Goal: Information Seeking & Learning: Find specific fact

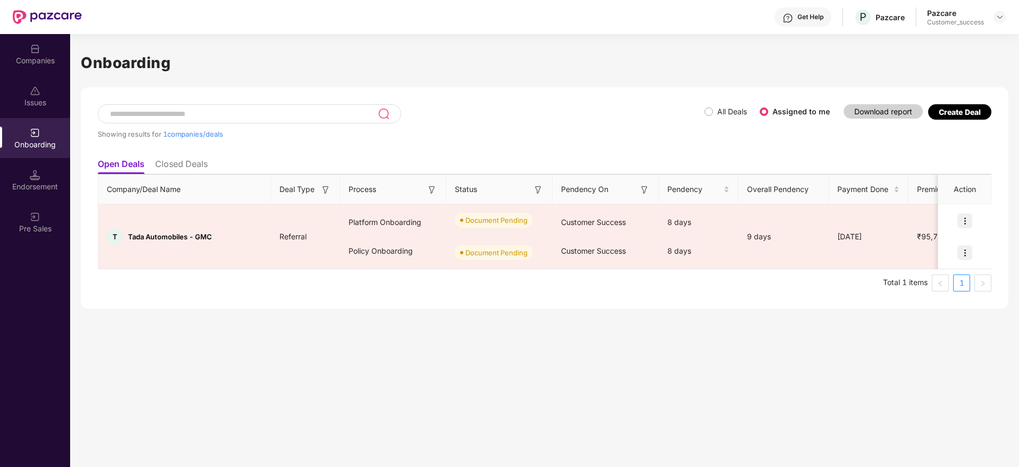
click at [26, 51] on div "Companies" at bounding box center [35, 54] width 70 height 40
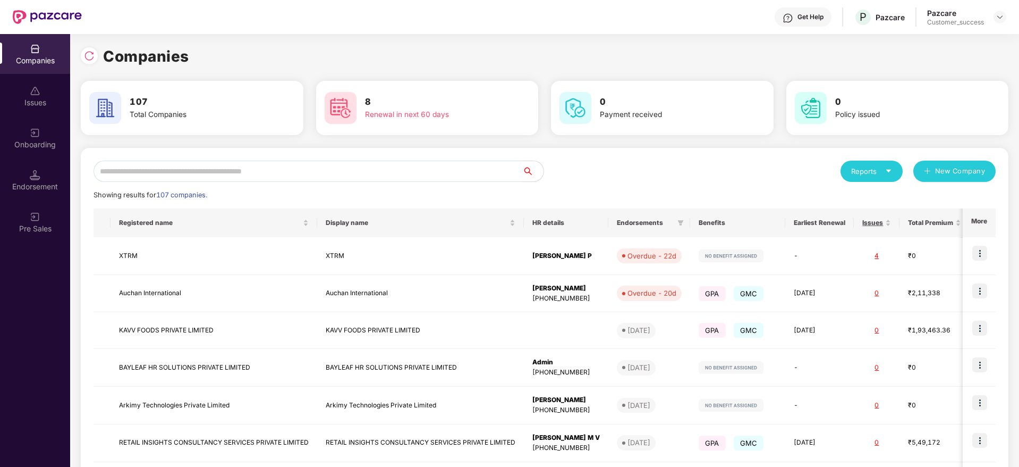
click at [188, 170] on input "text" at bounding box center [308, 171] width 429 height 21
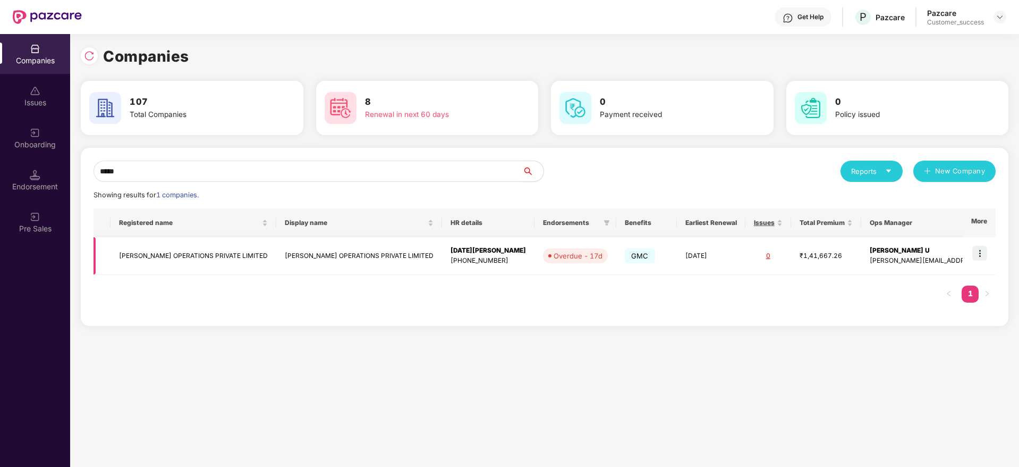
type input "*****"
click at [979, 250] on img at bounding box center [980, 253] width 15 height 15
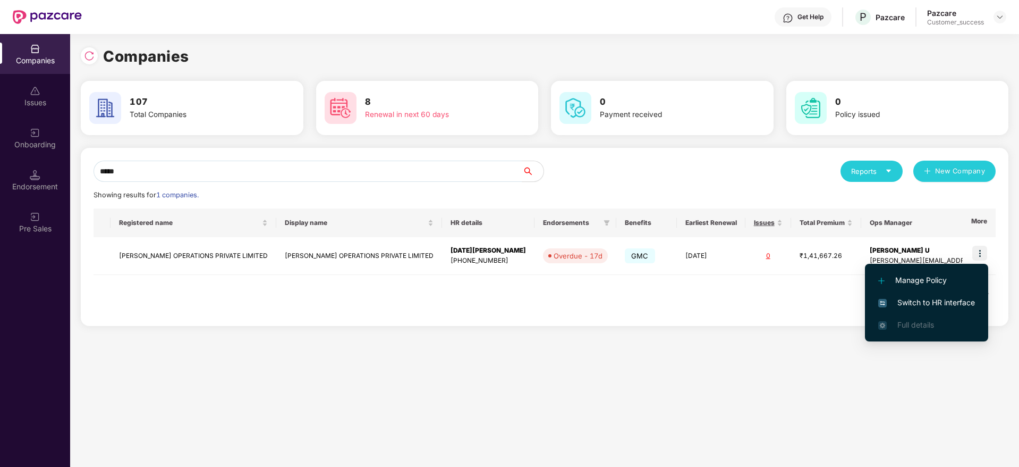
click at [931, 298] on span "Switch to HR interface" at bounding box center [927, 303] width 97 height 12
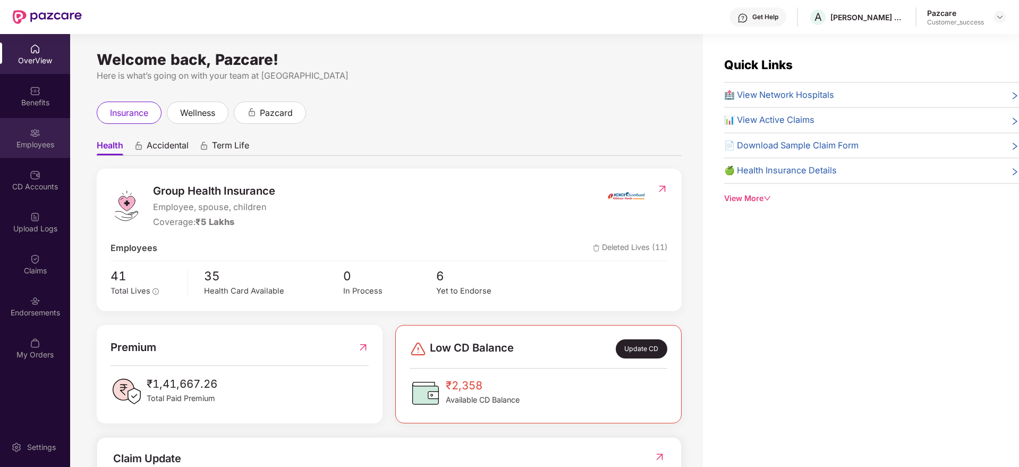
click at [35, 140] on div "Employees" at bounding box center [35, 144] width 70 height 11
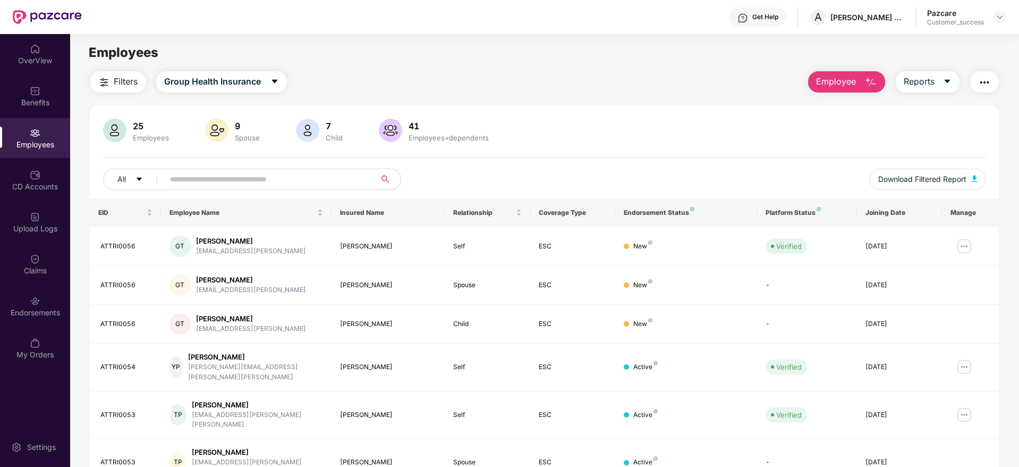
click at [144, 79] on button "Filters" at bounding box center [118, 81] width 56 height 21
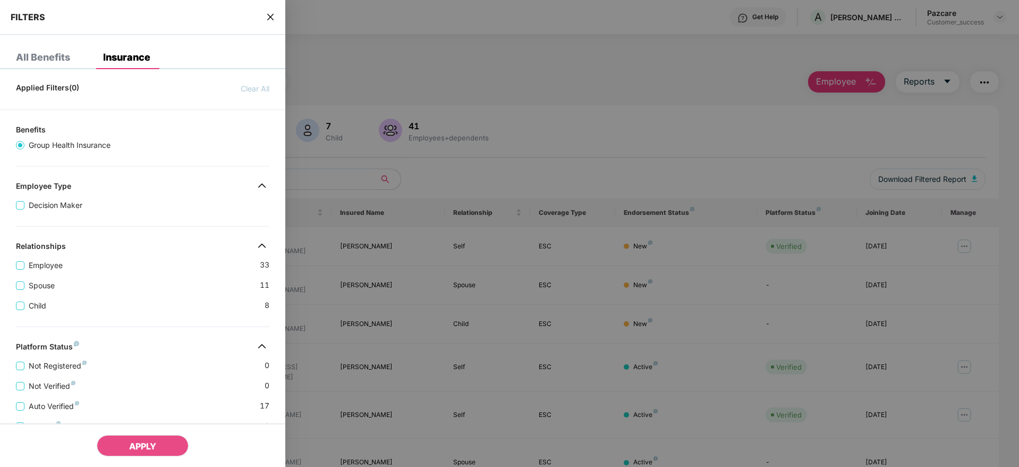
scroll to position [206, 0]
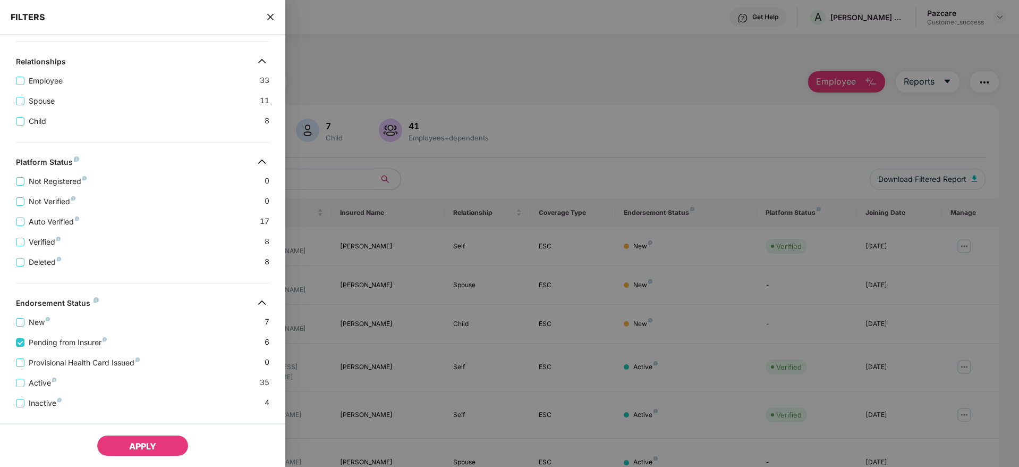
click at [137, 447] on span "APPLY" at bounding box center [142, 446] width 27 height 11
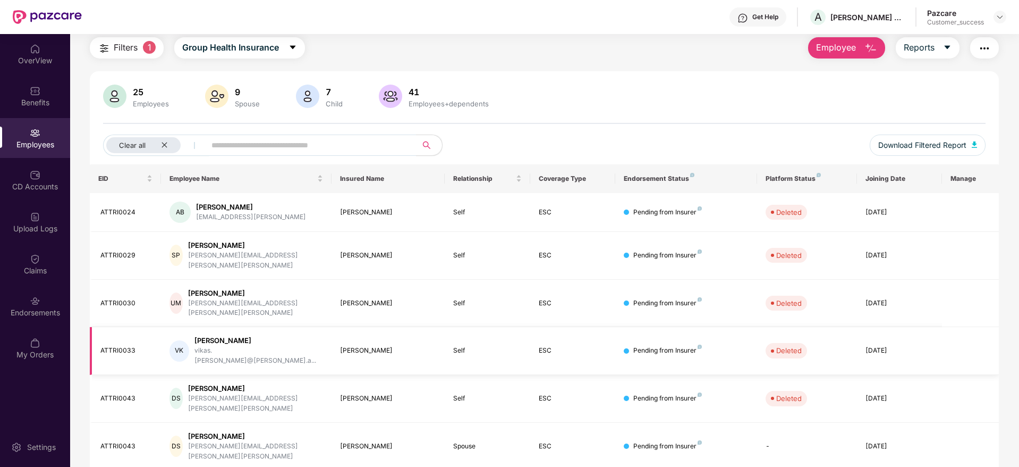
scroll to position [0, 0]
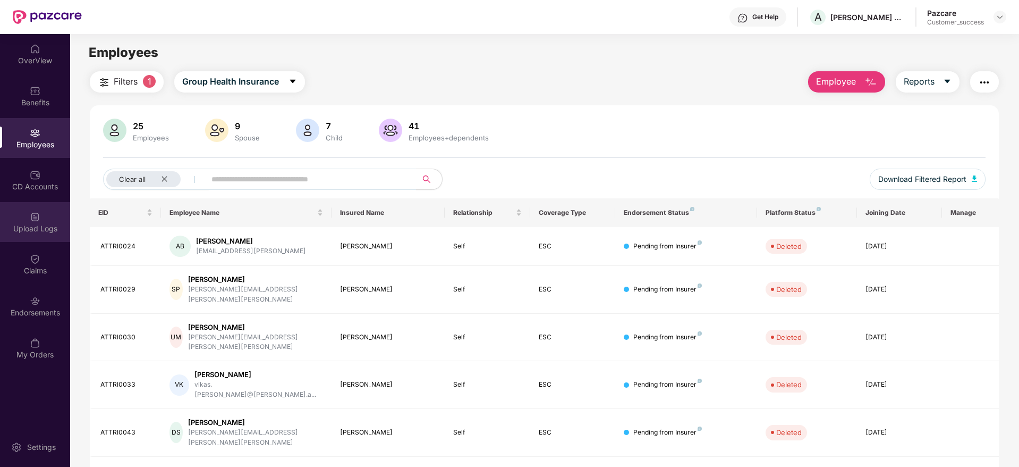
click at [29, 218] on div "Upload Logs" at bounding box center [35, 222] width 70 height 40
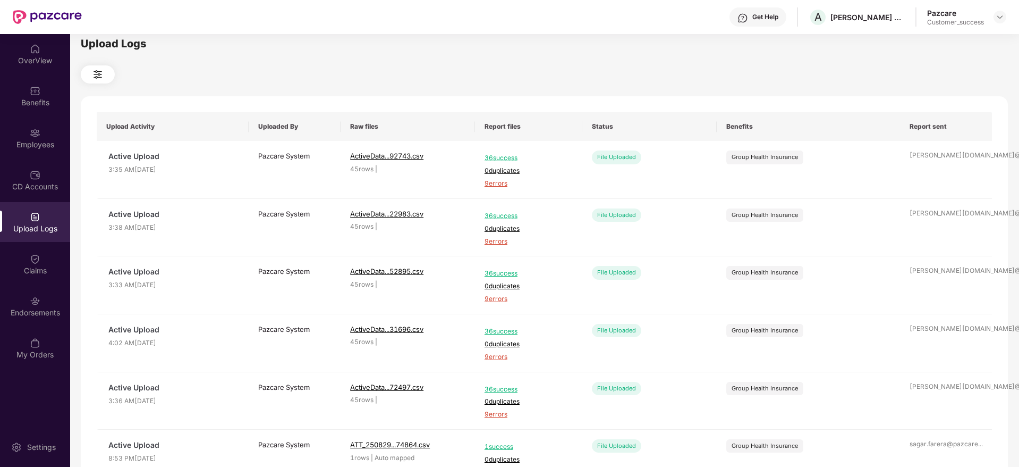
scroll to position [10, 0]
click at [54, 309] on div "Endorsements" at bounding box center [35, 312] width 70 height 11
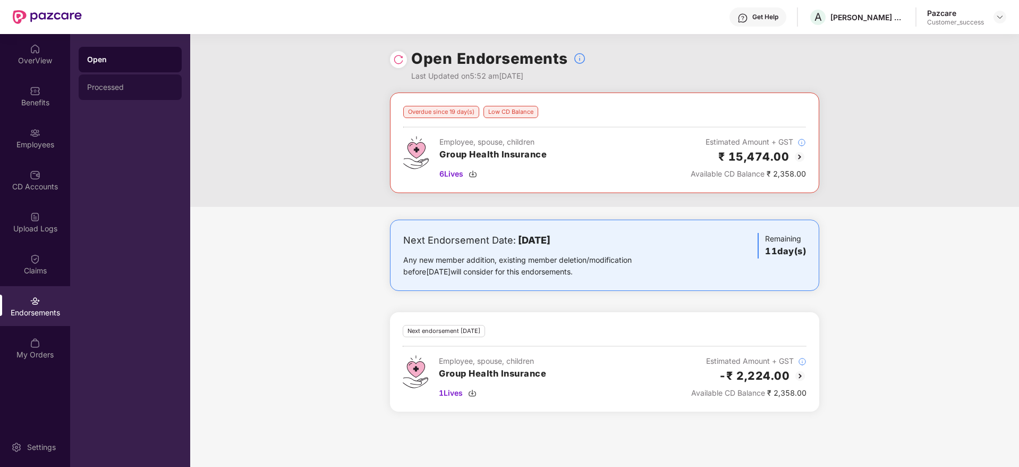
click at [95, 80] on div "Processed" at bounding box center [130, 87] width 103 height 26
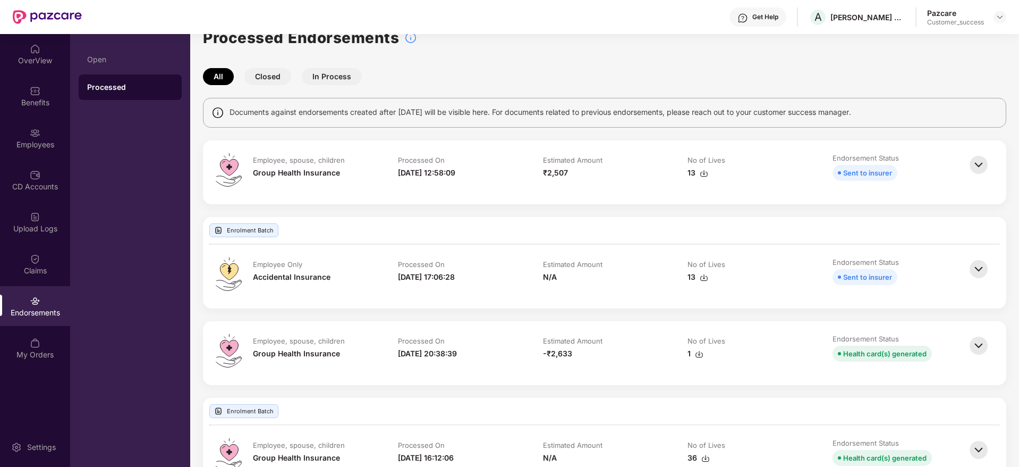
scroll to position [24, 0]
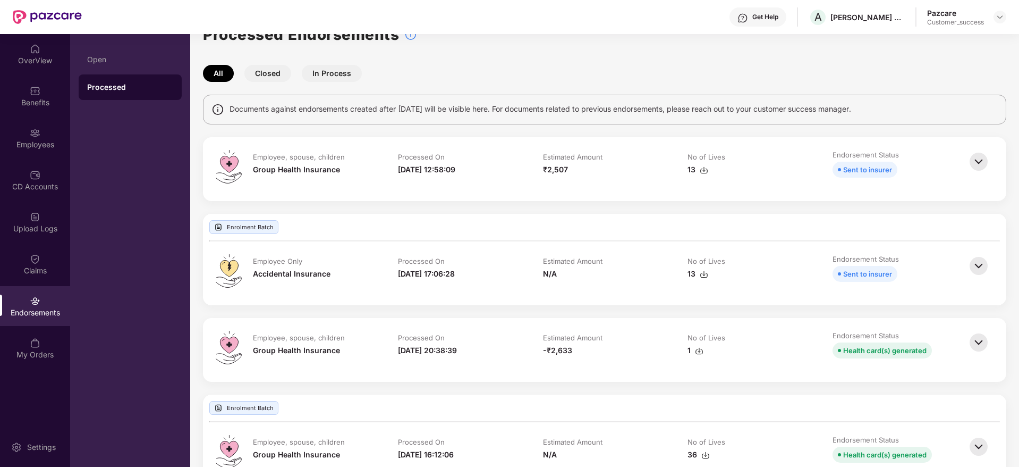
click at [28, 309] on div "Endorsements" at bounding box center [35, 312] width 70 height 11
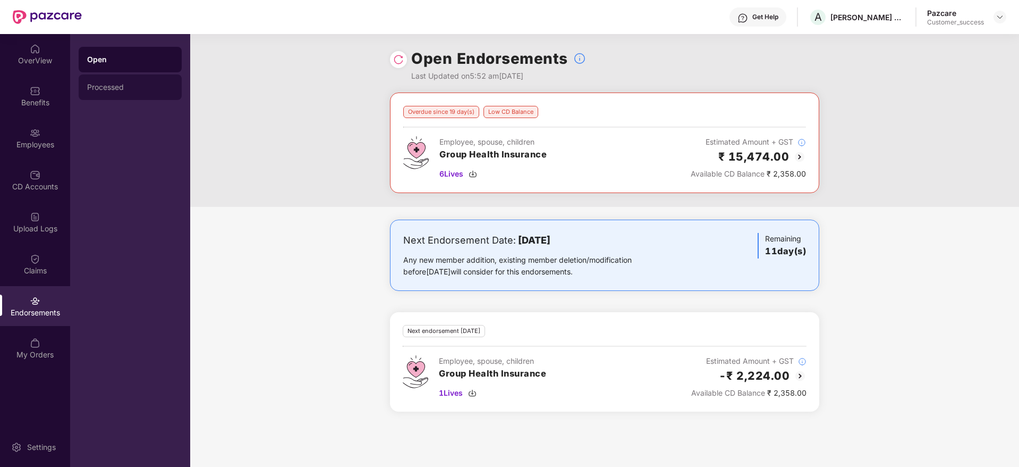
click at [98, 89] on div "Processed" at bounding box center [130, 87] width 86 height 9
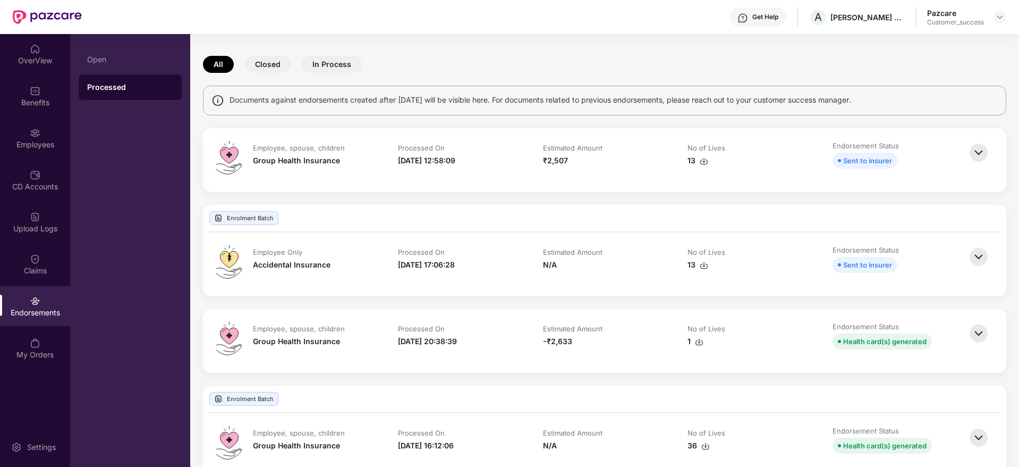
scroll to position [32, 0]
click at [863, 21] on div "[PERSON_NAME] OPERATIONS PRIVATE LIMITED" at bounding box center [868, 17] width 74 height 10
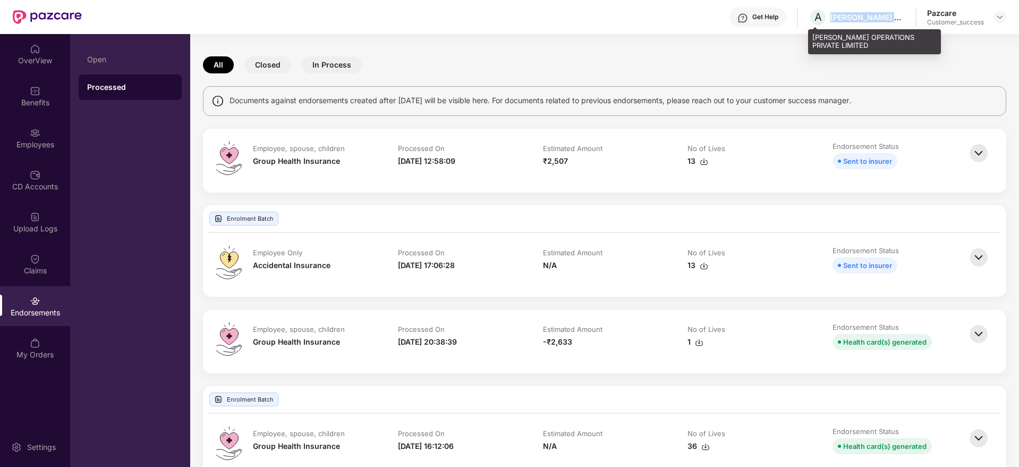
click at [863, 21] on div "[PERSON_NAME] OPERATIONS PRIVATE LIMITED" at bounding box center [868, 17] width 74 height 10
drag, startPoint x: 863, startPoint y: 21, endPoint x: 864, endPoint y: 15, distance: 5.4
click at [864, 15] on div "[PERSON_NAME] OPERATIONS PRIVATE LIMITED" at bounding box center [868, 17] width 74 height 10
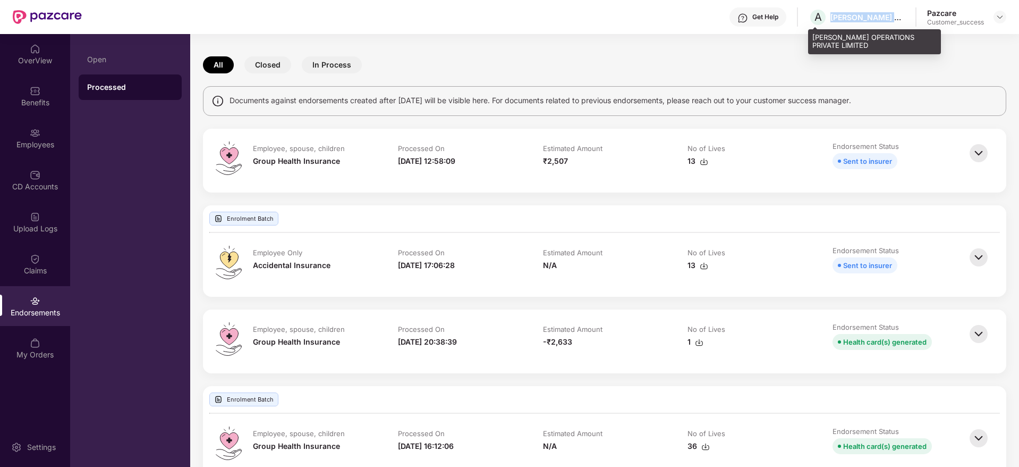
copy div "[PERSON_NAME] OPERATIONS PRIVATE LIMITED"
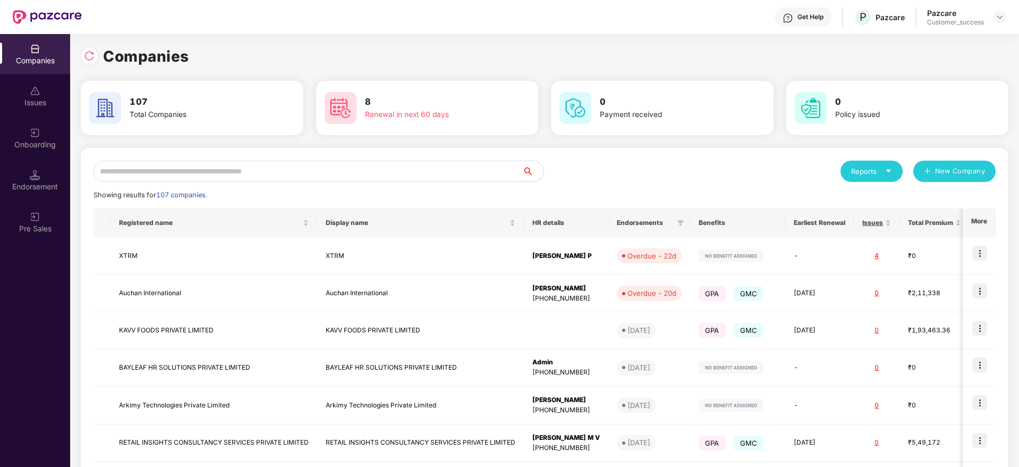
click at [237, 172] on input "text" at bounding box center [308, 171] width 429 height 21
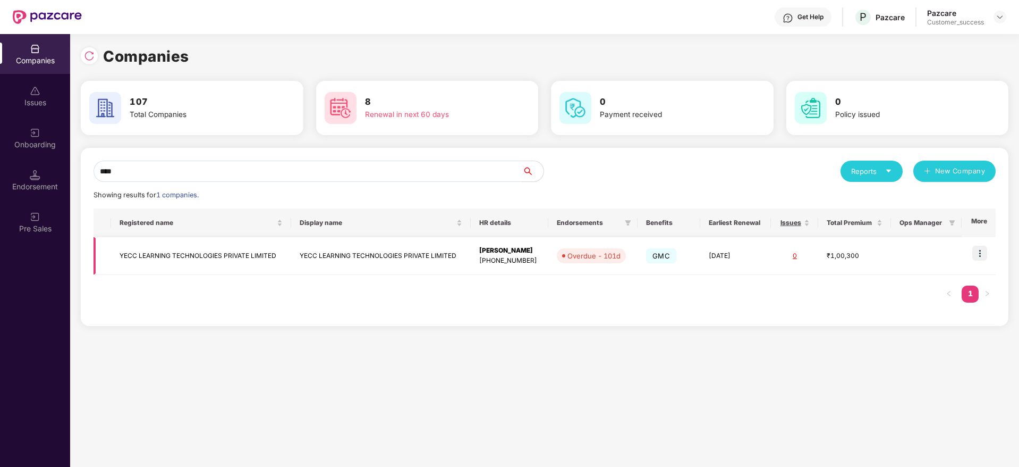
type input "****"
click at [227, 257] on td "YECC LEARNING TECHNOLOGIES PRIVATE LIMITED" at bounding box center [201, 256] width 180 height 38
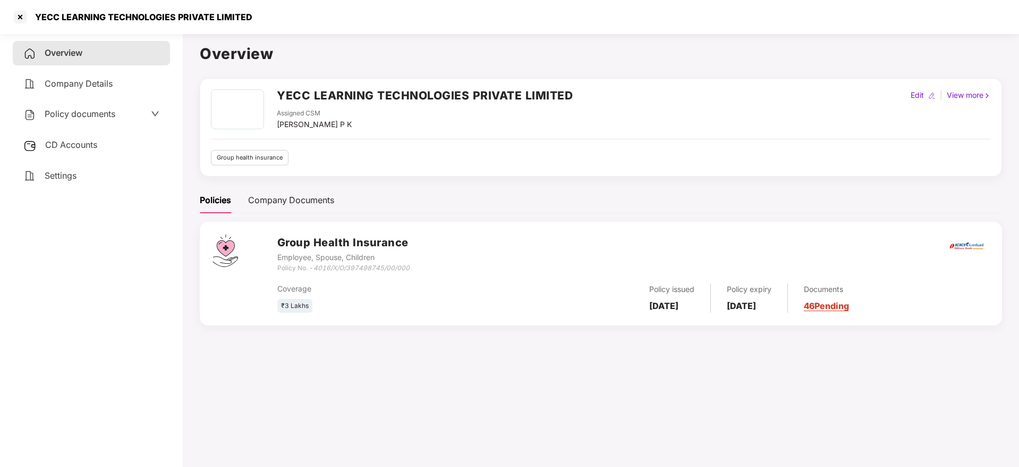
click at [74, 149] on span "CD Accounts" at bounding box center [71, 144] width 52 height 11
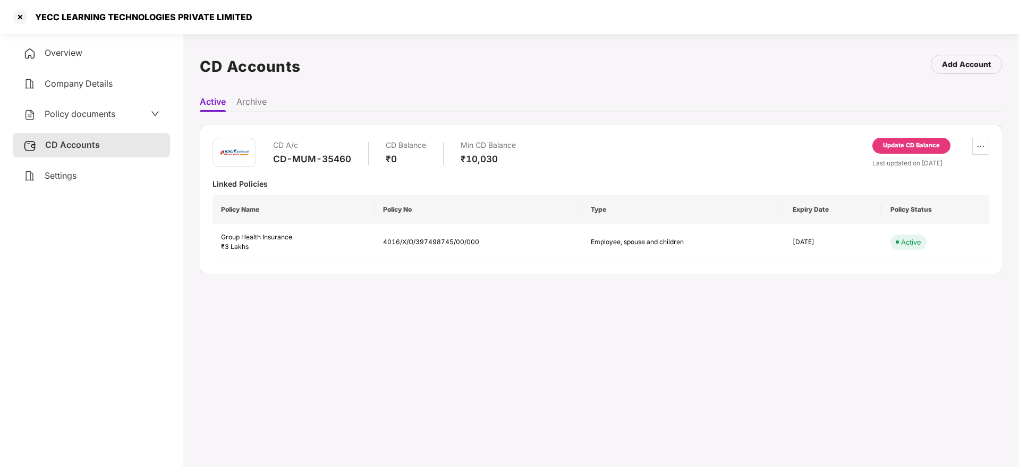
click at [66, 103] on div "Policy documents" at bounding box center [91, 114] width 157 height 24
click at [66, 117] on span "Policy documents" at bounding box center [80, 113] width 71 height 11
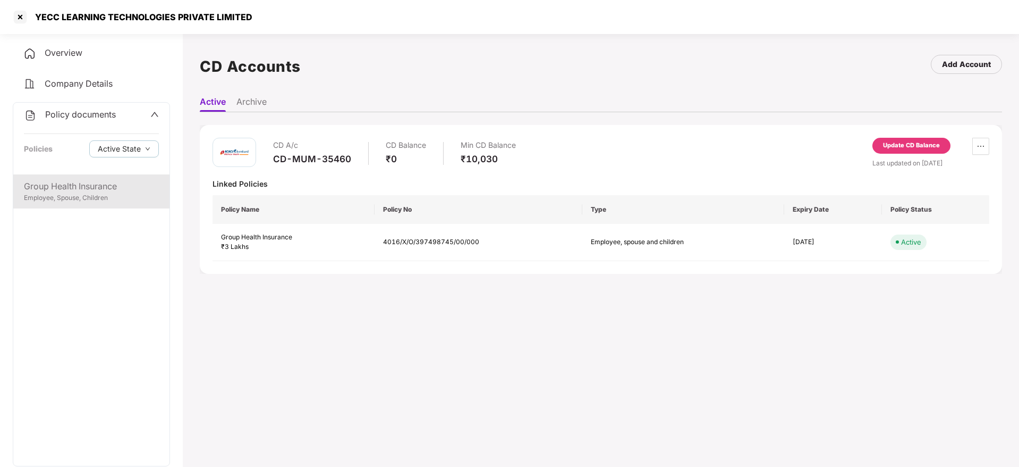
click at [67, 188] on div "Group Health Insurance" at bounding box center [91, 186] width 135 height 13
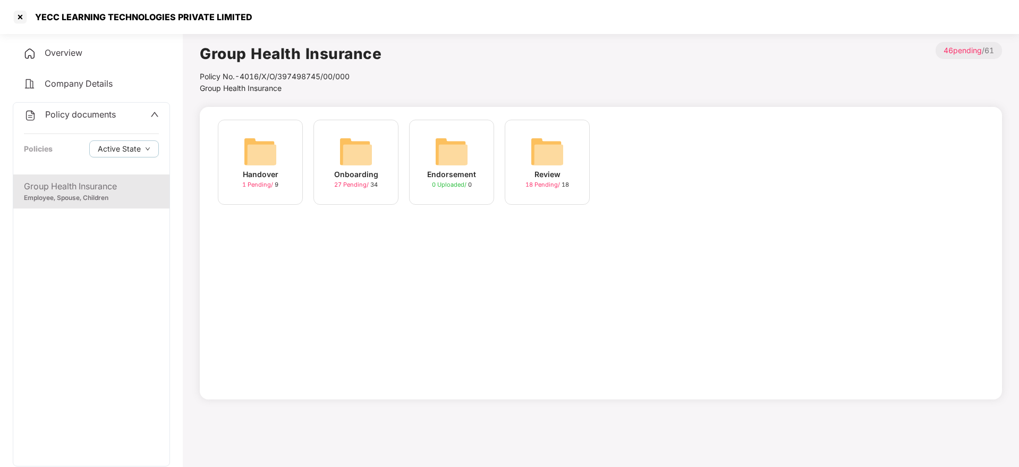
click at [350, 163] on img at bounding box center [356, 151] width 34 height 34
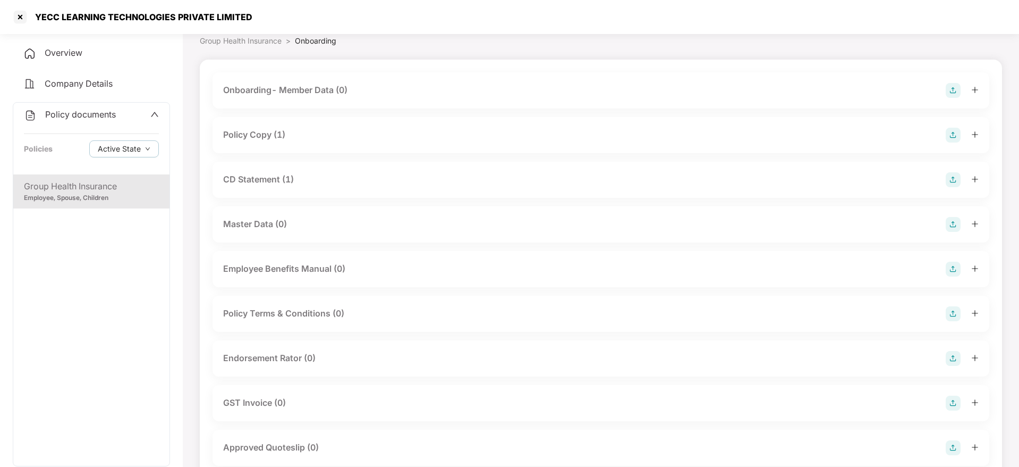
scroll to position [53, 0]
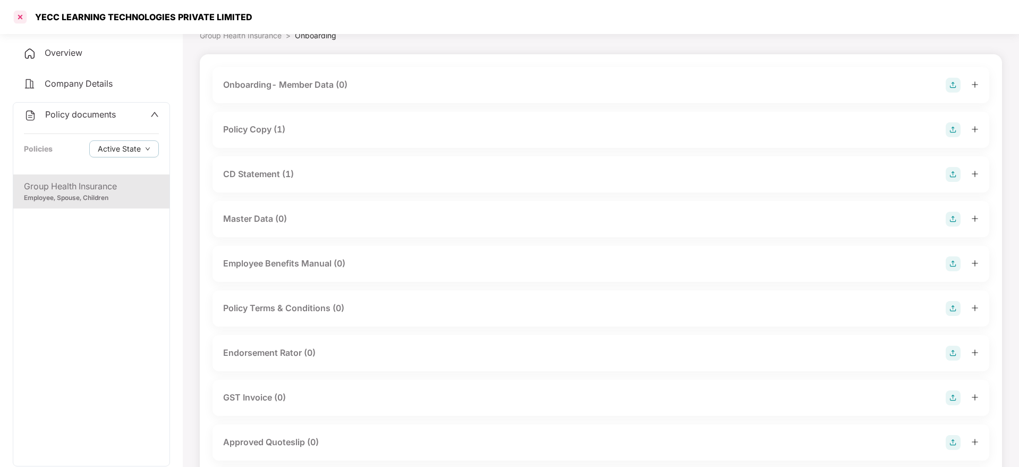
click at [20, 15] on div at bounding box center [20, 17] width 17 height 17
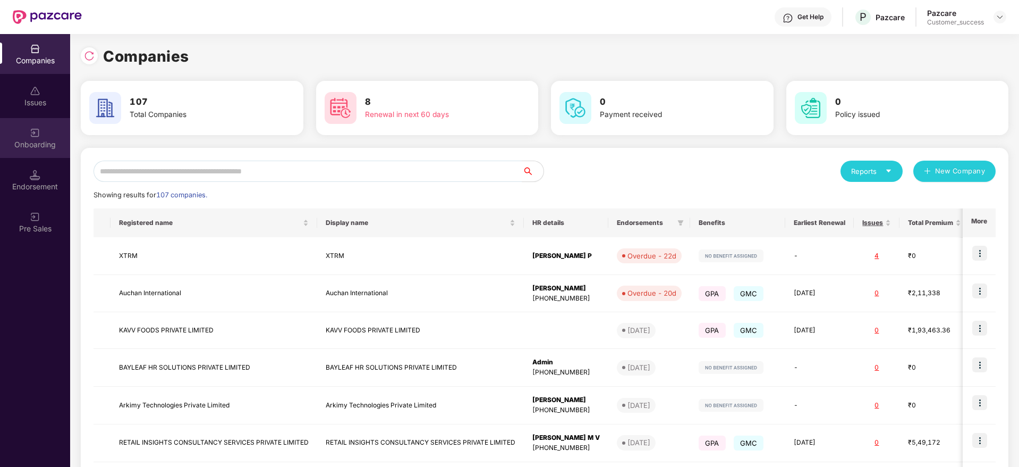
click at [62, 137] on div "Onboarding" at bounding box center [35, 138] width 70 height 40
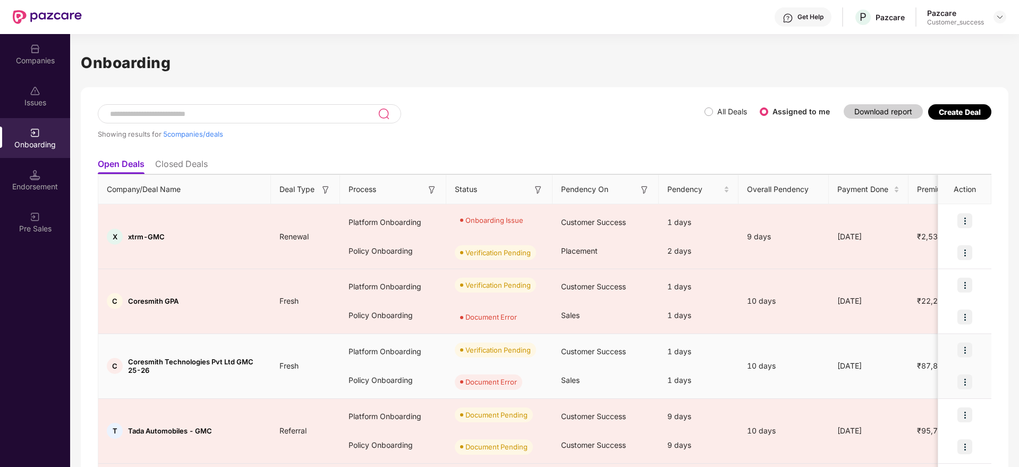
scroll to position [100, 0]
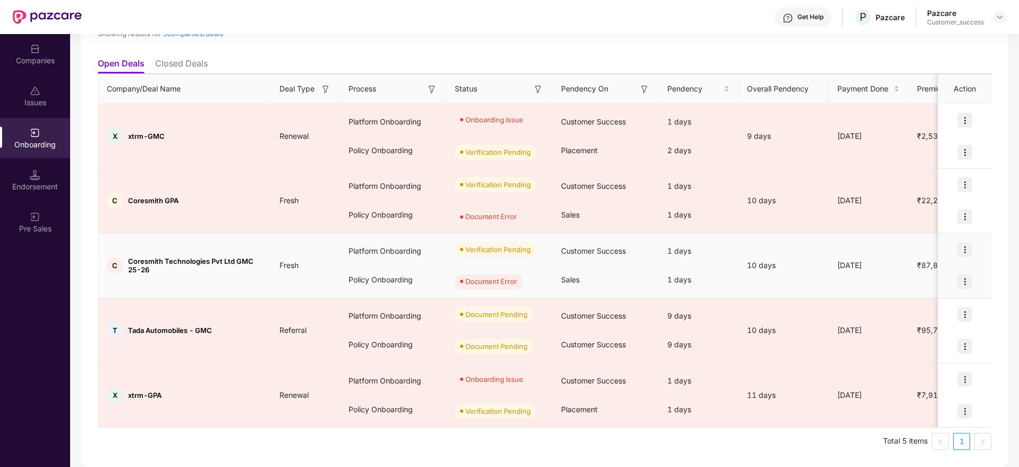
click at [960, 285] on img at bounding box center [965, 281] width 15 height 15
click at [936, 314] on span "View Document" at bounding box center [921, 309] width 76 height 12
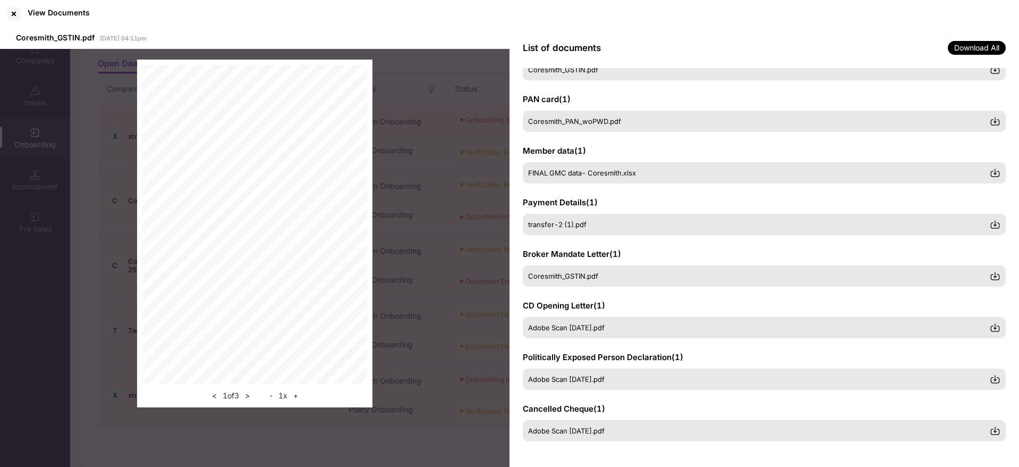
scroll to position [39, 0]
click at [17, 19] on div at bounding box center [13, 13] width 17 height 17
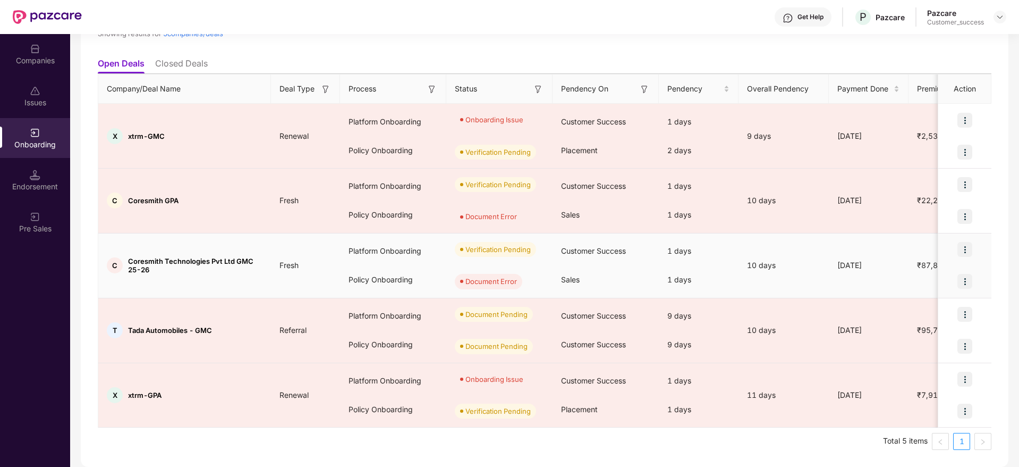
click at [972, 254] on img at bounding box center [965, 249] width 15 height 15
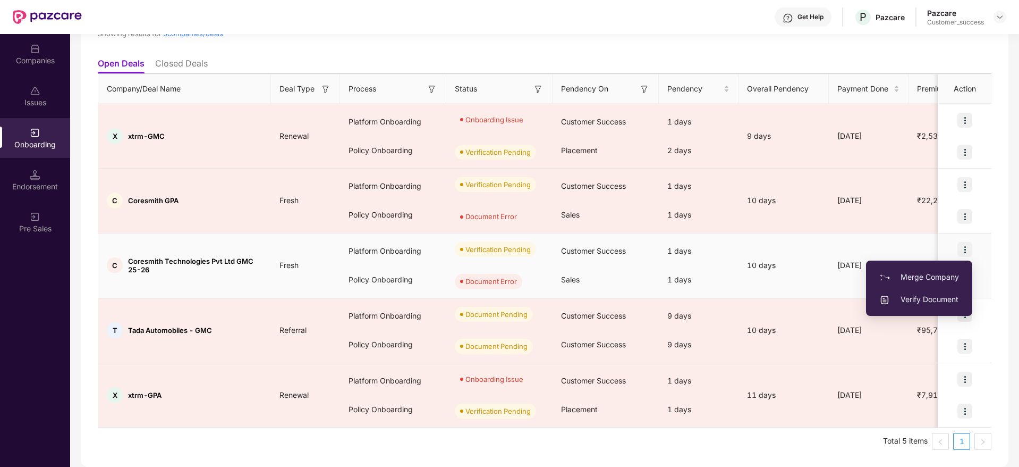
click at [948, 297] on span "Verify Document" at bounding box center [920, 299] width 80 height 12
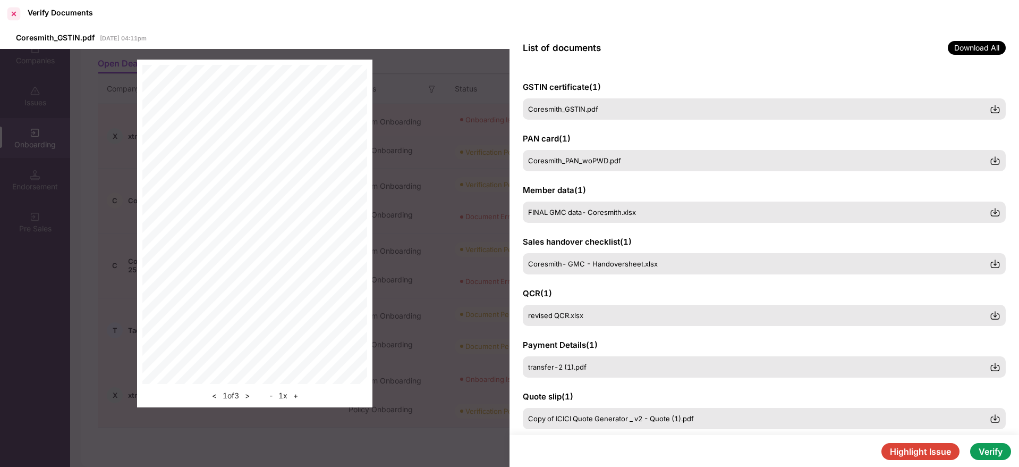
click at [11, 17] on div at bounding box center [13, 13] width 17 height 17
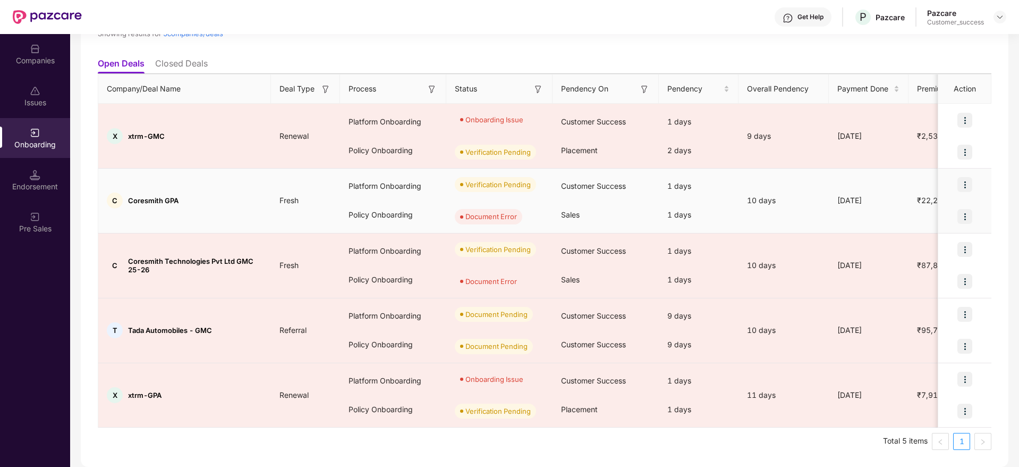
click at [966, 185] on img at bounding box center [965, 184] width 15 height 15
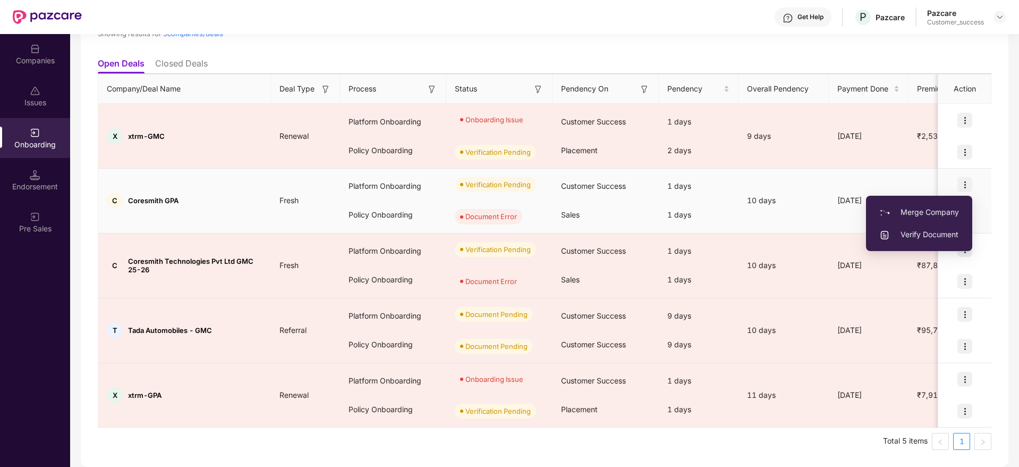
click at [932, 232] on span "Verify Document" at bounding box center [920, 235] width 80 height 12
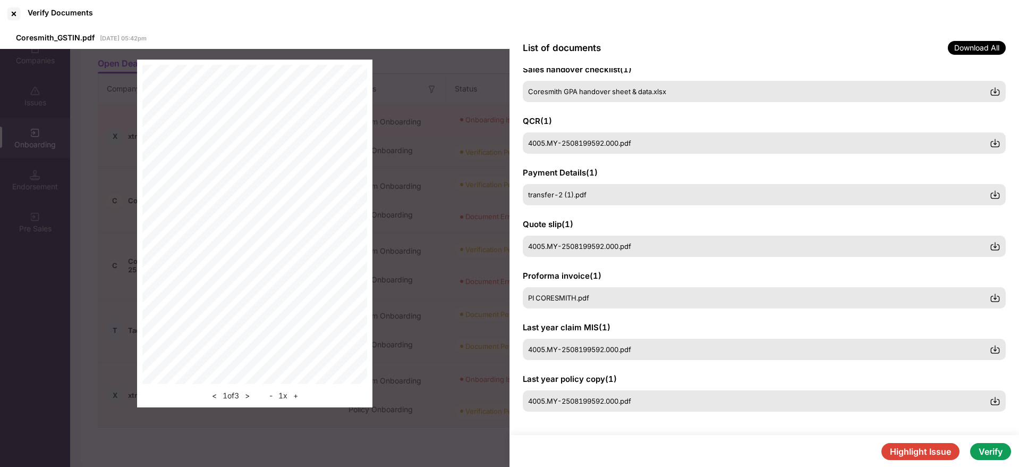
scroll to position [174, 0]
click at [998, 451] on button "Verify" at bounding box center [990, 451] width 41 height 17
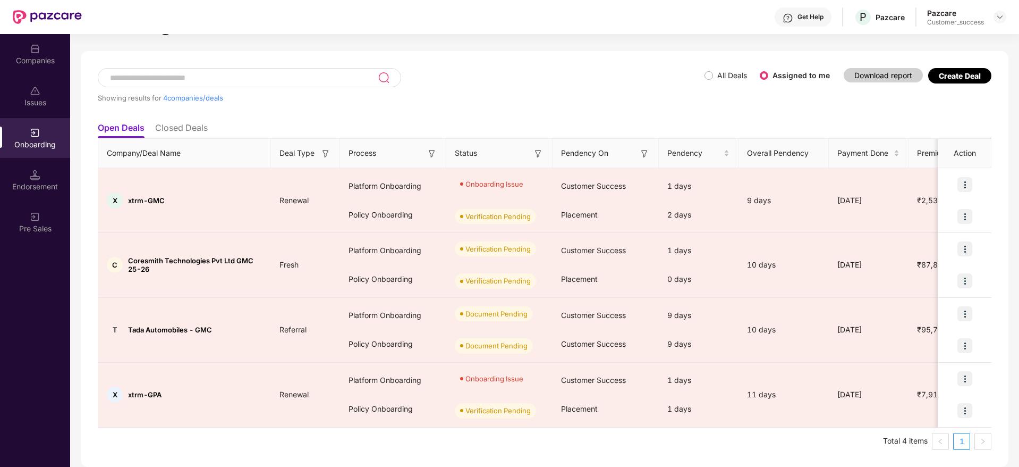
scroll to position [36, 0]
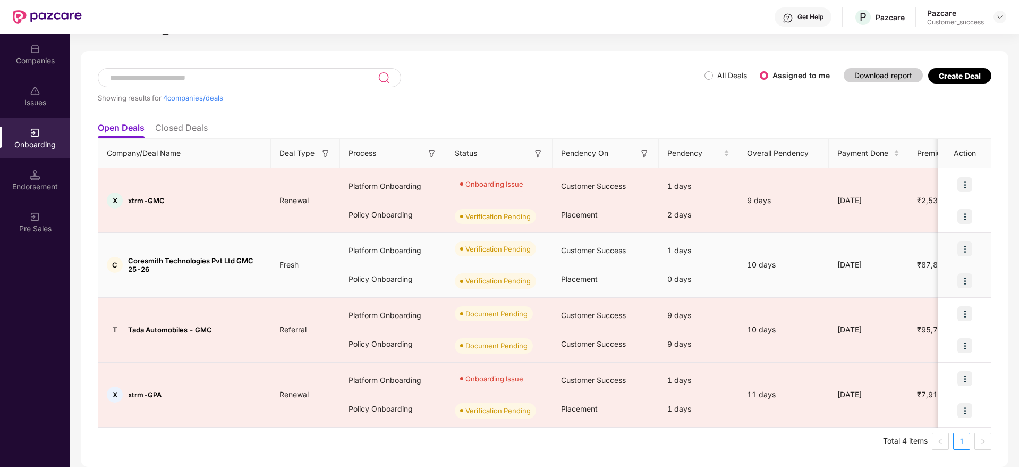
click at [967, 248] on img at bounding box center [965, 248] width 15 height 15
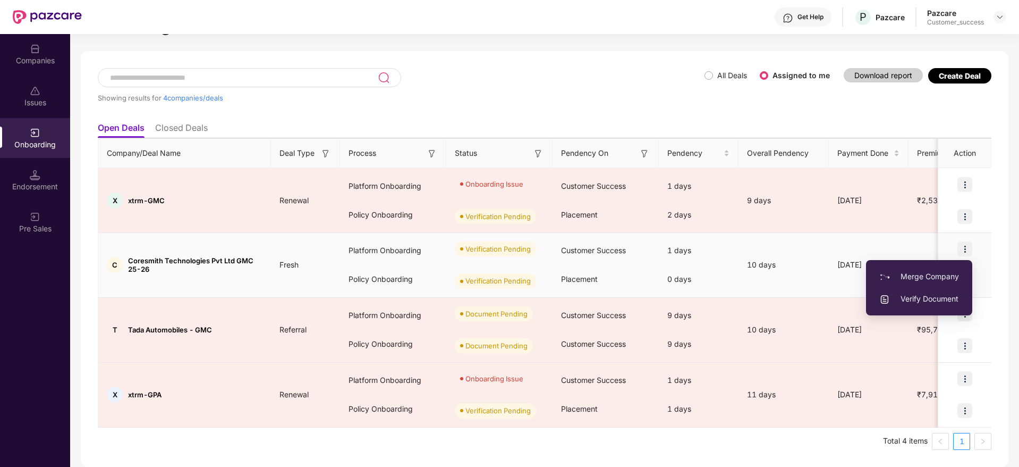
click at [924, 301] on span "Verify Document" at bounding box center [920, 299] width 80 height 12
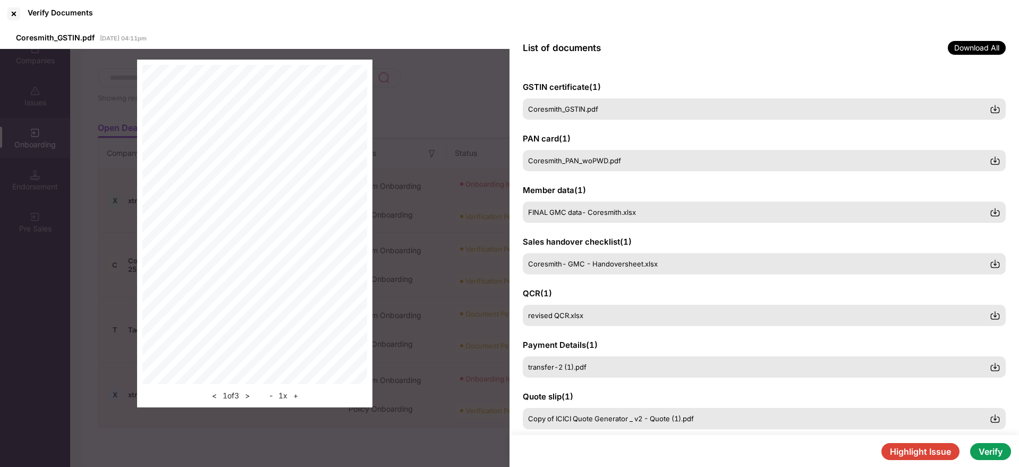
click at [991, 444] on button "Verify" at bounding box center [990, 451] width 41 height 17
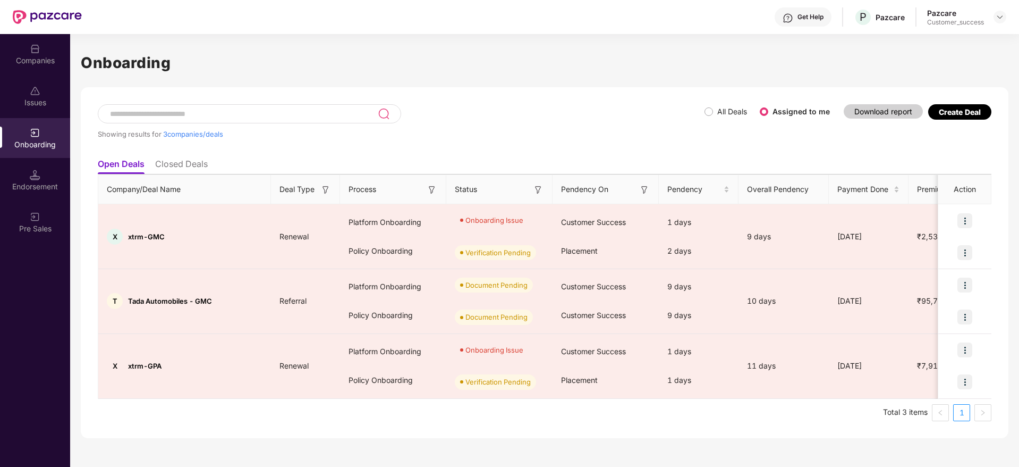
scroll to position [0, 0]
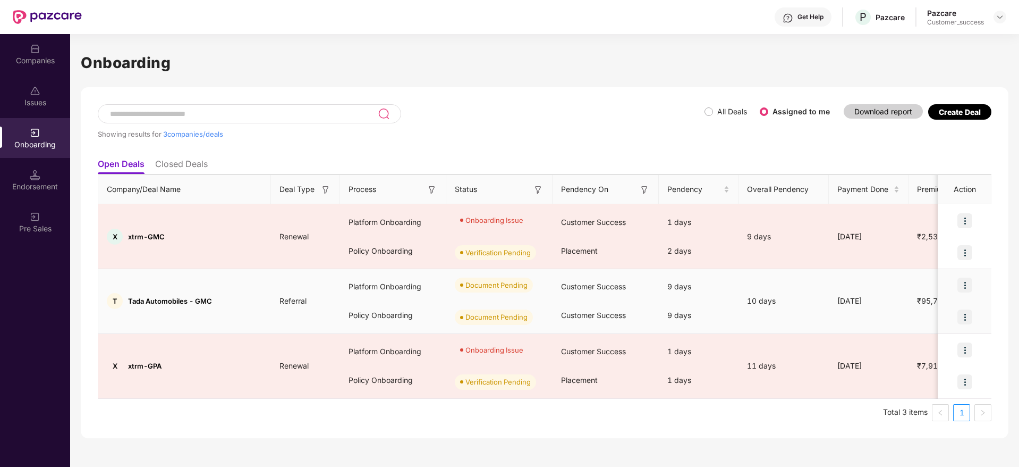
click at [967, 277] on img at bounding box center [965, 284] width 15 height 15
click at [930, 313] on span "Upload Documents" at bounding box center [916, 313] width 88 height 12
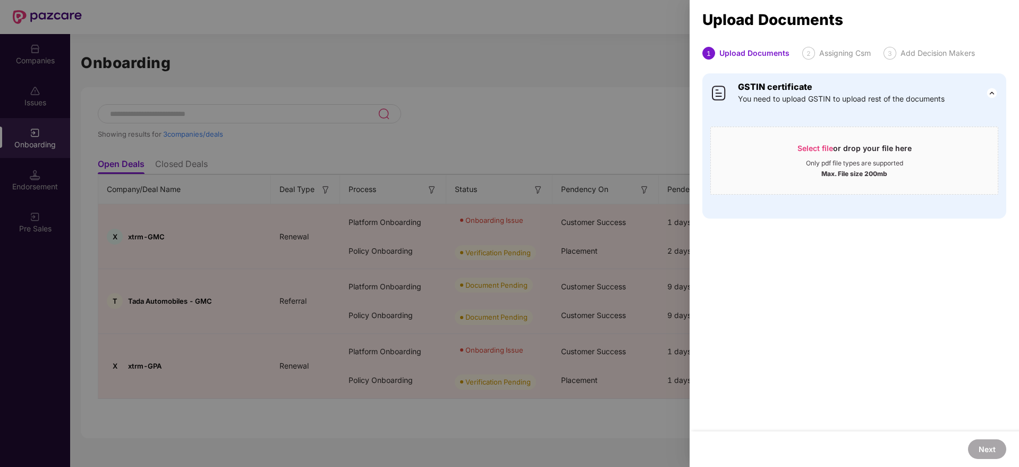
click at [232, 113] on div at bounding box center [509, 233] width 1019 height 467
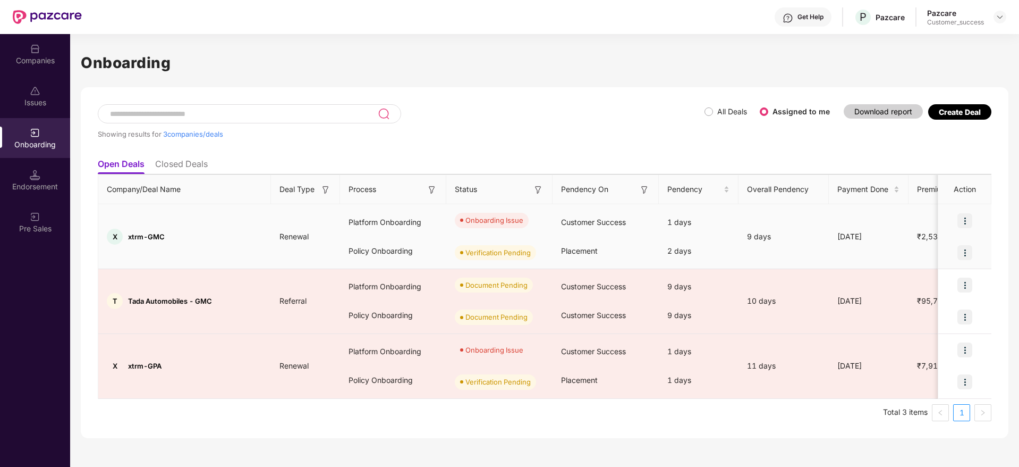
click at [966, 210] on div at bounding box center [965, 221] width 53 height 32
click at [966, 218] on img at bounding box center [965, 220] width 15 height 15
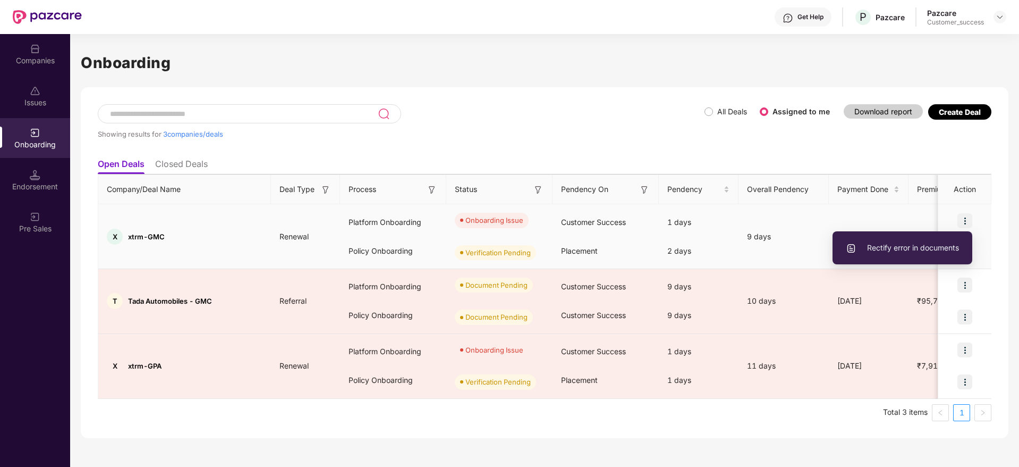
click at [938, 254] on li "Rectify error in documents" at bounding box center [903, 248] width 140 height 22
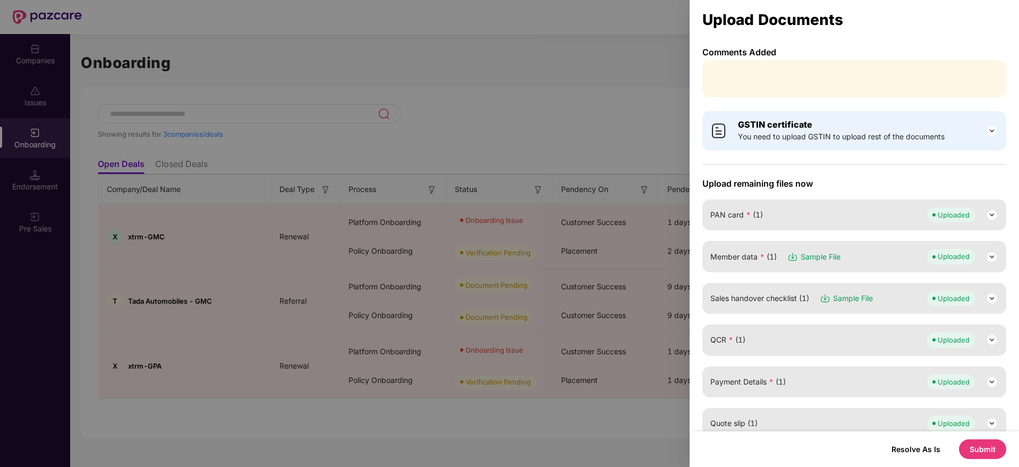
scroll to position [245, 0]
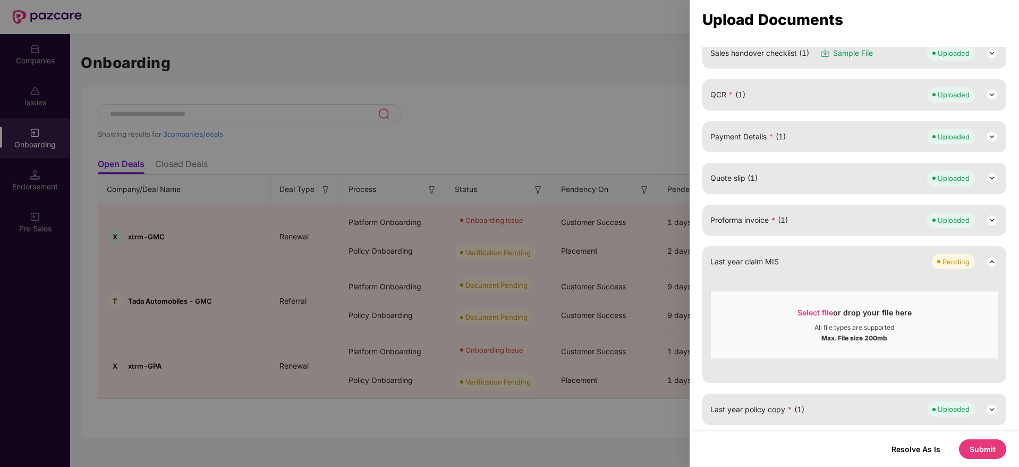
click at [994, 465] on div "Resolve As Is Submit" at bounding box center [855, 449] width 330 height 36
click at [994, 457] on button "Submit" at bounding box center [982, 449] width 47 height 20
click at [994, 457] on button "Submit" at bounding box center [972, 448] width 70 height 21
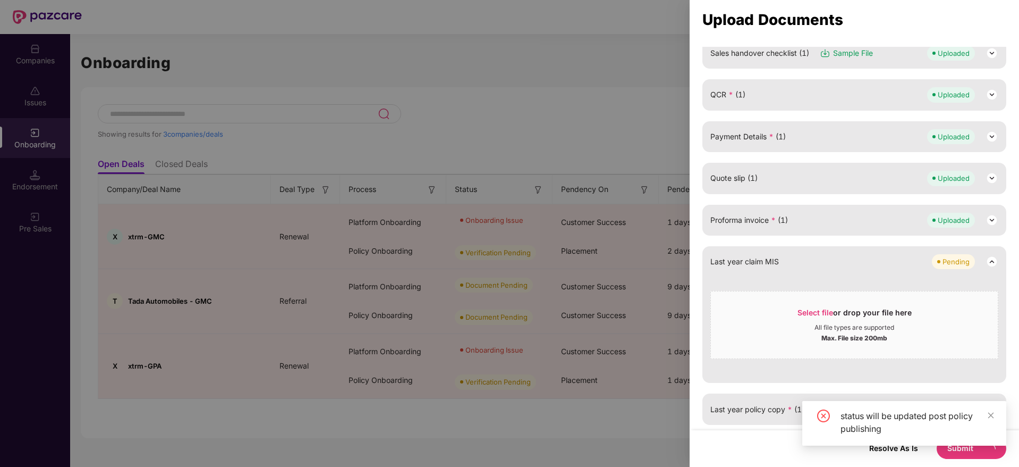
click at [583, 454] on div at bounding box center [509, 233] width 1019 height 467
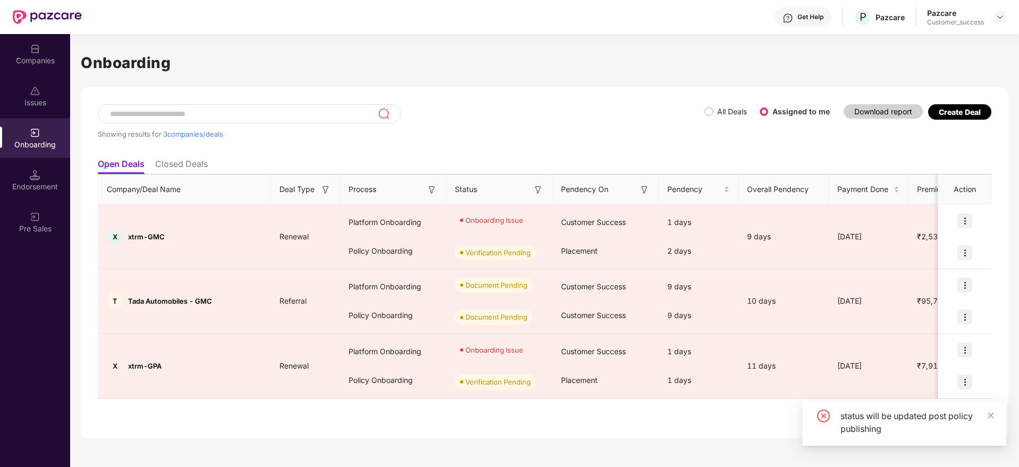
click at [27, 53] on div "Companies" at bounding box center [35, 54] width 70 height 40
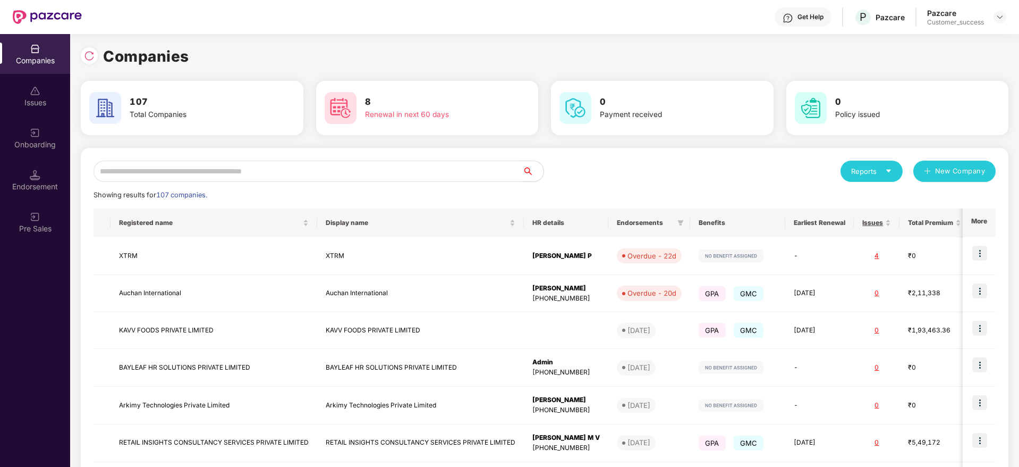
click at [318, 174] on input "text" at bounding box center [308, 171] width 429 height 21
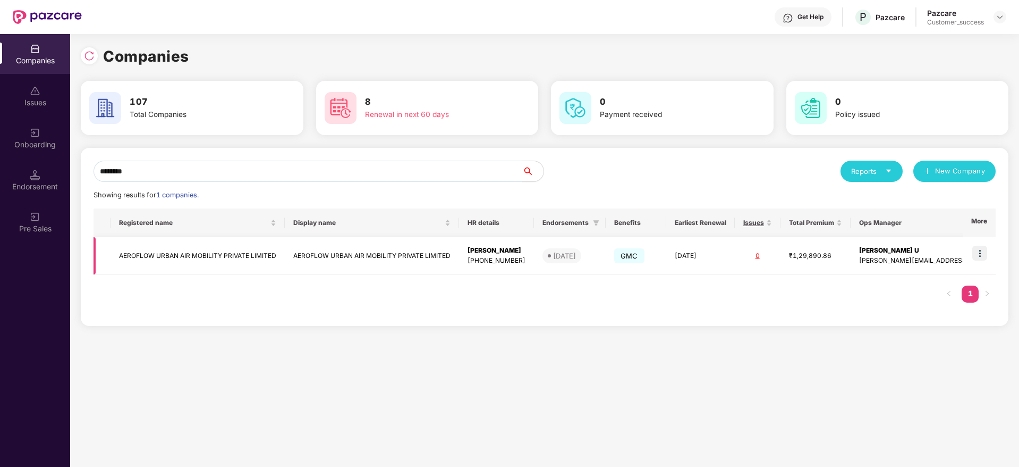
type input "********"
click at [981, 252] on img at bounding box center [980, 253] width 15 height 15
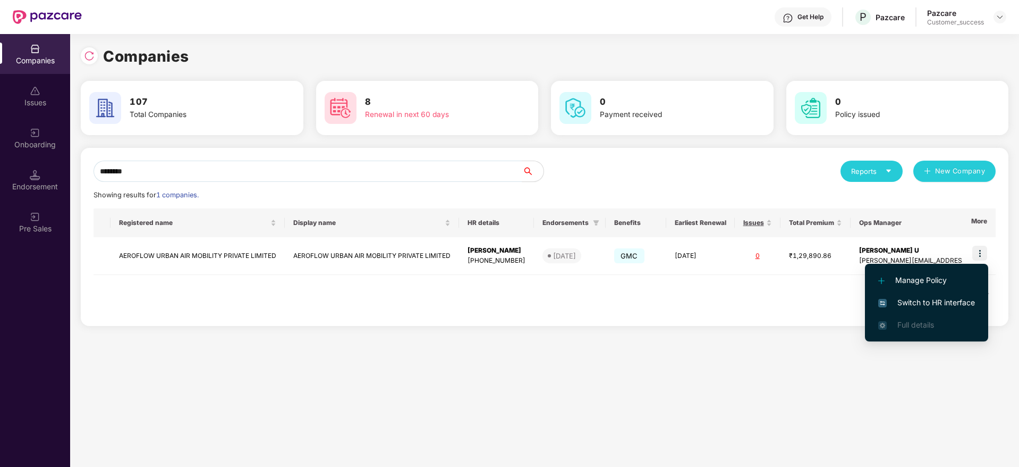
click at [943, 300] on span "Switch to HR interface" at bounding box center [927, 303] width 97 height 12
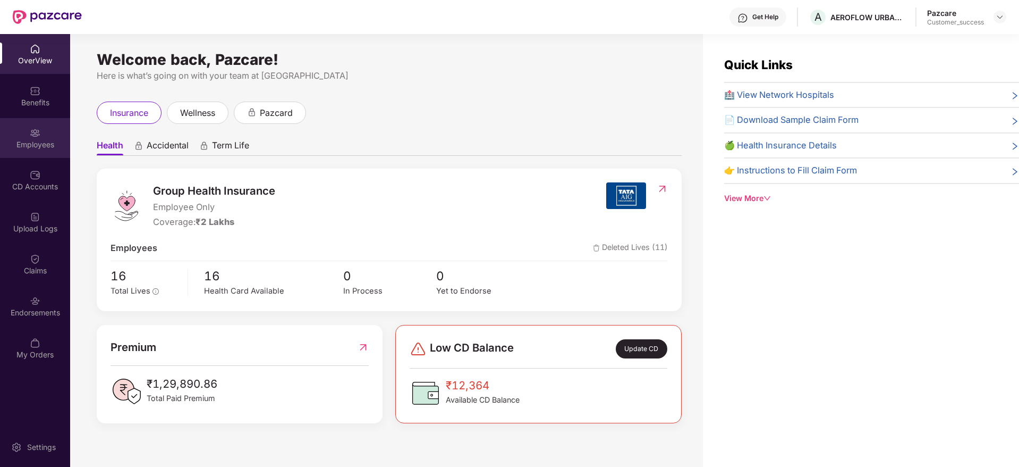
click at [46, 144] on div "Employees" at bounding box center [35, 144] width 70 height 11
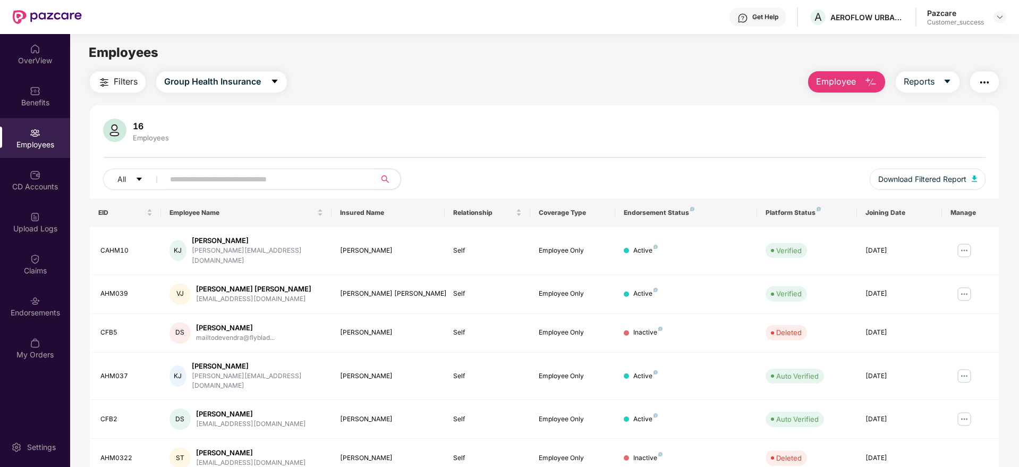
click at [118, 73] on button "Filters" at bounding box center [118, 81] width 56 height 21
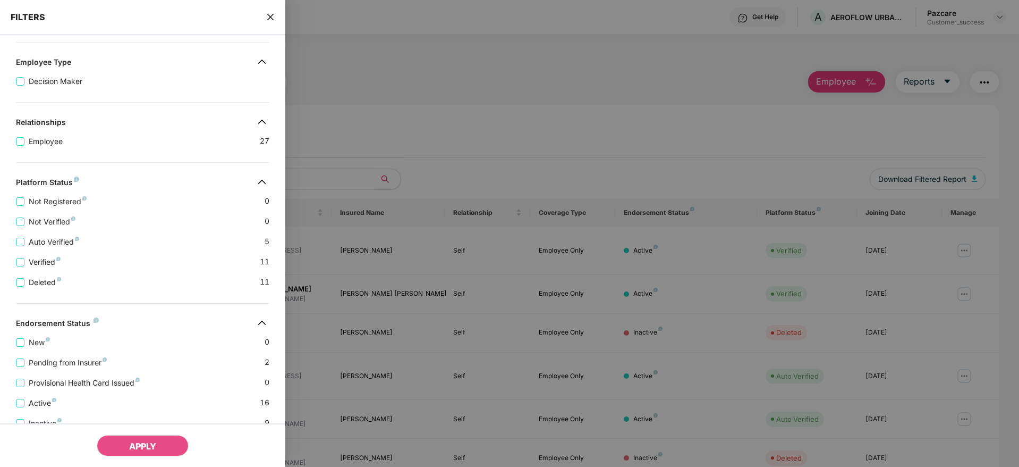
scroll to position [166, 0]
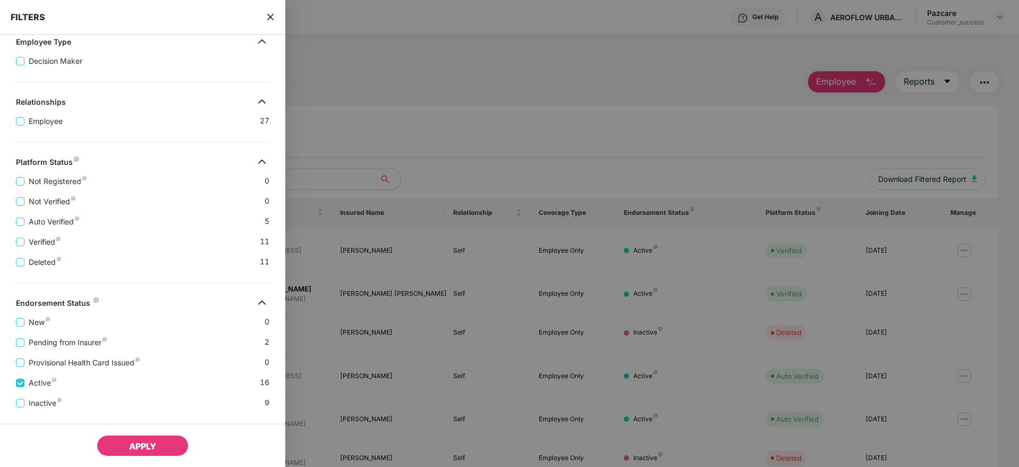
click at [119, 450] on button "APPLY" at bounding box center [143, 445] width 92 height 21
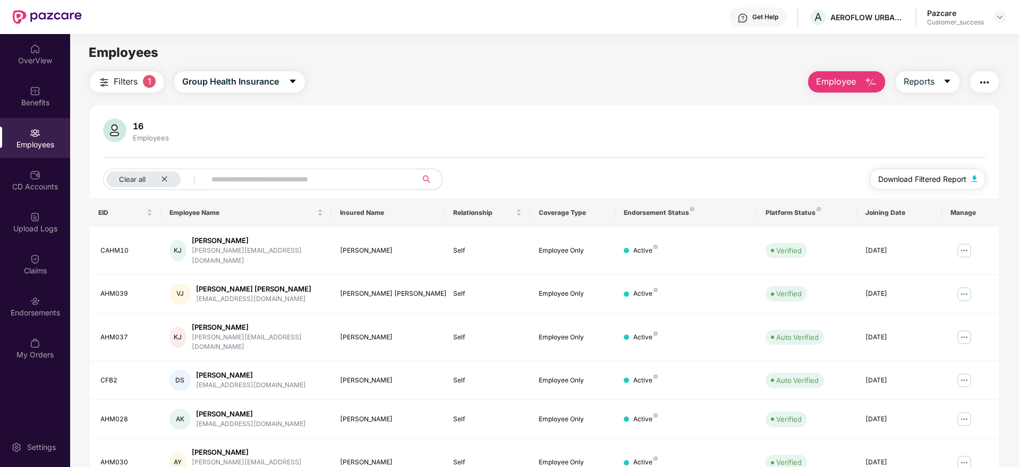
click at [908, 183] on span "Download Filtered Report" at bounding box center [923, 179] width 88 height 12
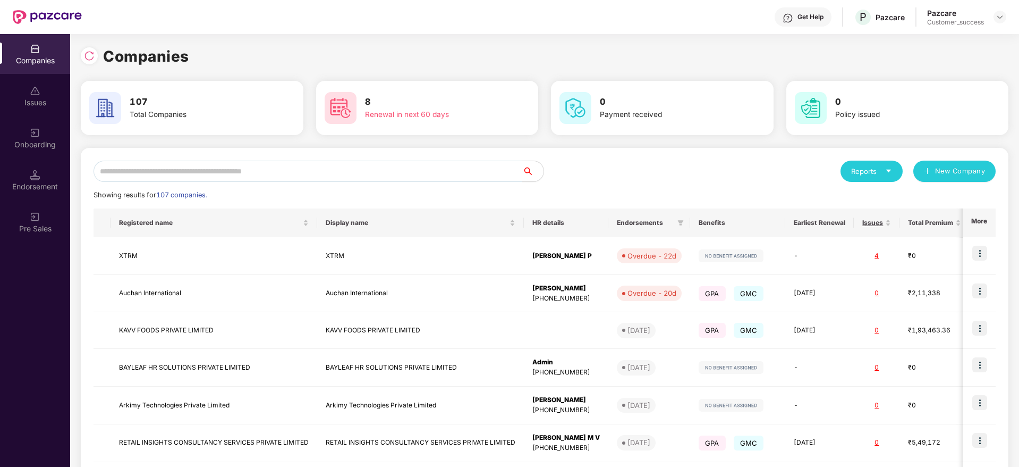
click at [128, 169] on input "text" at bounding box center [308, 171] width 429 height 21
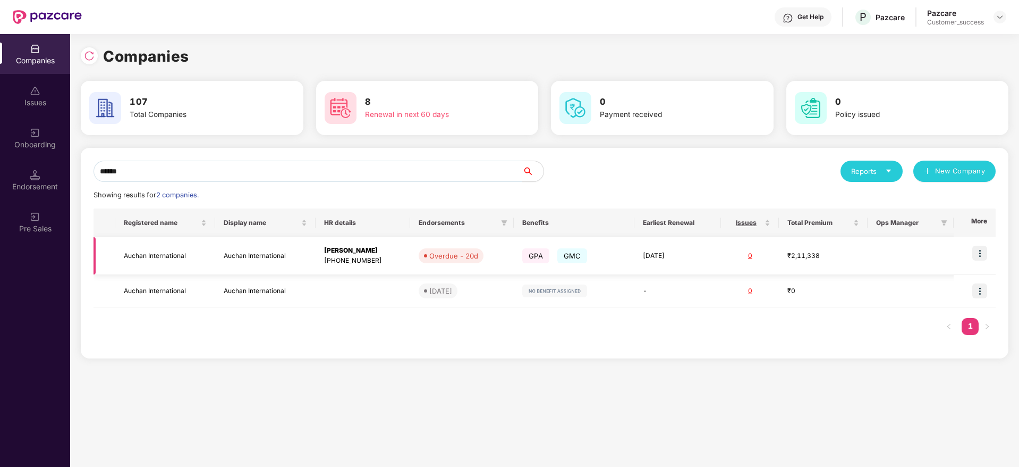
type input "******"
click at [136, 250] on td "Auchan International" at bounding box center [165, 256] width 100 height 38
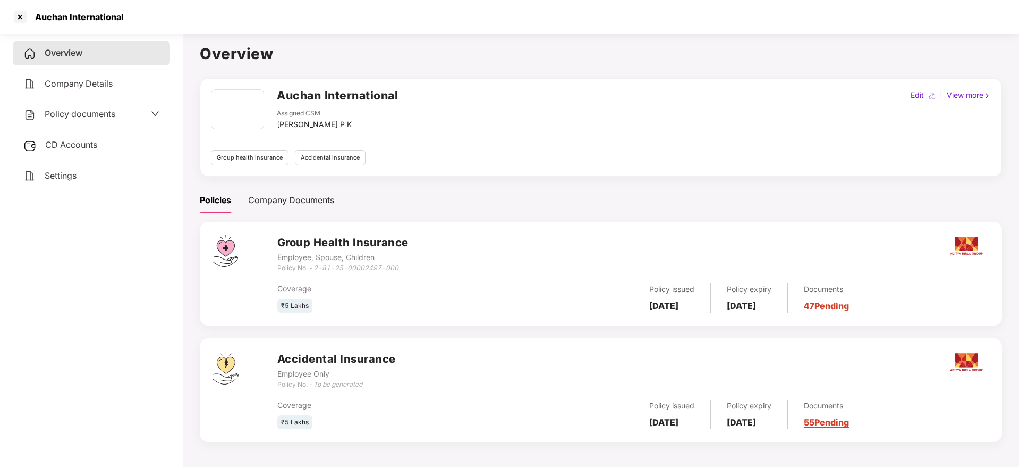
click at [103, 113] on span "Policy documents" at bounding box center [80, 113] width 71 height 11
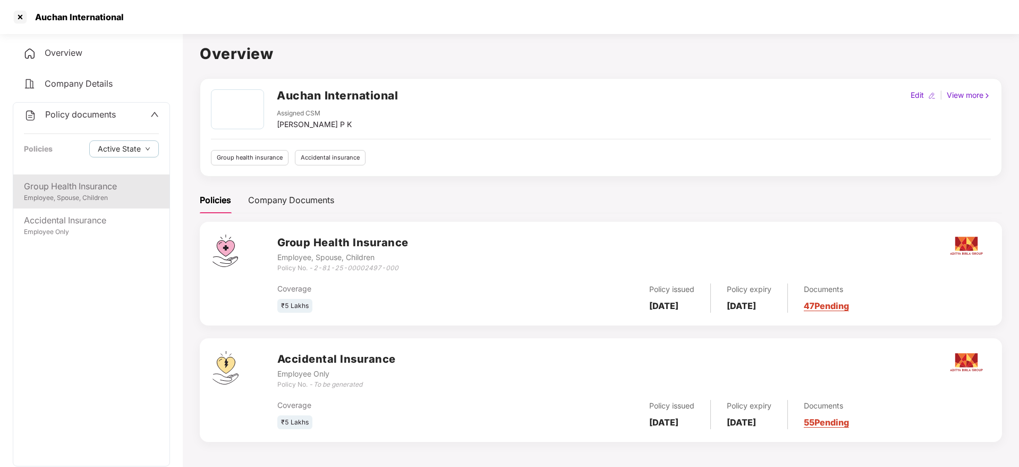
click at [83, 189] on div "Group Health Insurance" at bounding box center [91, 186] width 135 height 13
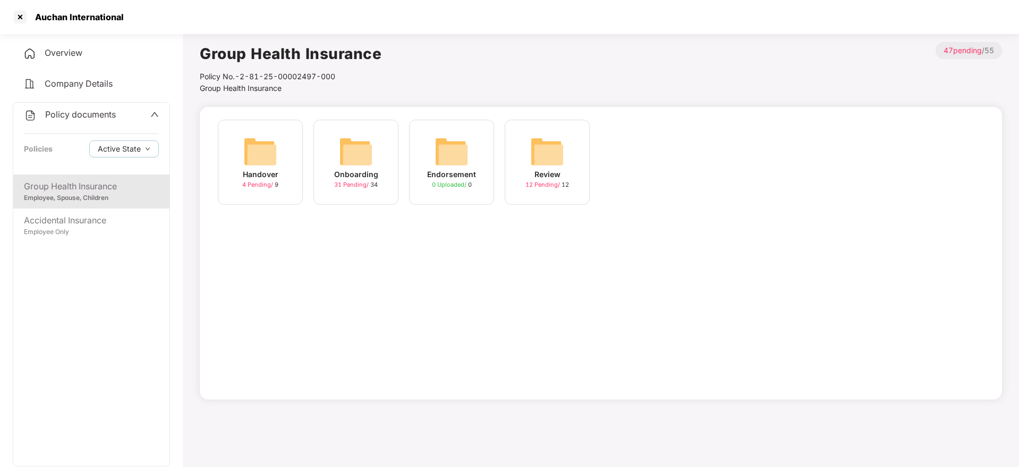
click at [348, 153] on img at bounding box center [356, 151] width 34 height 34
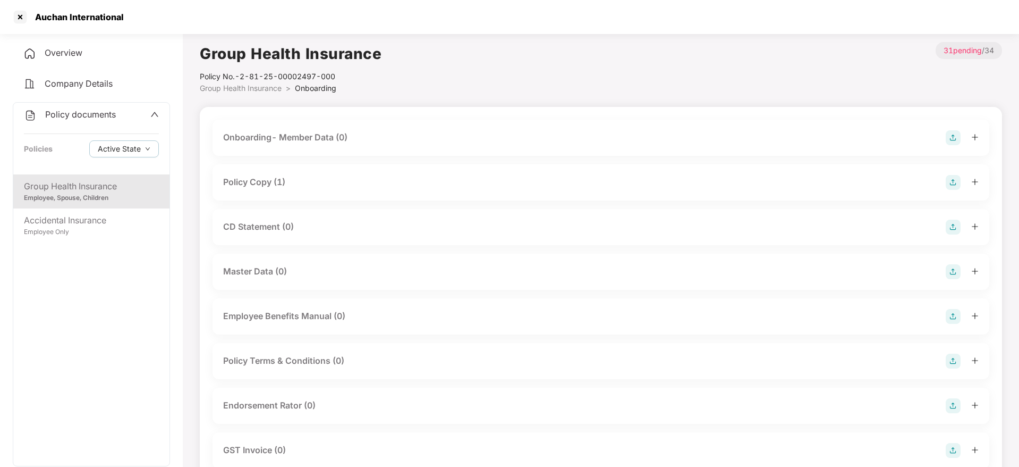
scroll to position [38, 0]
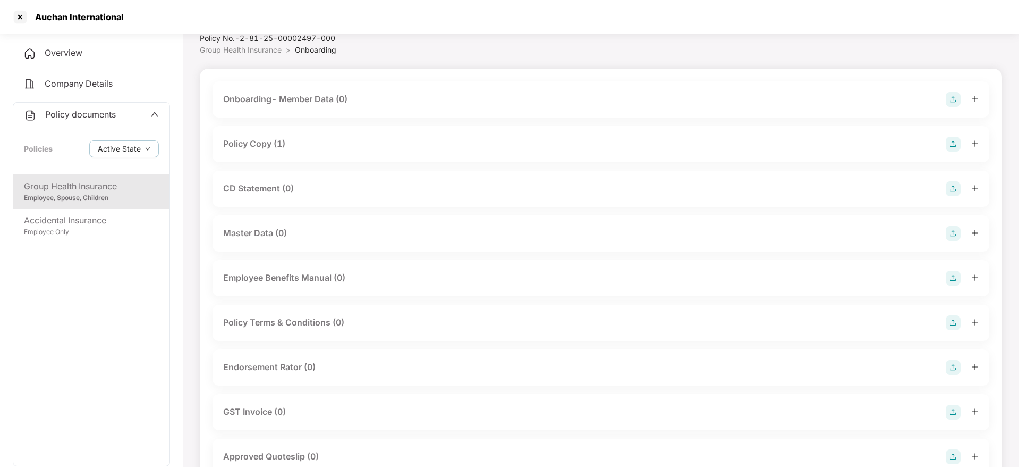
click at [262, 184] on div "CD Statement (0)" at bounding box center [258, 188] width 71 height 13
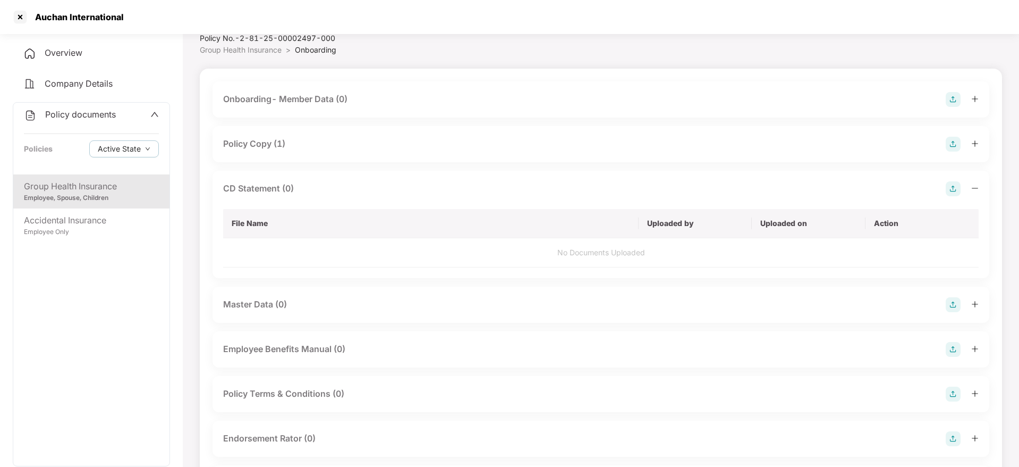
click at [957, 186] on img at bounding box center [953, 188] width 15 height 15
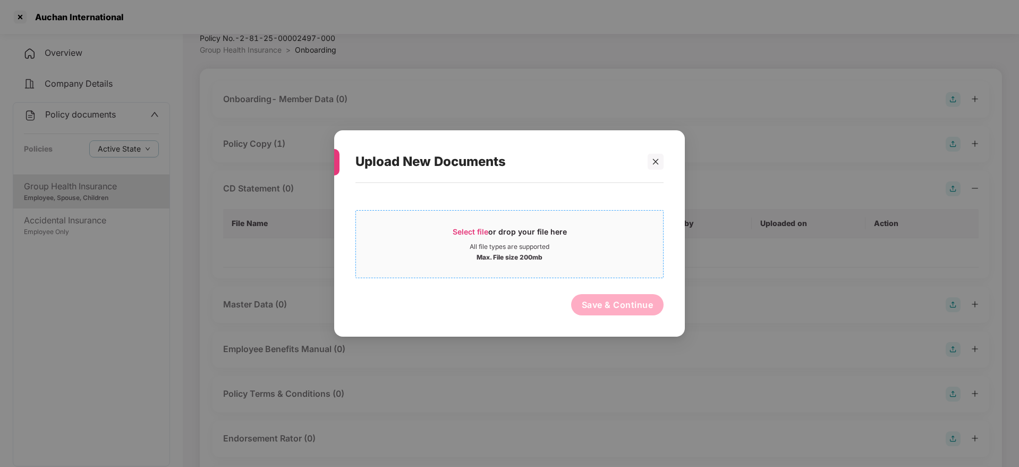
click at [476, 231] on span "Select file" at bounding box center [471, 231] width 36 height 9
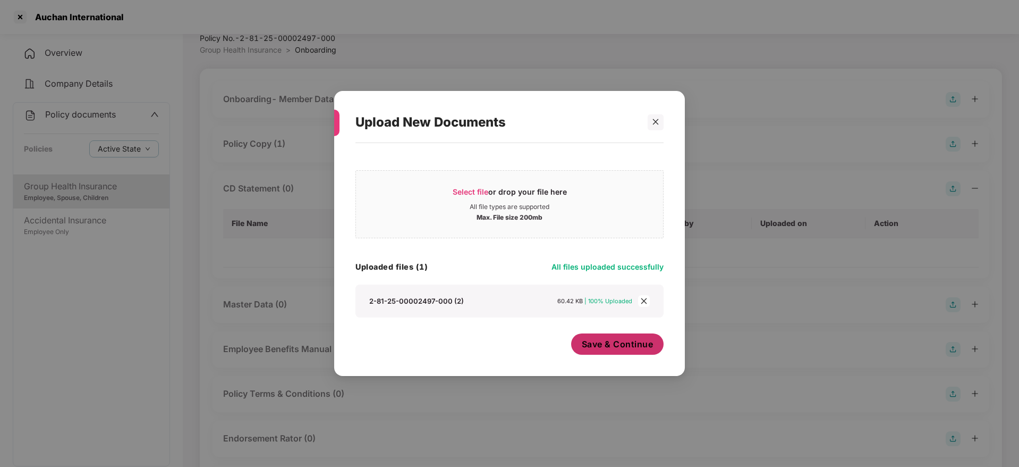
click at [611, 340] on span "Save & Continue" at bounding box center [618, 344] width 72 height 12
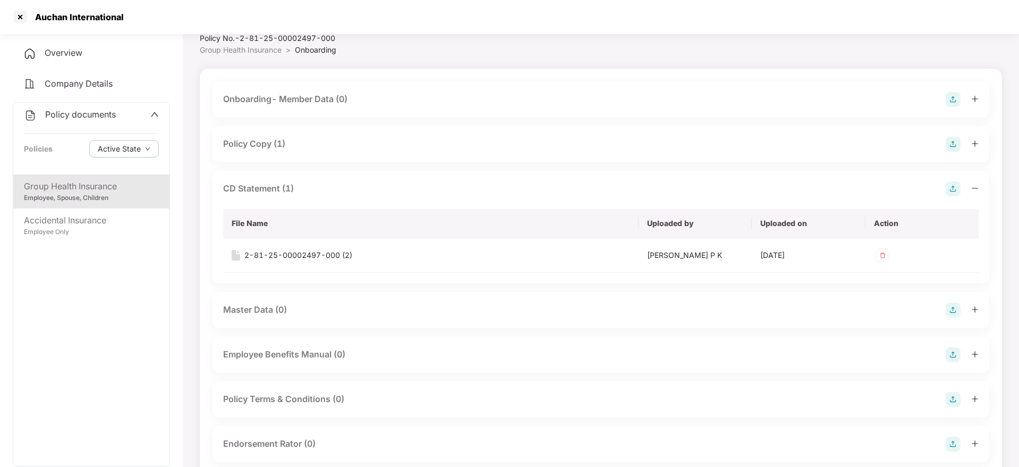
scroll to position [172, 0]
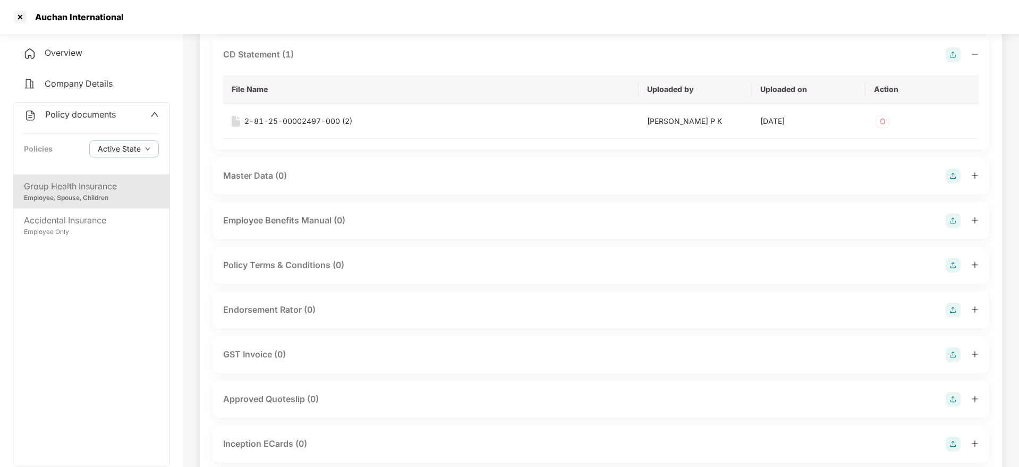
click at [314, 309] on div "Endorsement Rator (0)" at bounding box center [269, 309] width 92 height 13
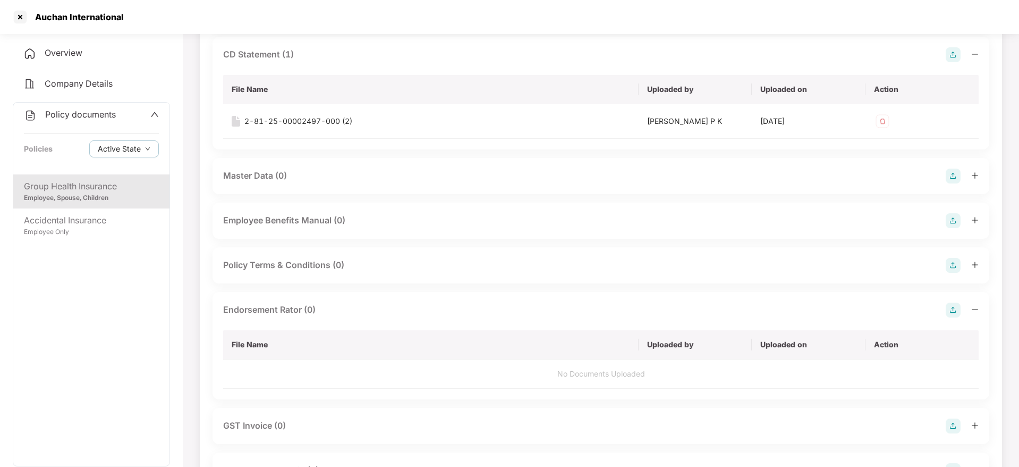
click at [950, 307] on img at bounding box center [953, 309] width 15 height 15
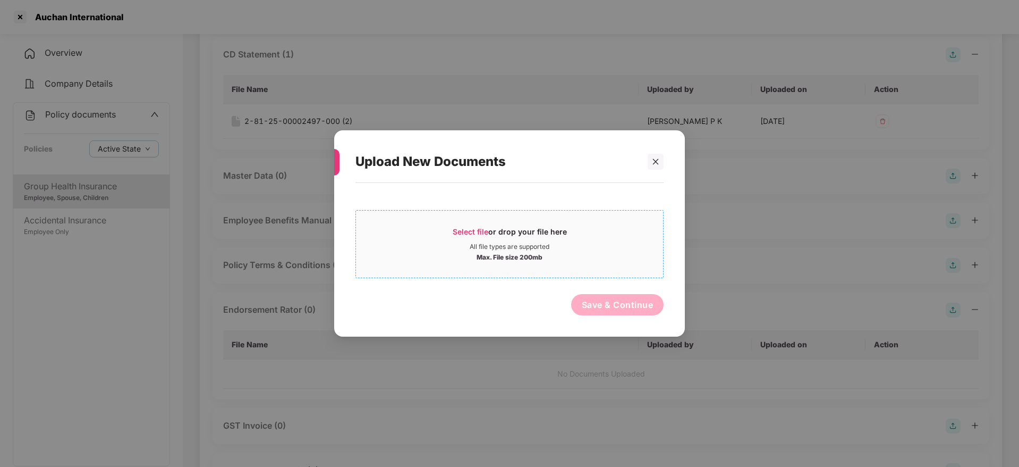
click at [475, 231] on span "Select file" at bounding box center [471, 231] width 36 height 9
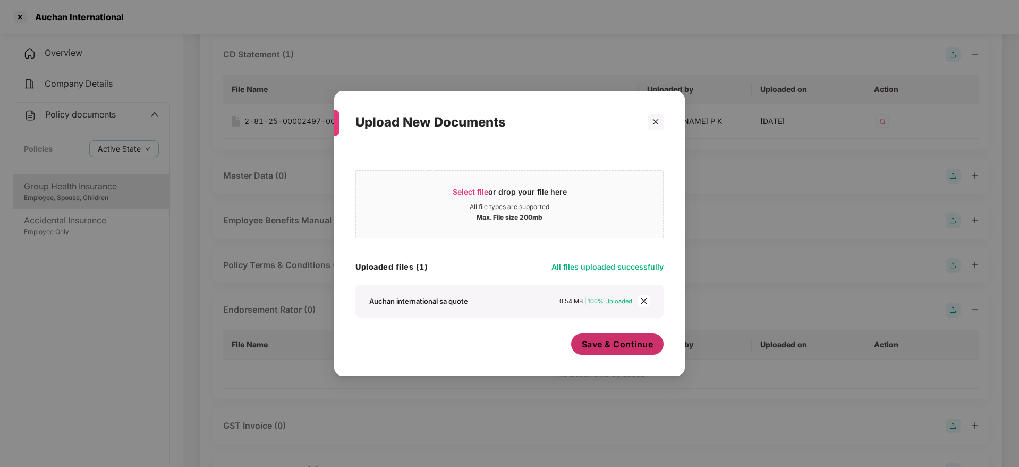
click at [589, 344] on span "Save & Continue" at bounding box center [618, 344] width 72 height 12
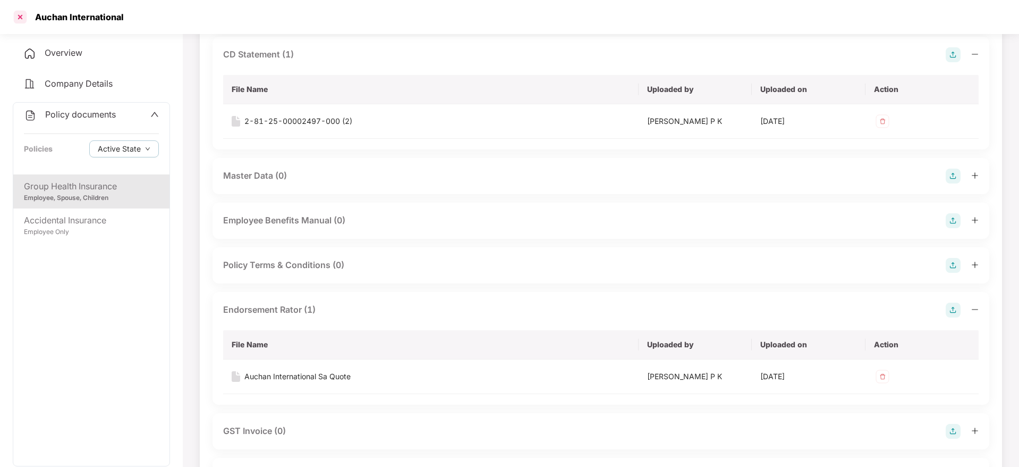
click at [20, 15] on div at bounding box center [20, 17] width 17 height 17
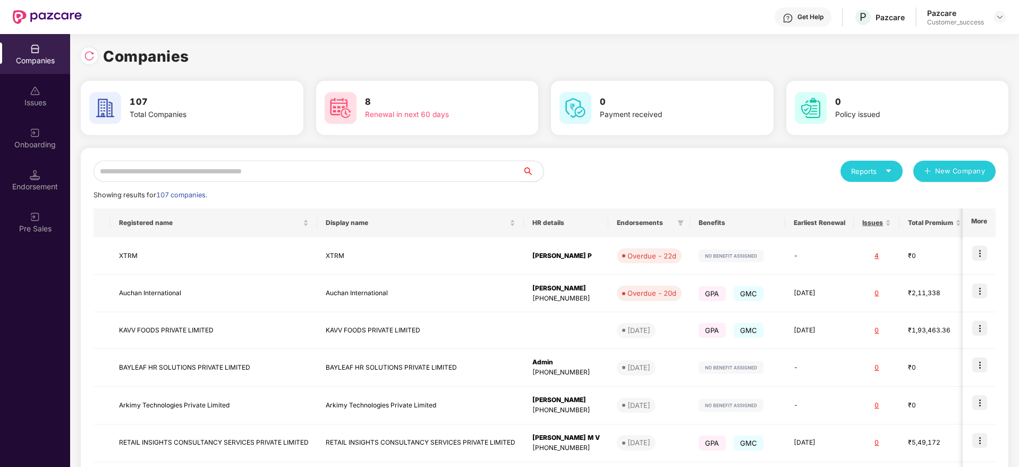
scroll to position [0, 0]
click at [164, 179] on input "text" at bounding box center [308, 171] width 429 height 21
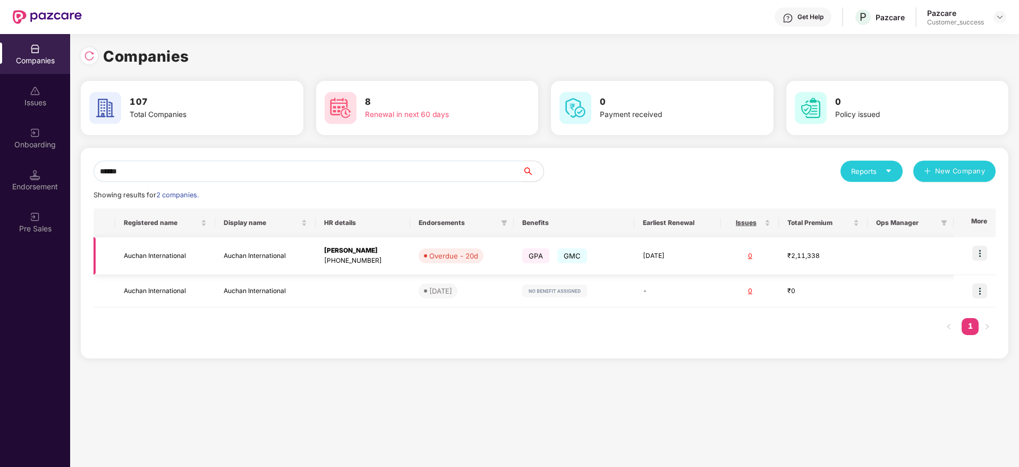
type input "******"
click at [193, 261] on td "Auchan International" at bounding box center [165, 256] width 100 height 38
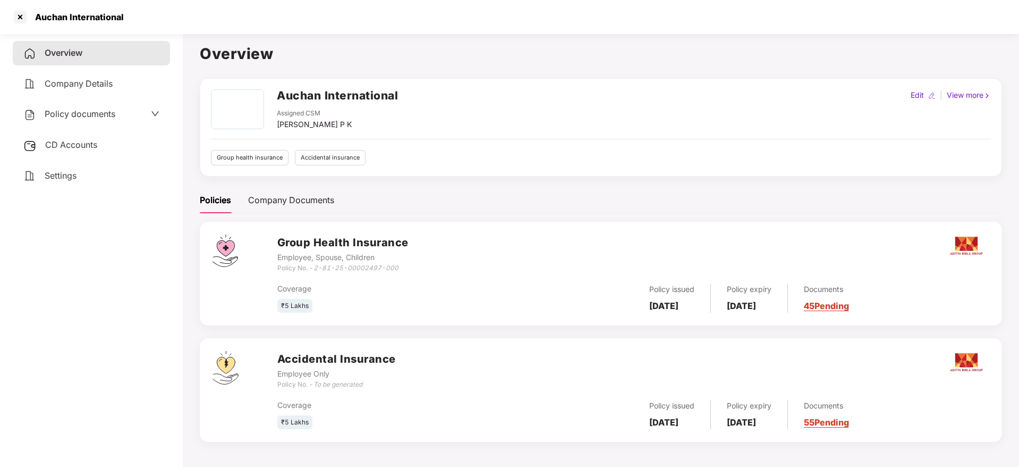
click at [92, 146] on span "CD Accounts" at bounding box center [71, 144] width 52 height 11
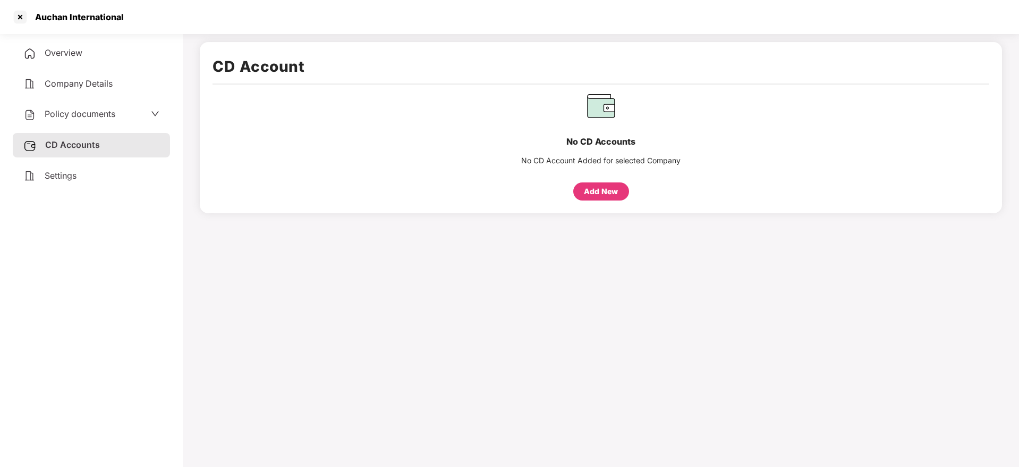
click at [97, 113] on span "Policy documents" at bounding box center [80, 113] width 71 height 11
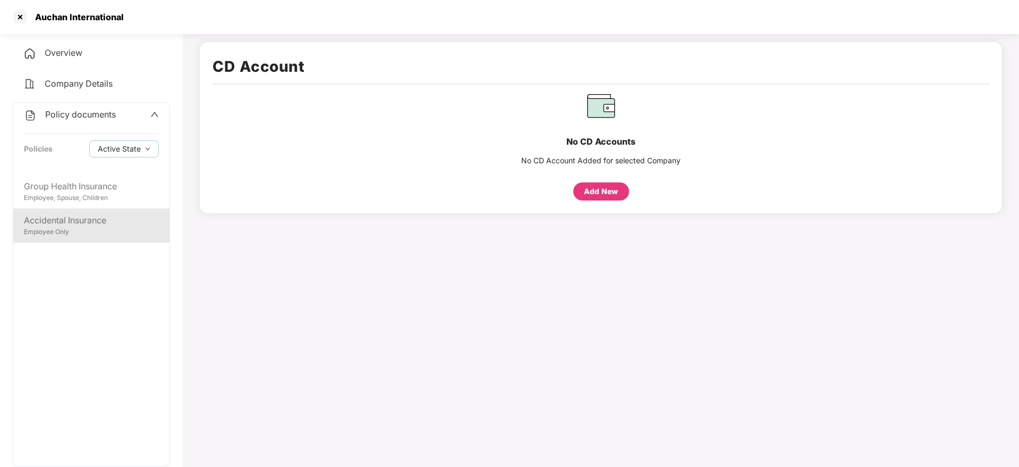
click at [94, 231] on div "Employee Only" at bounding box center [91, 232] width 135 height 10
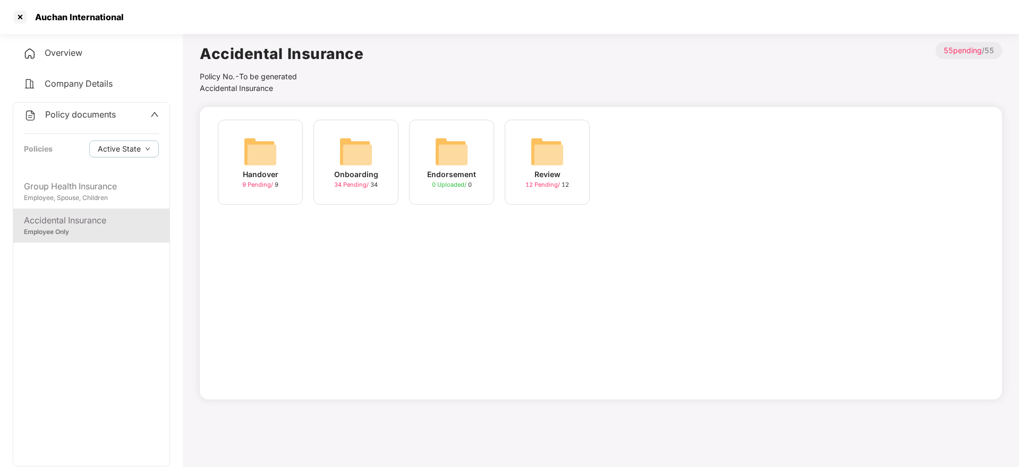
click at [333, 152] on div "Onboarding 34 Pending / 34" at bounding box center [356, 162] width 85 height 85
click at [16, 14] on div at bounding box center [20, 17] width 17 height 17
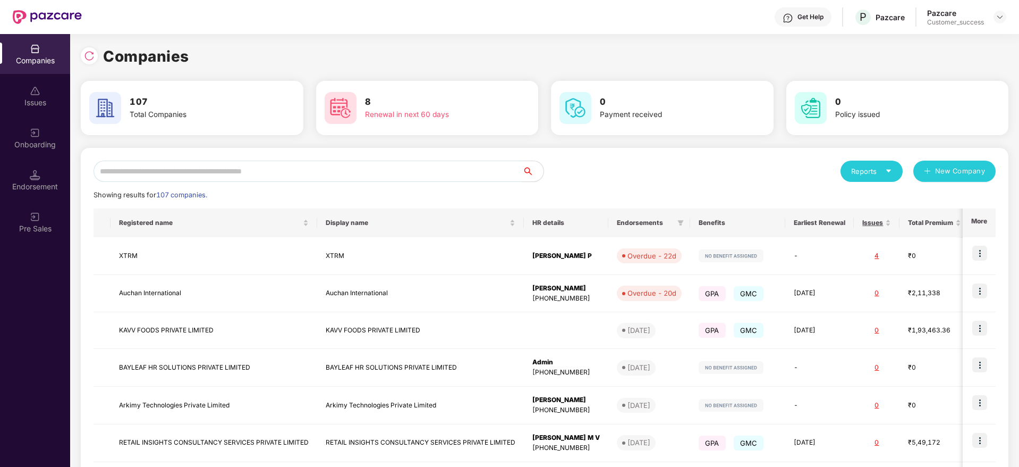
click at [201, 174] on input "text" at bounding box center [308, 171] width 429 height 21
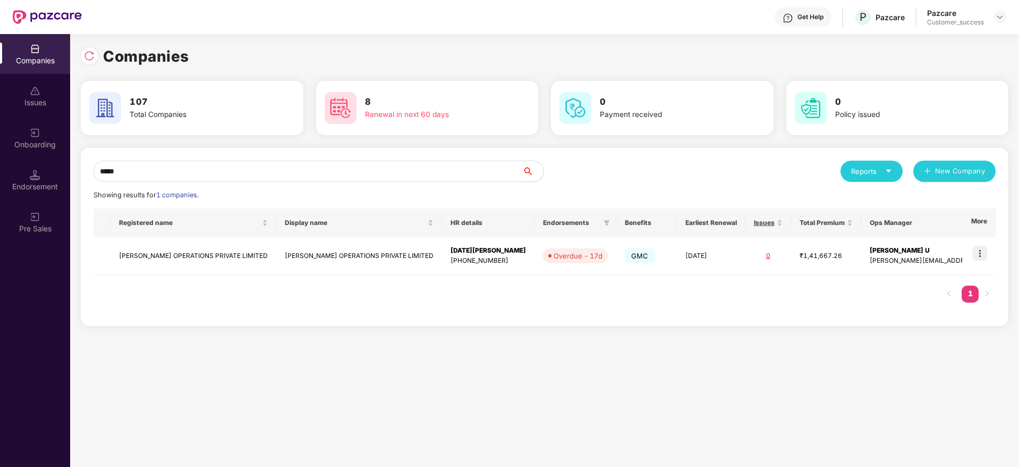
type input "*****"
click at [217, 254] on td "[PERSON_NAME] OPERATIONS PRIVATE LIMITED" at bounding box center [194, 256] width 166 height 38
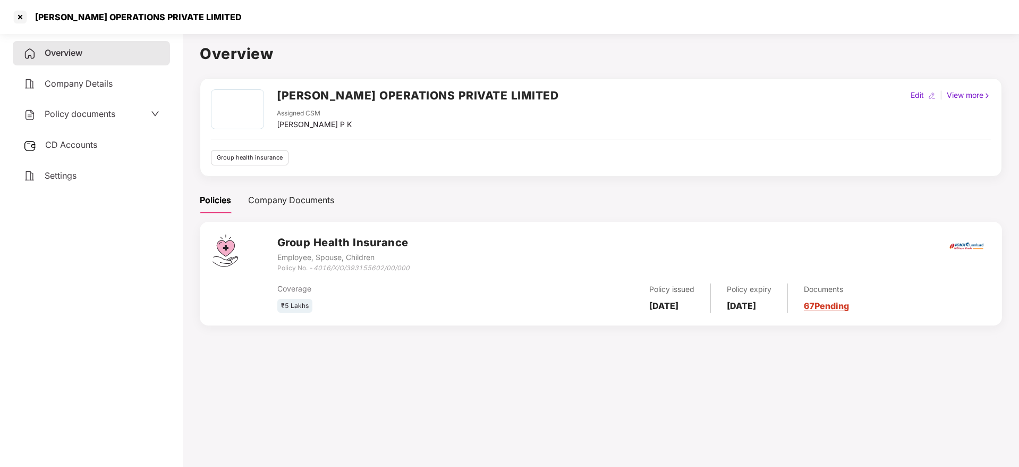
click at [94, 117] on span "Policy documents" at bounding box center [80, 113] width 71 height 11
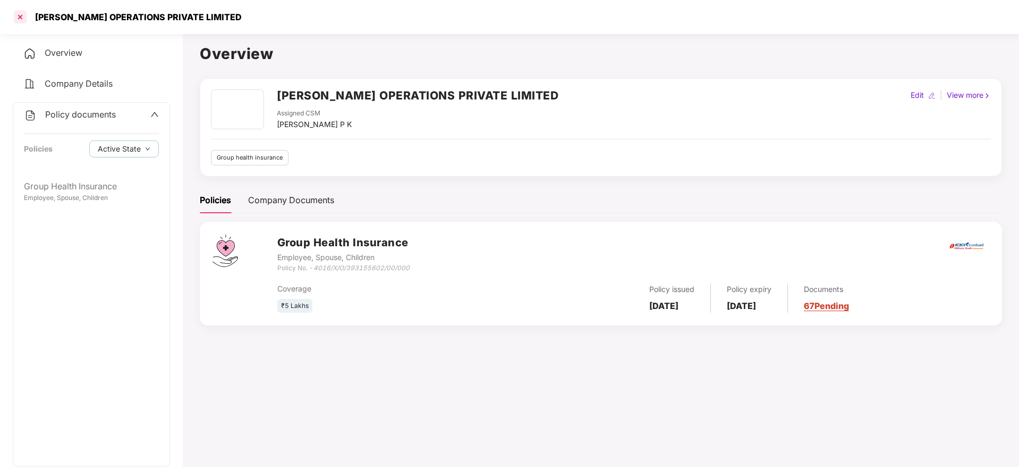
click at [25, 23] on div at bounding box center [20, 17] width 17 height 17
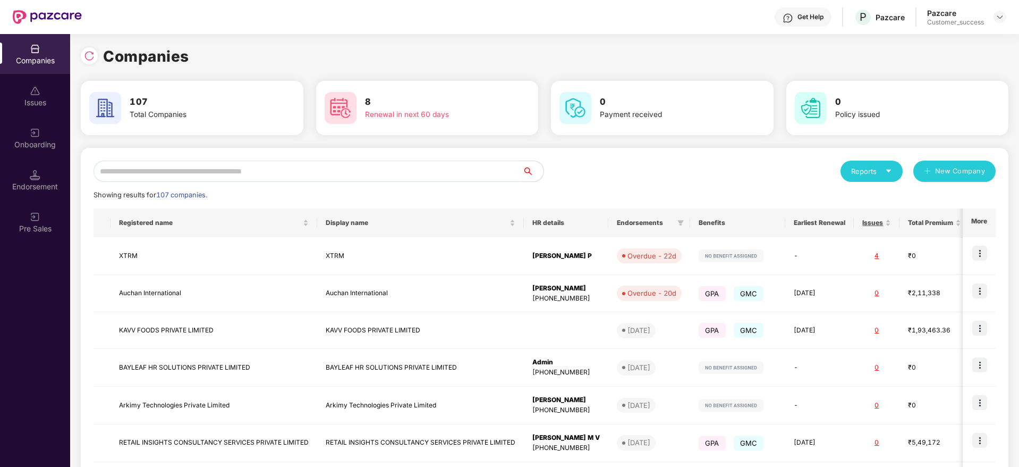
click at [25, 23] on img at bounding box center [47, 17] width 69 height 14
click at [143, 176] on input "text" at bounding box center [308, 171] width 429 height 21
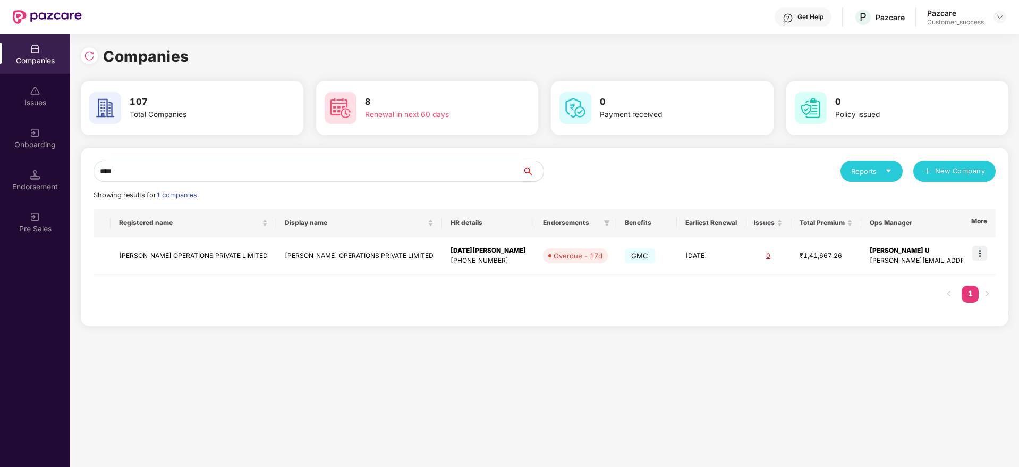
type input "****"
click at [995, 248] on td at bounding box center [979, 256] width 33 height 38
click at [977, 254] on img at bounding box center [980, 253] width 15 height 15
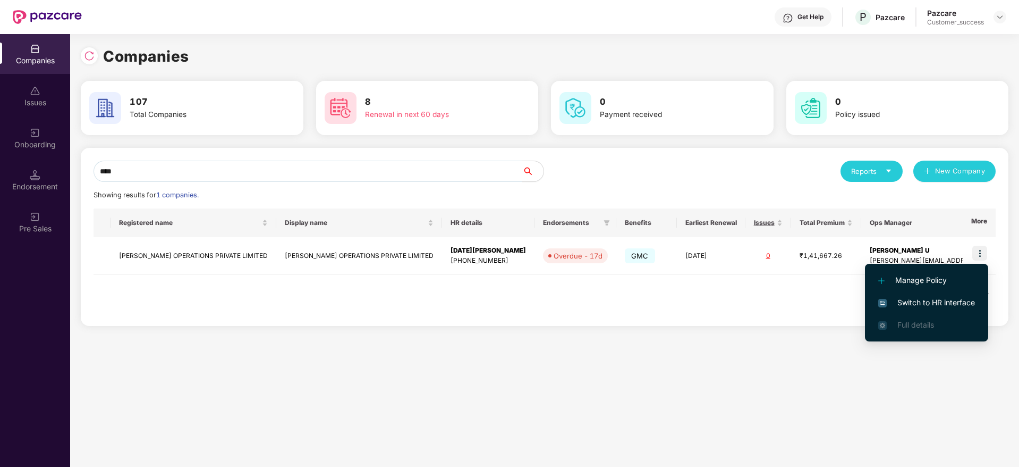
click at [940, 297] on span "Switch to HR interface" at bounding box center [927, 303] width 97 height 12
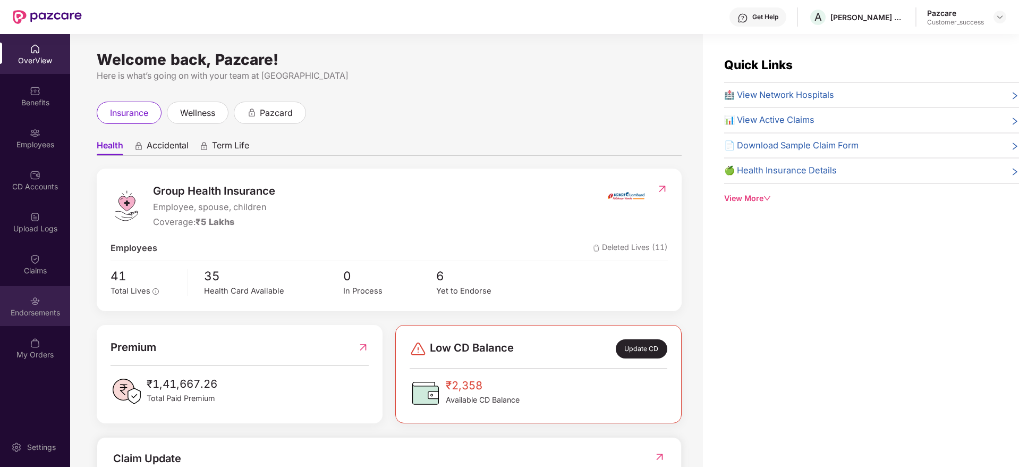
click at [35, 314] on div "Endorsements" at bounding box center [35, 312] width 70 height 11
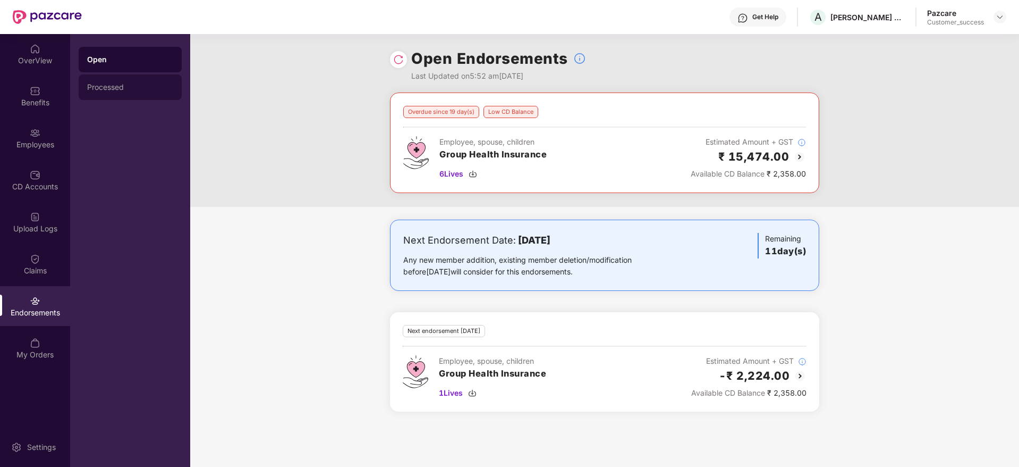
click at [89, 86] on div "Processed" at bounding box center [130, 87] width 86 height 9
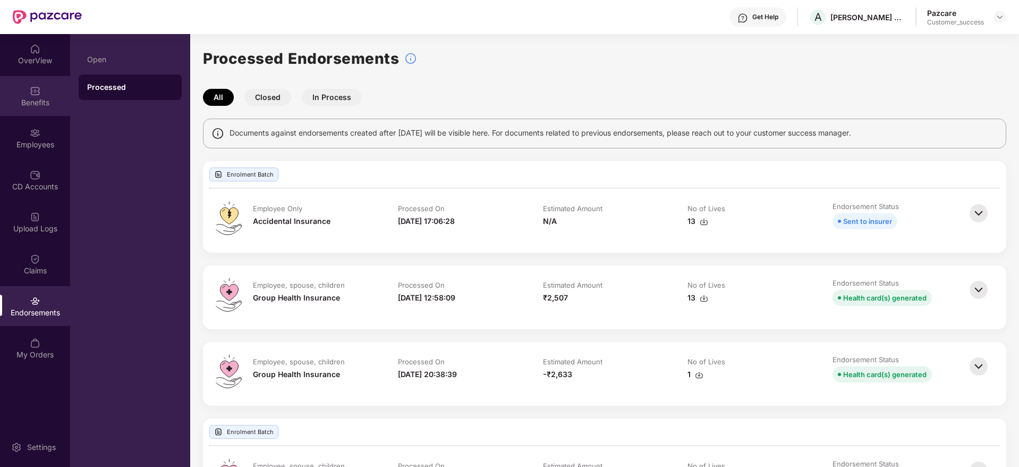
click at [39, 96] on img at bounding box center [35, 91] width 11 height 11
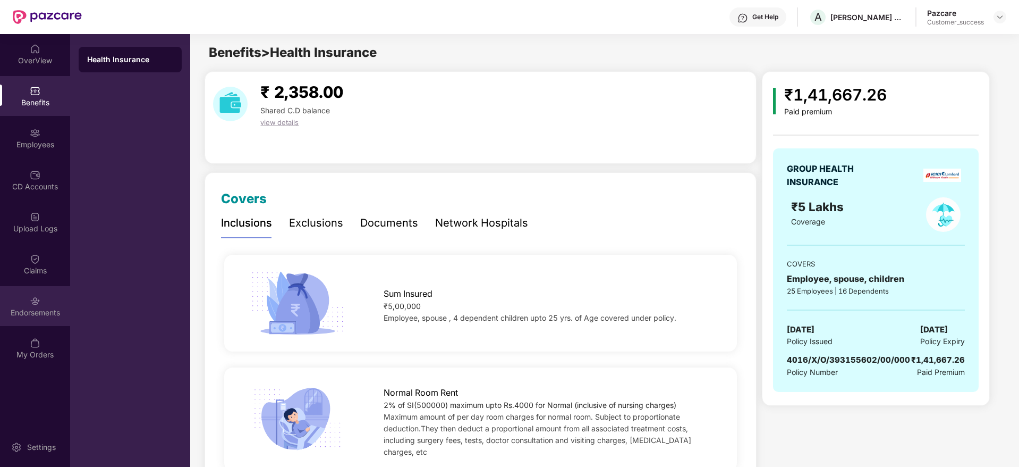
click at [58, 318] on div "Endorsements" at bounding box center [35, 306] width 70 height 40
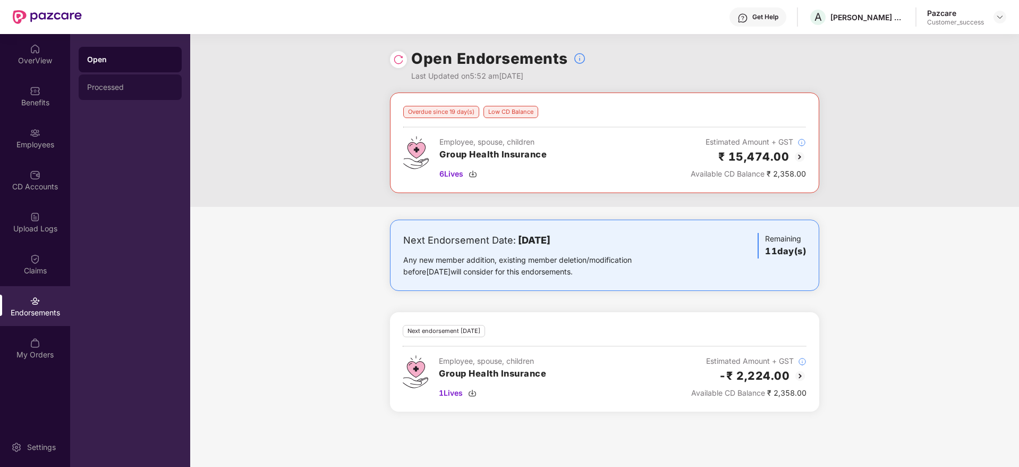
click at [120, 96] on div "Processed" at bounding box center [130, 87] width 103 height 26
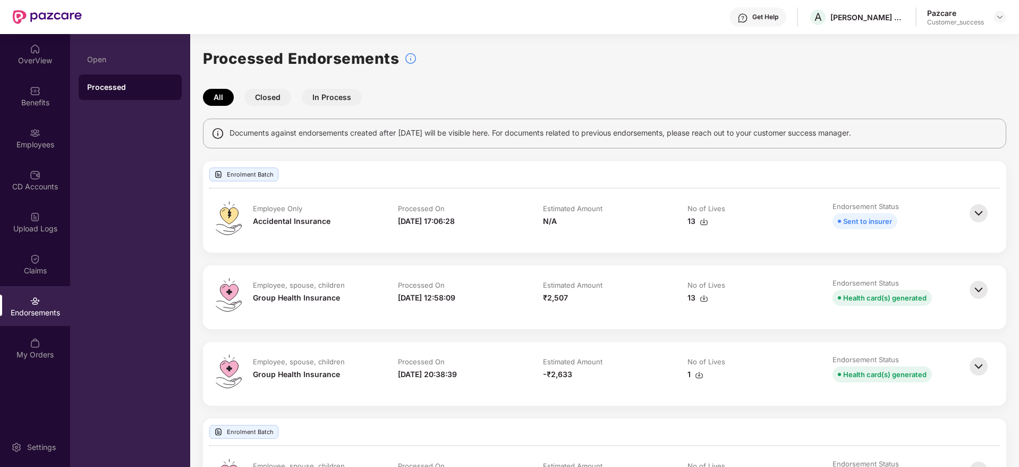
click at [494, 256] on div "Enrolment Batch Employee Only Accidental Insurance Processed On [DATE] 17:06:28…" at bounding box center [605, 397] width 804 height 472
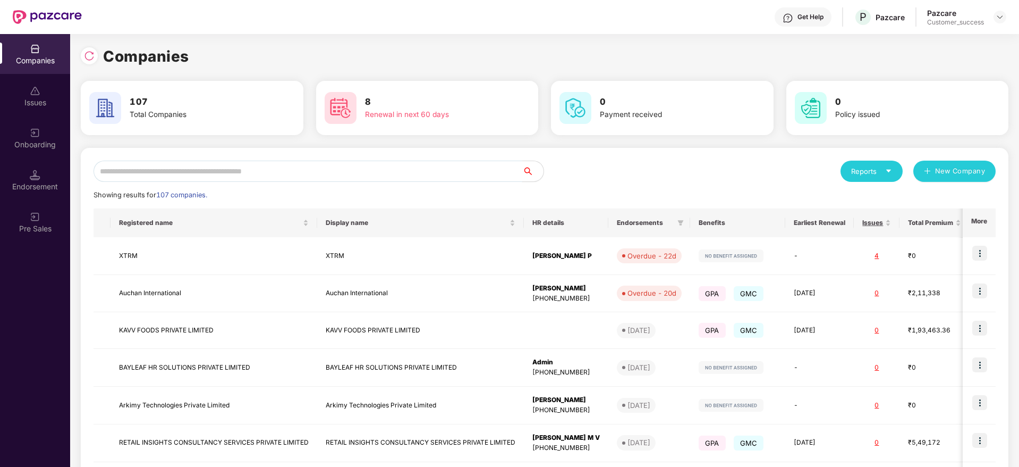
click at [164, 168] on input "text" at bounding box center [308, 171] width 429 height 21
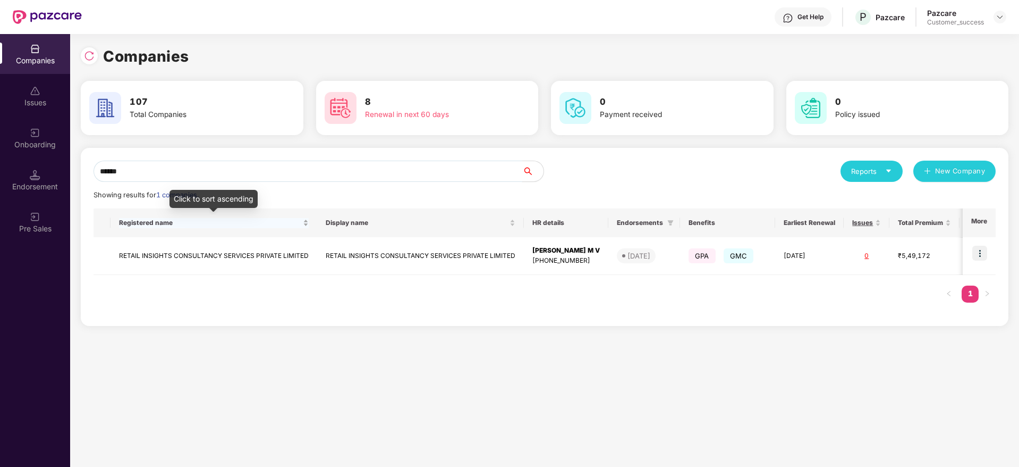
type input "******"
click at [158, 228] on div "Registered name" at bounding box center [214, 223] width 190 height 10
click at [158, 253] on td "RETAIL INSIGHTS CONSULTANCY SERVICES PRIVATE LIMITED" at bounding box center [214, 256] width 207 height 38
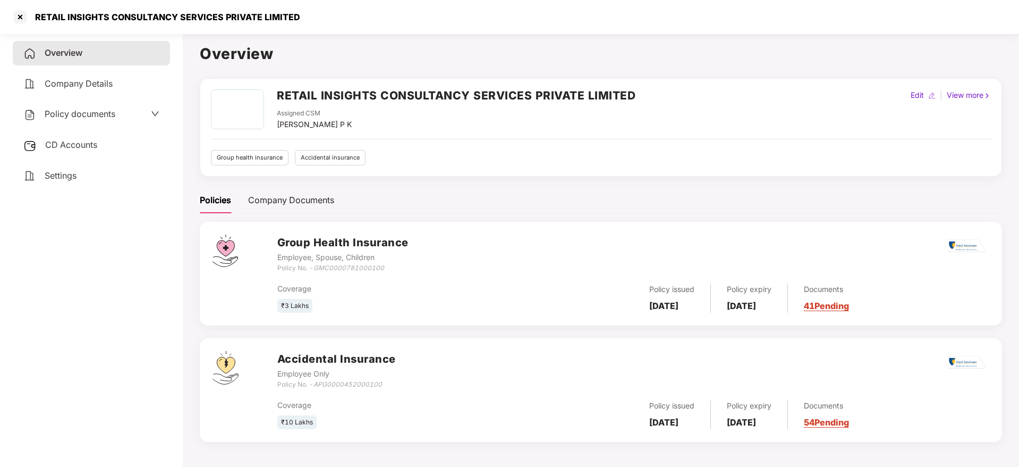
click at [85, 121] on div "Policy documents" at bounding box center [69, 114] width 92 height 14
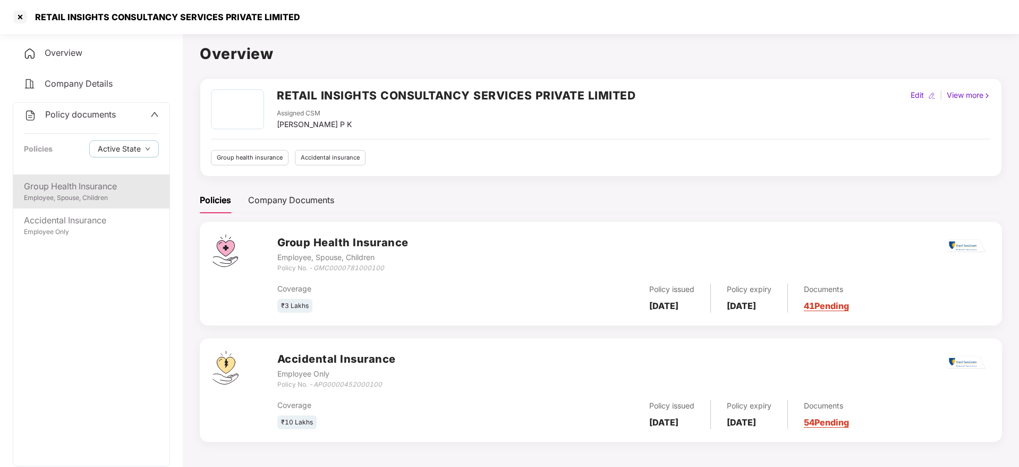
click at [130, 184] on div "Group Health Insurance" at bounding box center [91, 186] width 135 height 13
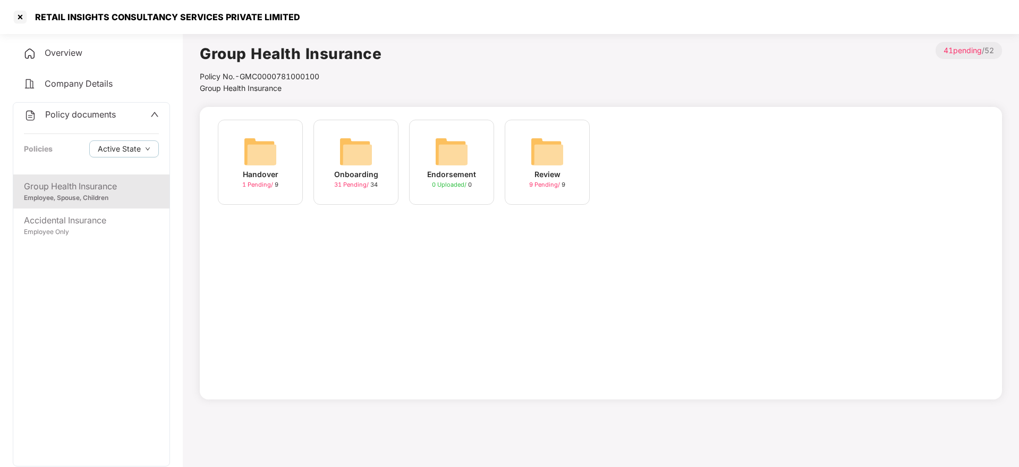
click at [358, 174] on div "Onboarding" at bounding box center [356, 174] width 44 height 12
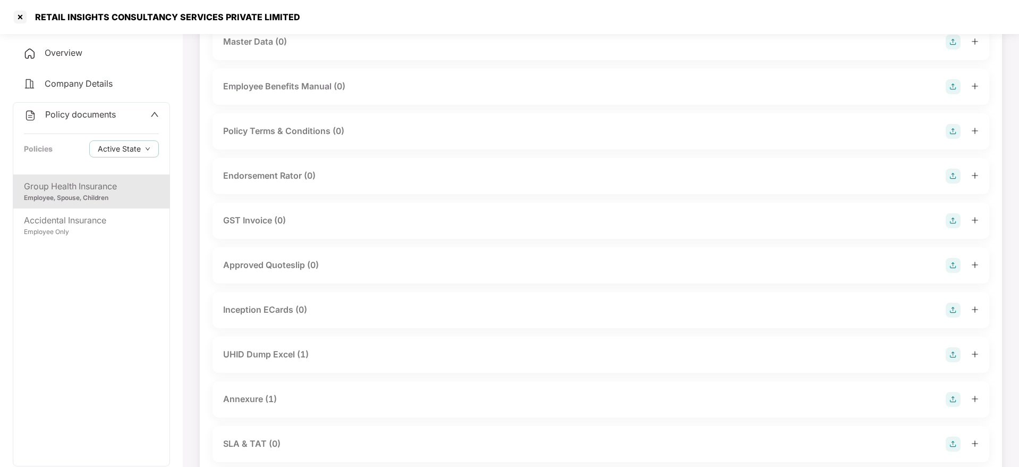
scroll to position [124, 0]
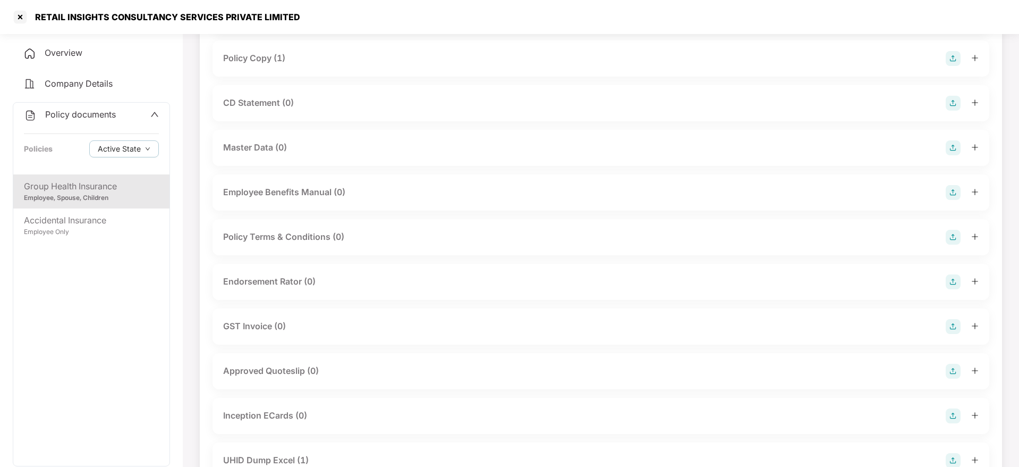
click at [267, 111] on div "CD Statement (0)" at bounding box center [601, 103] width 777 height 36
click at [272, 98] on div "CD Statement (0)" at bounding box center [258, 102] width 71 height 13
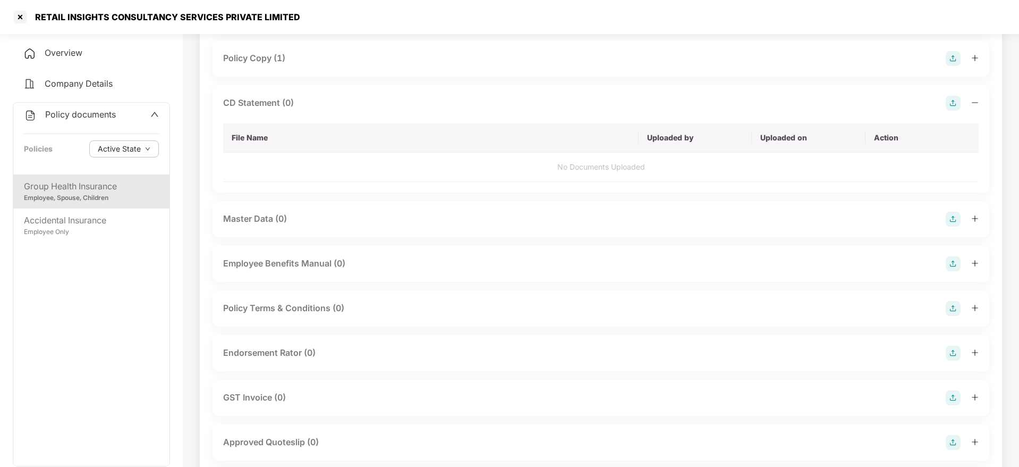
click at [950, 108] on img at bounding box center [953, 103] width 15 height 15
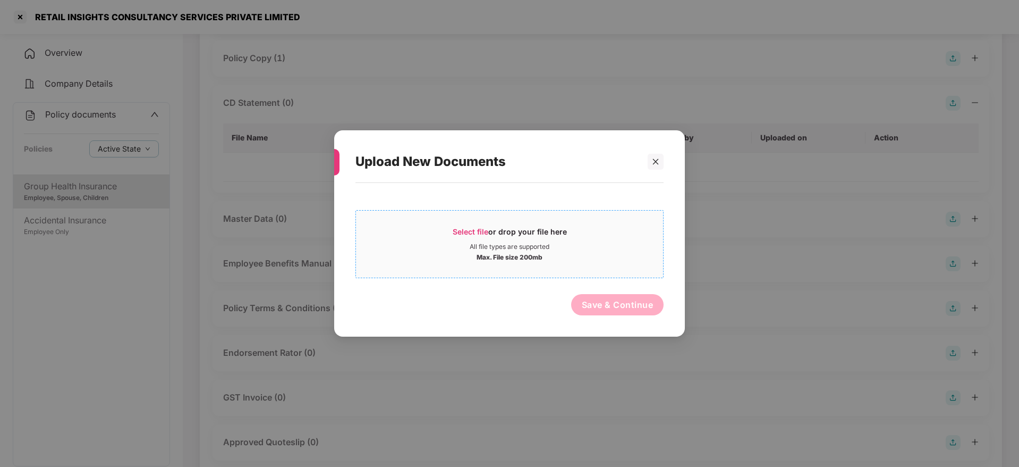
click at [475, 225] on span "Select file or drop your file here All file types are supported Max. File size …" at bounding box center [509, 243] width 307 height 51
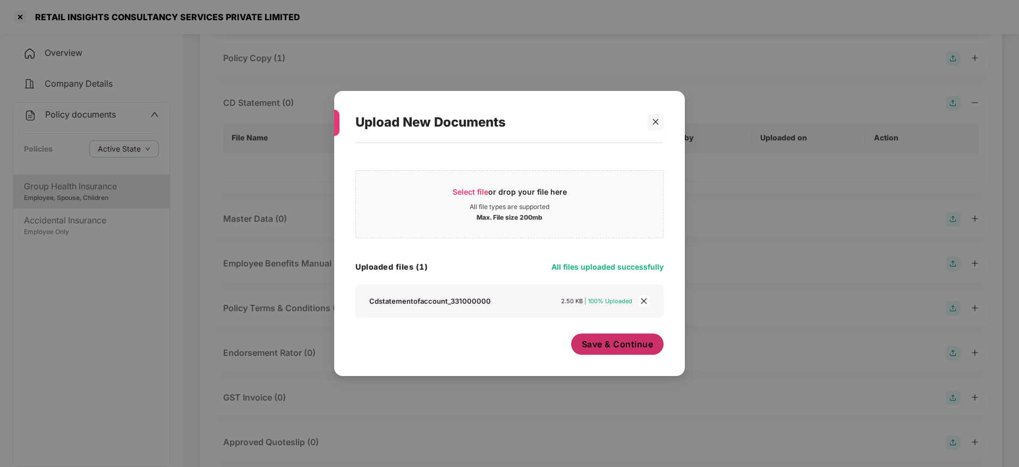
click at [622, 350] on button "Save & Continue" at bounding box center [617, 343] width 93 height 21
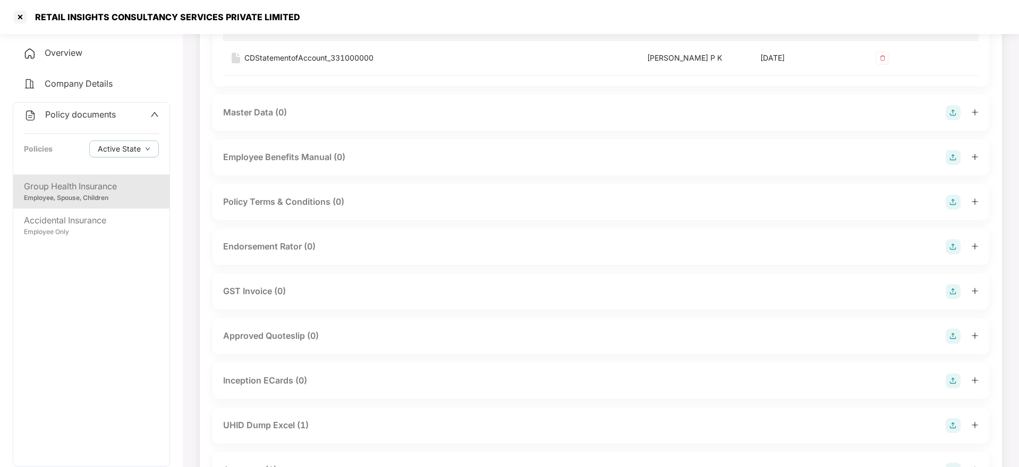
scroll to position [277, 0]
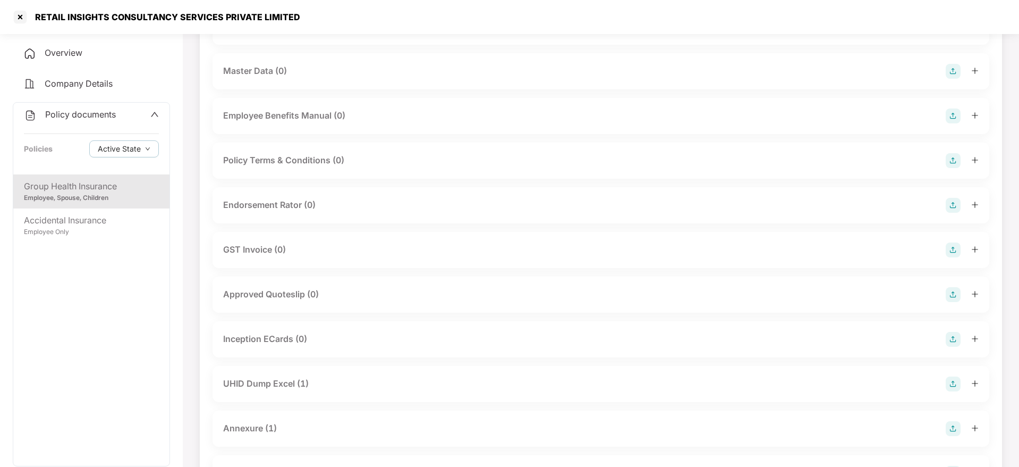
click at [310, 201] on div "Endorsement Rator (0)" at bounding box center [269, 204] width 92 height 13
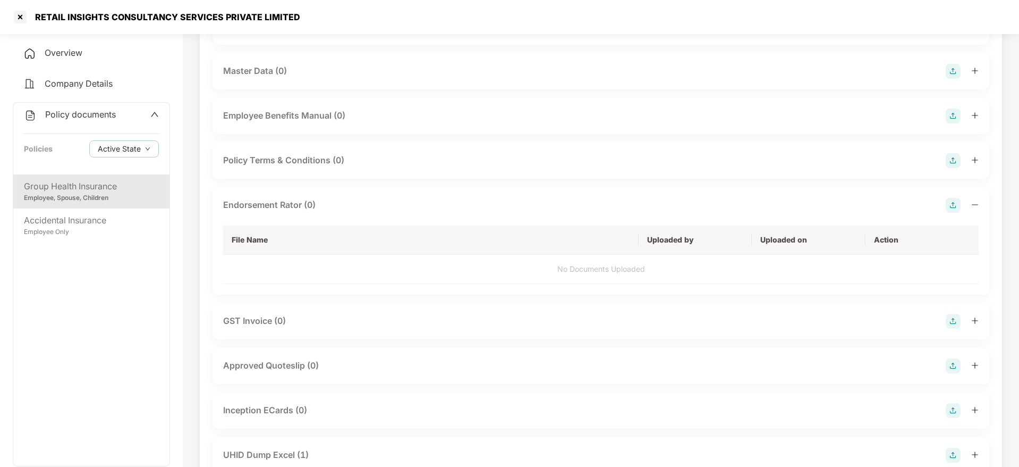
click at [955, 203] on img at bounding box center [953, 205] width 15 height 15
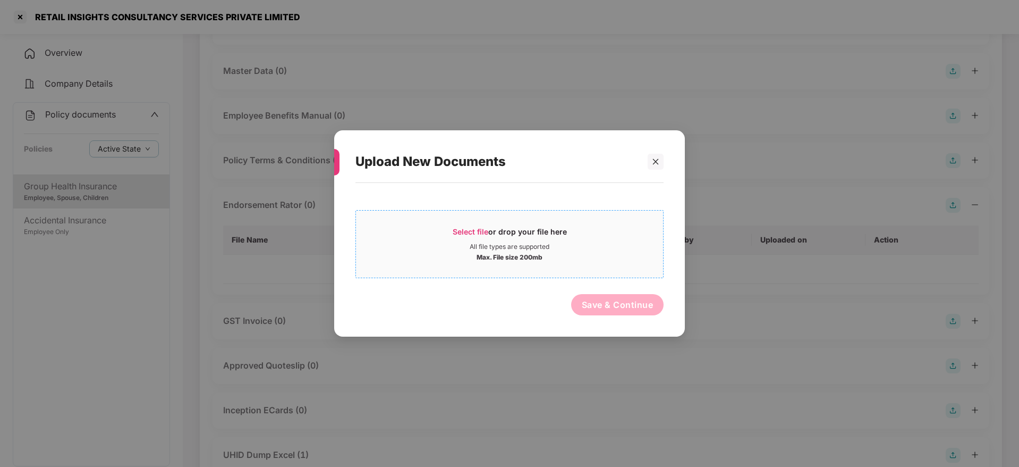
click at [474, 231] on span "Select file" at bounding box center [471, 231] width 36 height 9
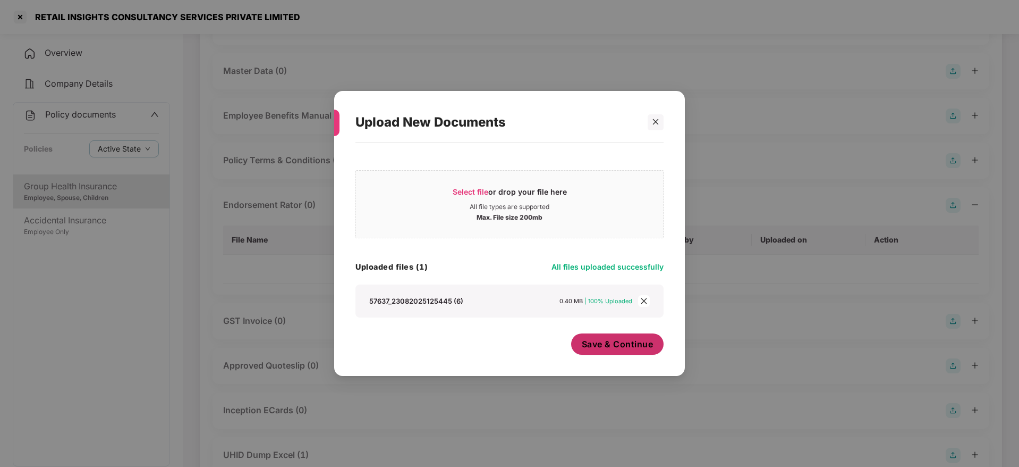
click at [590, 351] on button "Save & Continue" at bounding box center [617, 343] width 93 height 21
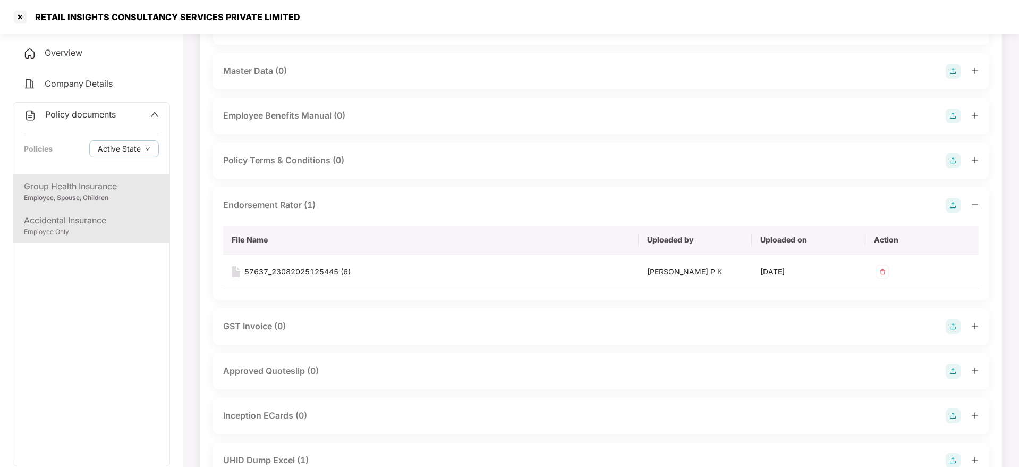
click at [94, 231] on div "Employee Only" at bounding box center [91, 232] width 135 height 10
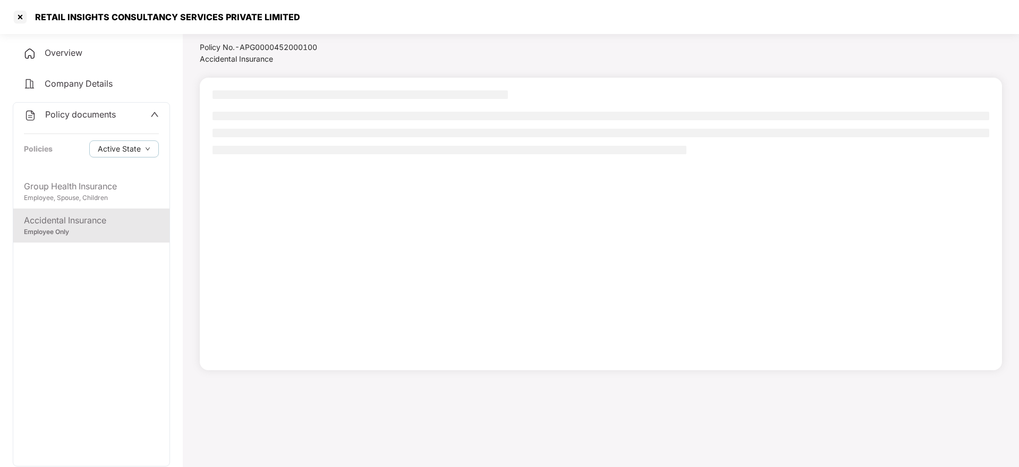
scroll to position [29, 0]
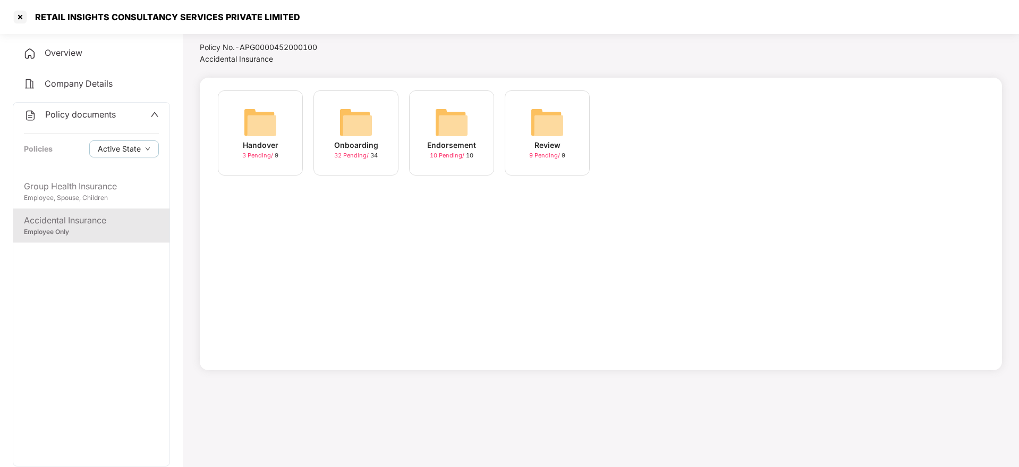
click at [354, 117] on img at bounding box center [356, 122] width 34 height 34
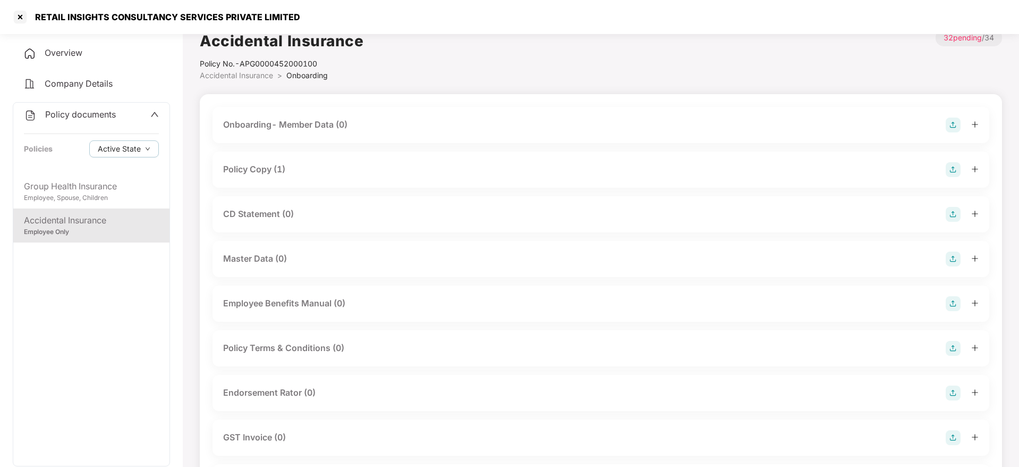
scroll to position [12, 0]
click at [285, 218] on div "CD Statement (0)" at bounding box center [258, 214] width 71 height 13
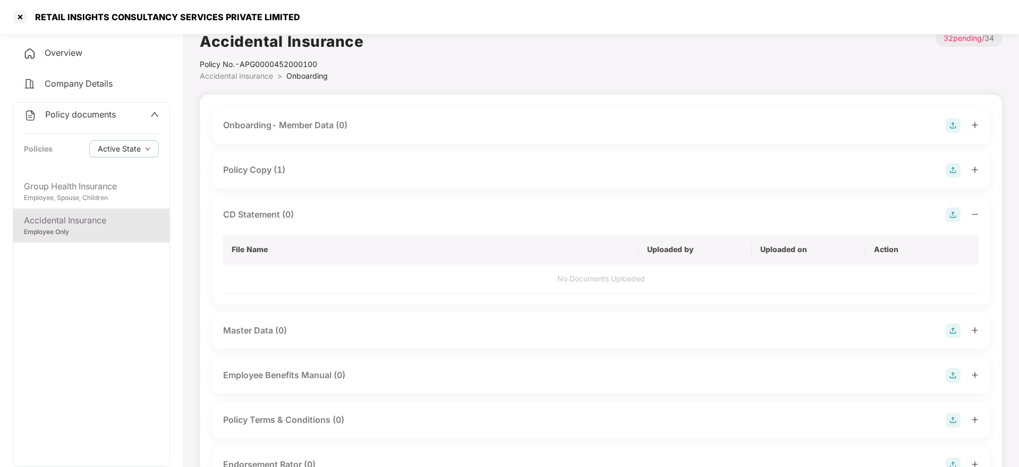
click at [957, 212] on img at bounding box center [953, 214] width 15 height 15
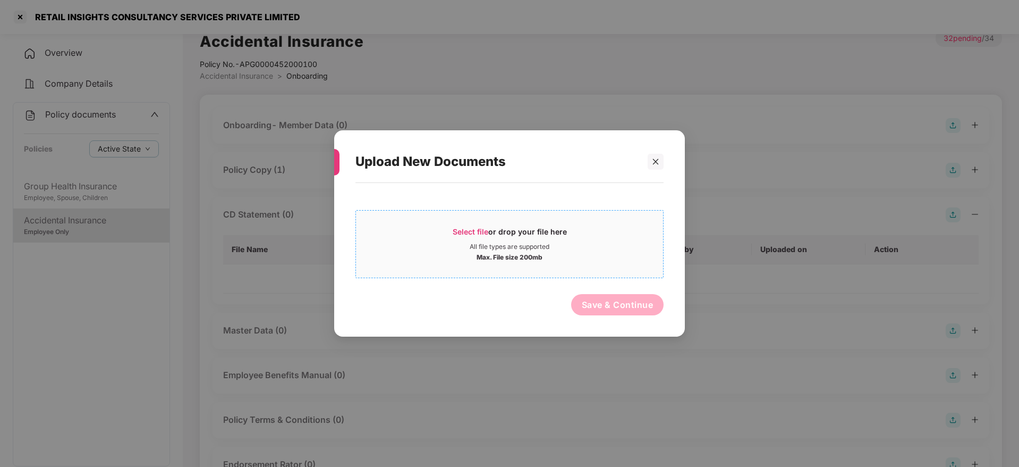
click at [484, 227] on span "Select file" at bounding box center [471, 231] width 36 height 9
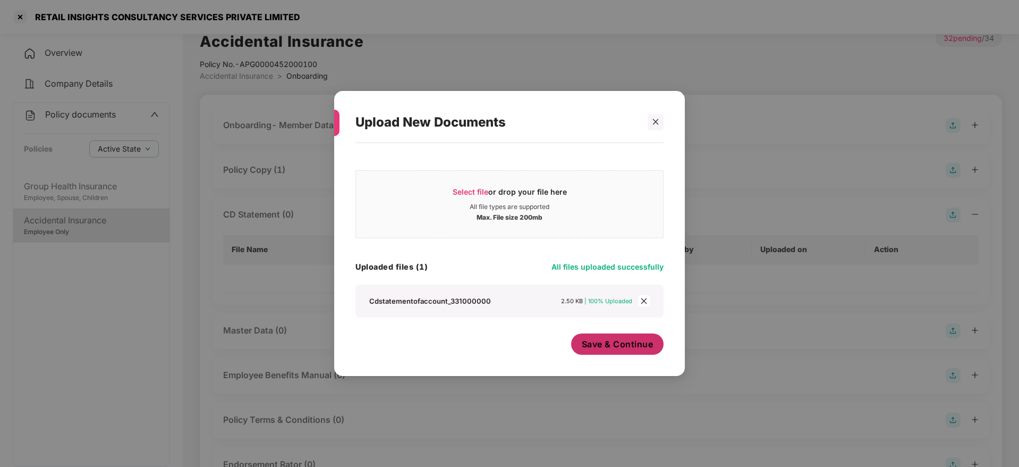
click at [600, 351] on button "Save & Continue" at bounding box center [617, 343] width 93 height 21
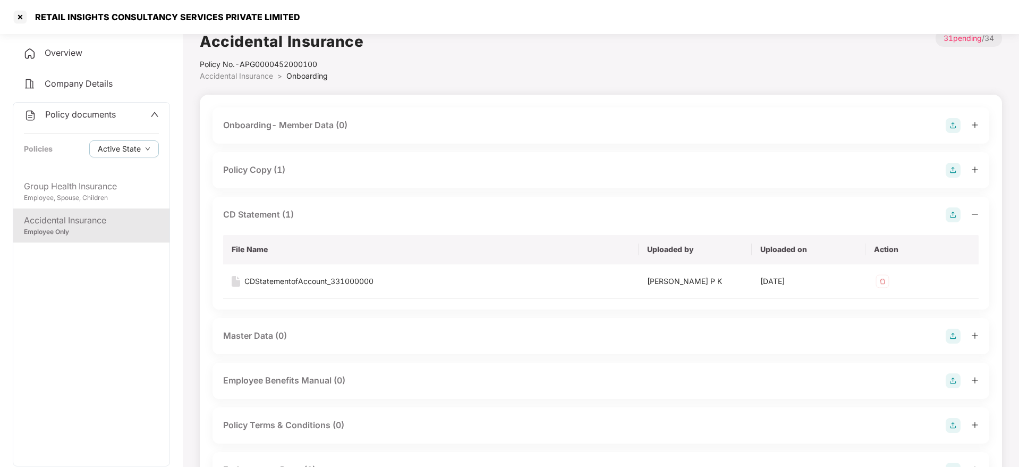
scroll to position [29, 0]
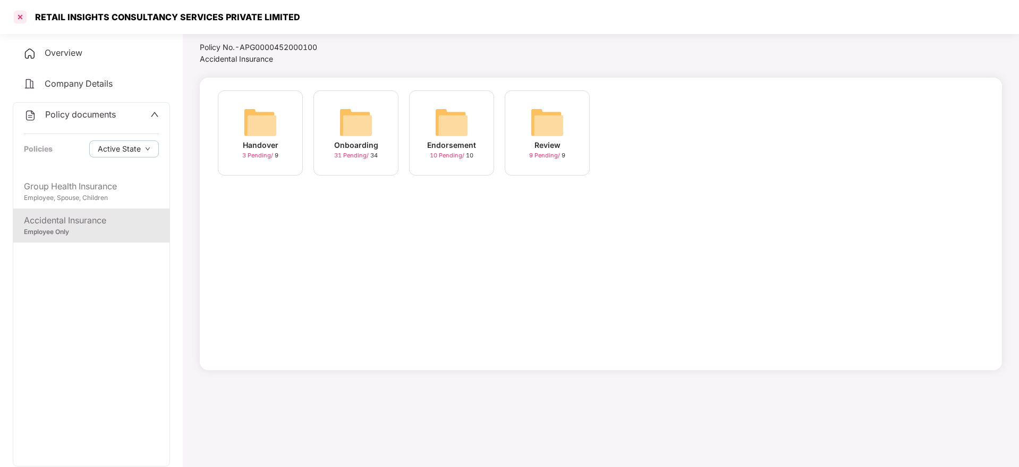
click at [14, 13] on div at bounding box center [20, 17] width 17 height 17
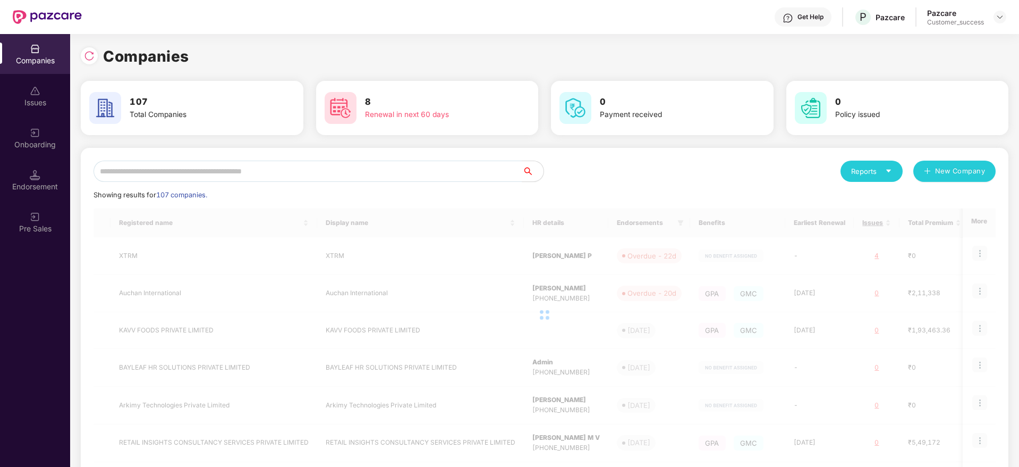
scroll to position [0, 0]
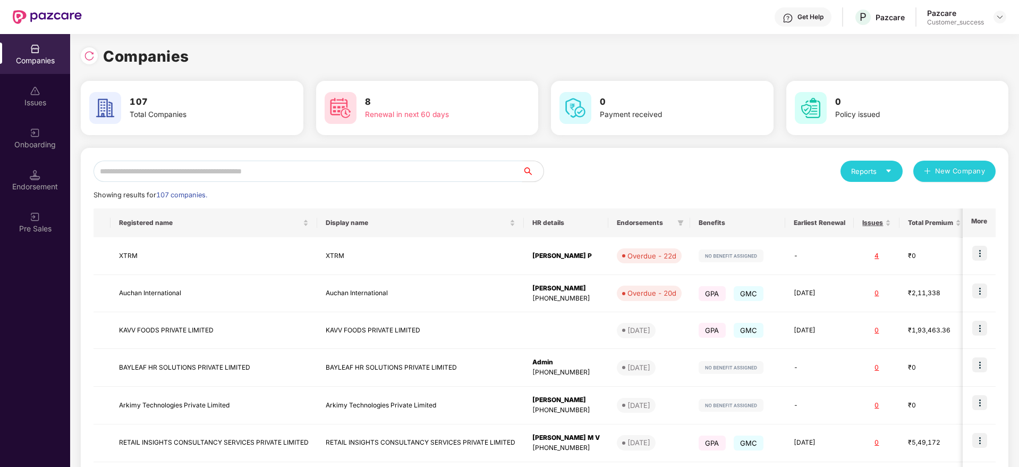
click at [248, 174] on input "text" at bounding box center [308, 171] width 429 height 21
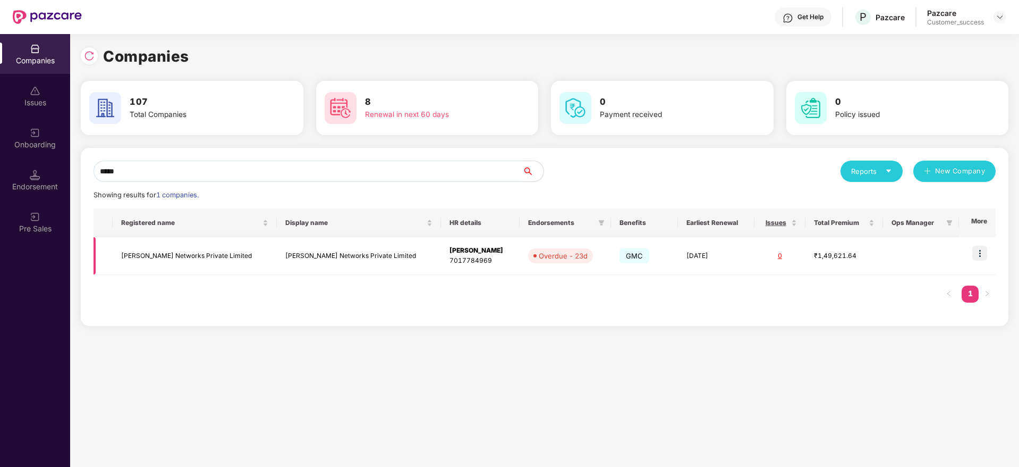
type input "*****"
click at [307, 244] on td "[PERSON_NAME] Networks Private Limited" at bounding box center [359, 256] width 164 height 38
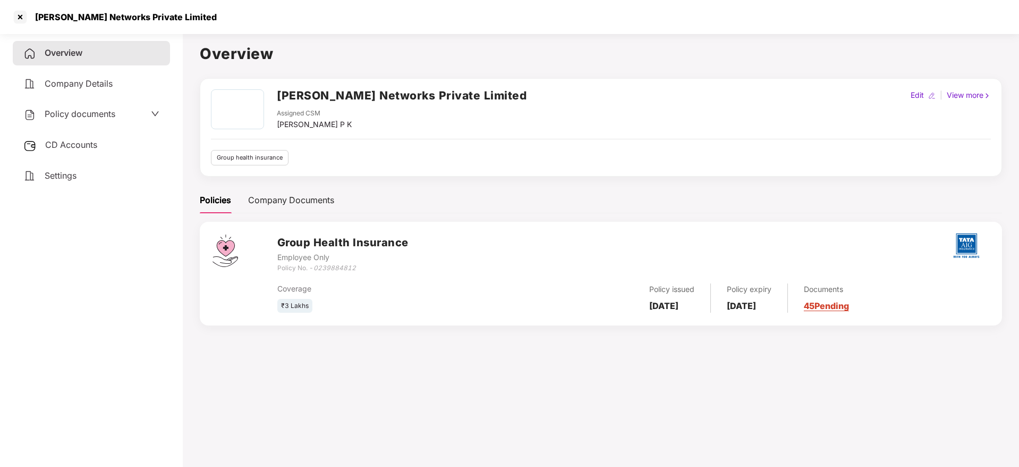
click at [88, 117] on span "Policy documents" at bounding box center [80, 113] width 71 height 11
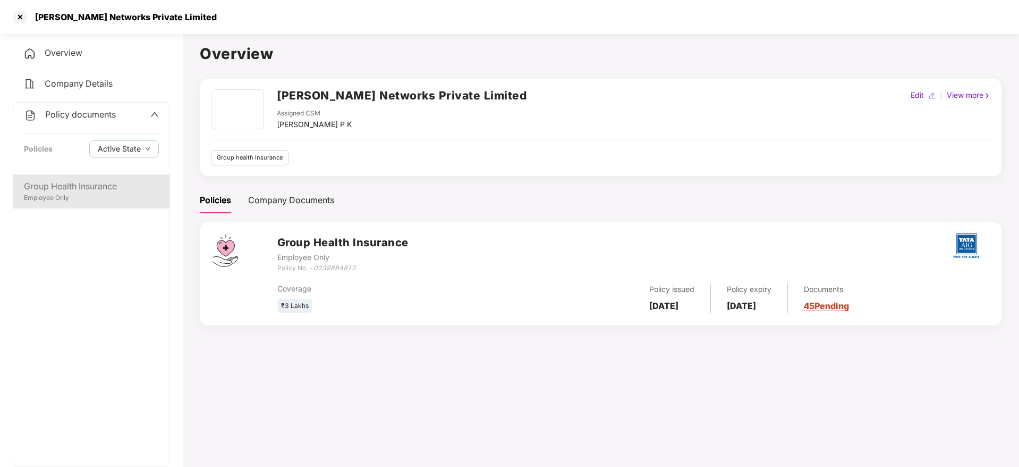
click at [78, 198] on div "Employee Only" at bounding box center [91, 198] width 135 height 10
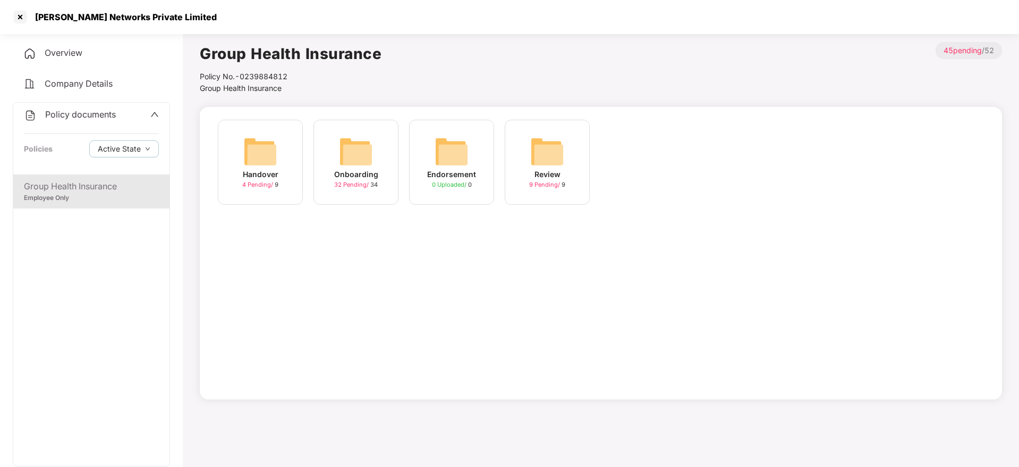
click at [377, 189] on div "32 Pending / 34" at bounding box center [356, 184] width 44 height 9
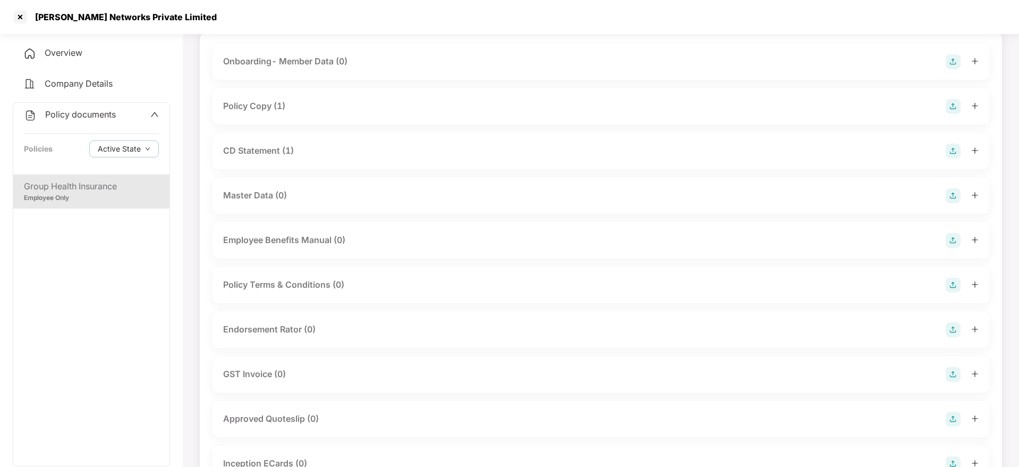
scroll to position [79, 0]
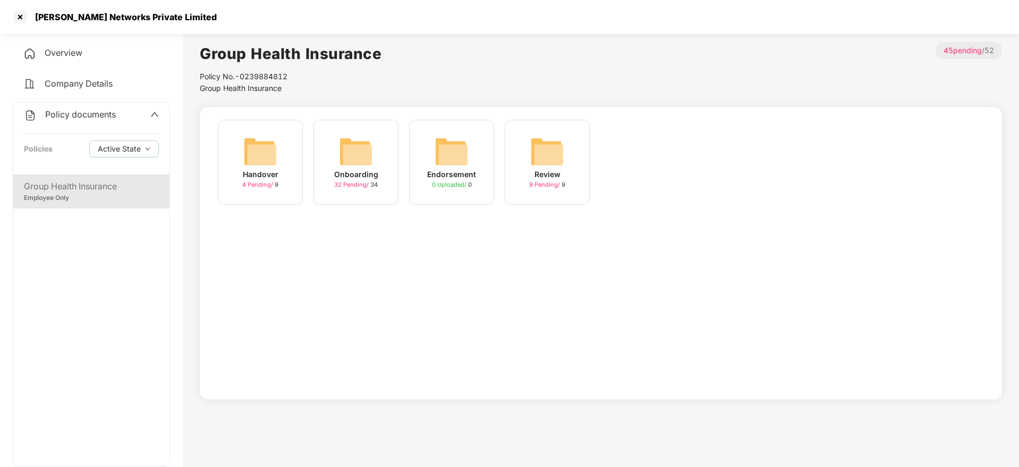
click at [276, 167] on img at bounding box center [260, 151] width 34 height 34
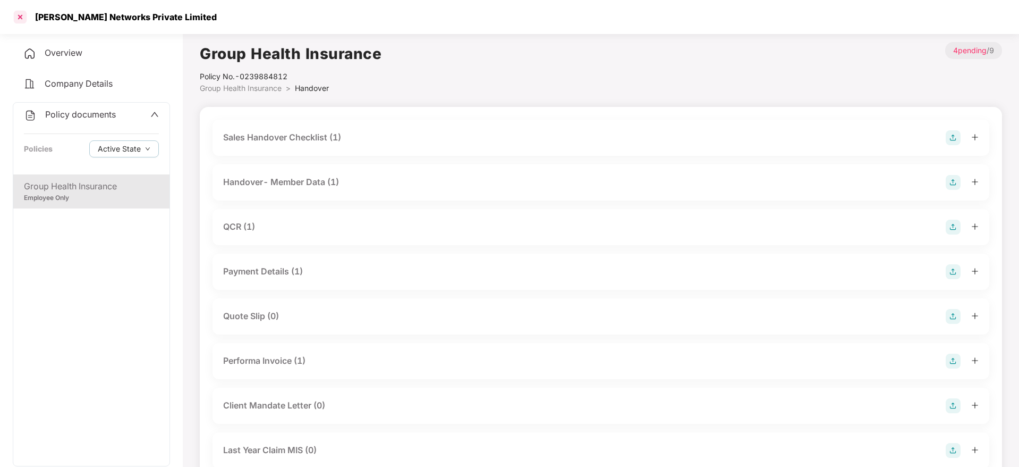
click at [18, 14] on div at bounding box center [20, 17] width 17 height 17
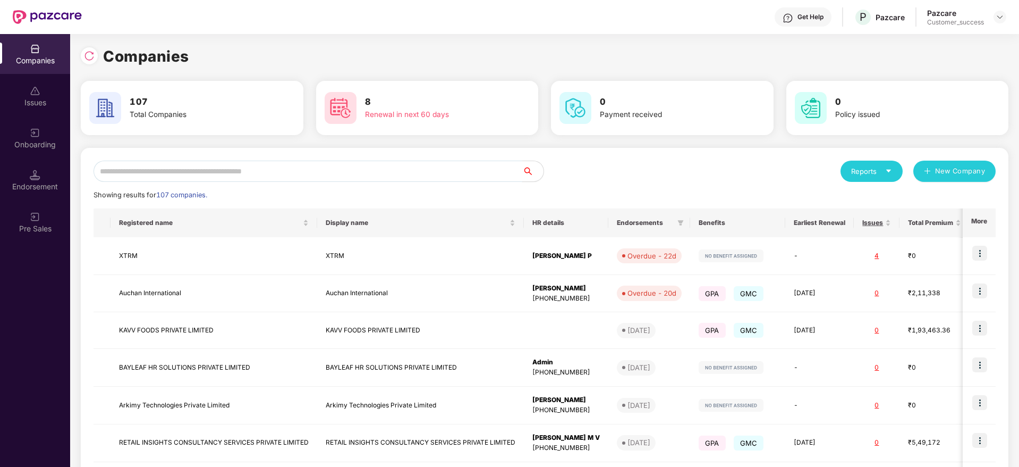
click at [220, 174] on input "text" at bounding box center [308, 171] width 429 height 21
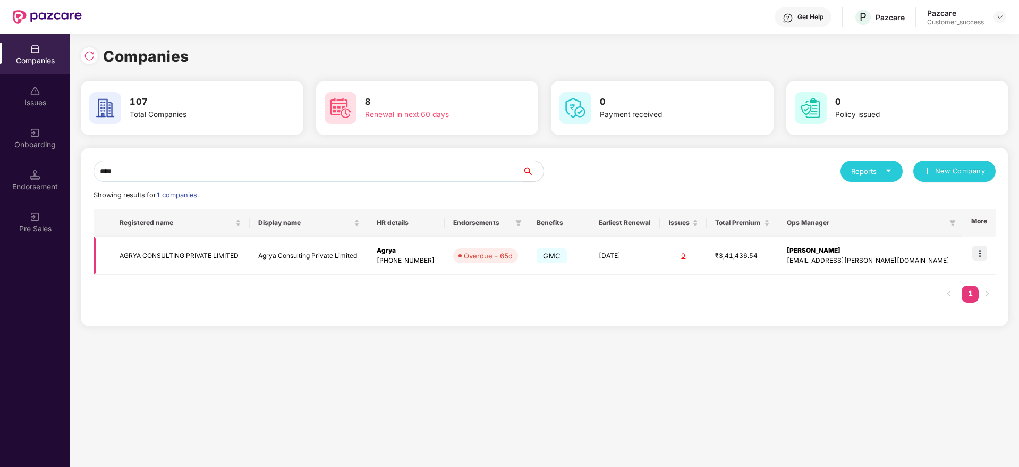
type input "****"
click at [984, 256] on img at bounding box center [980, 253] width 15 height 15
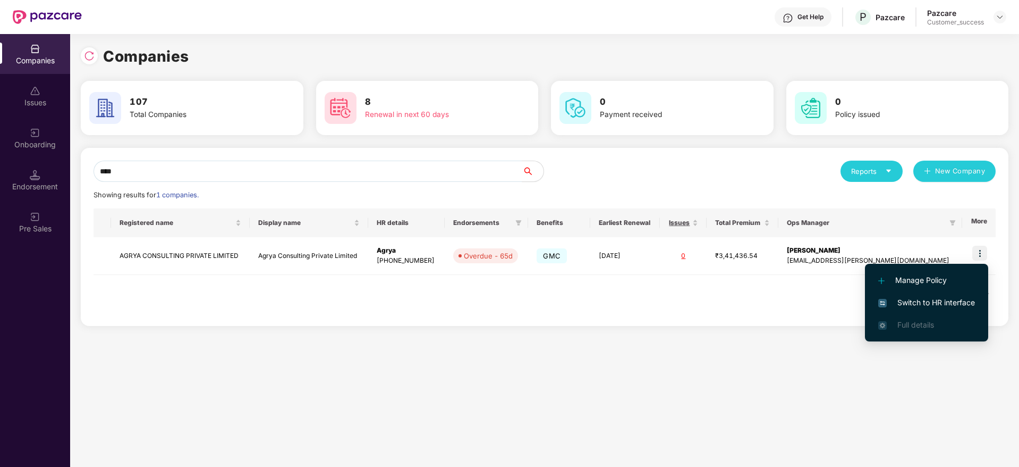
click at [899, 302] on span "Switch to HR interface" at bounding box center [927, 303] width 97 height 12
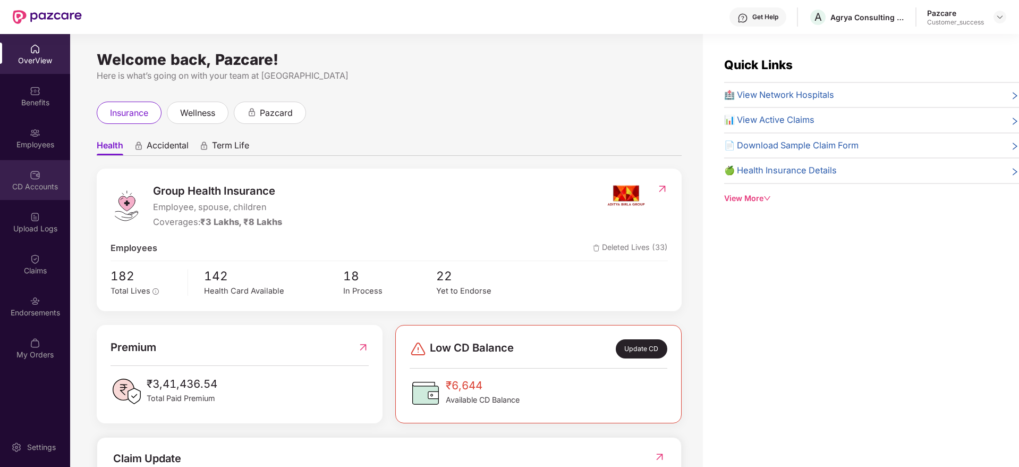
click at [23, 195] on div "CD Accounts" at bounding box center [35, 180] width 70 height 40
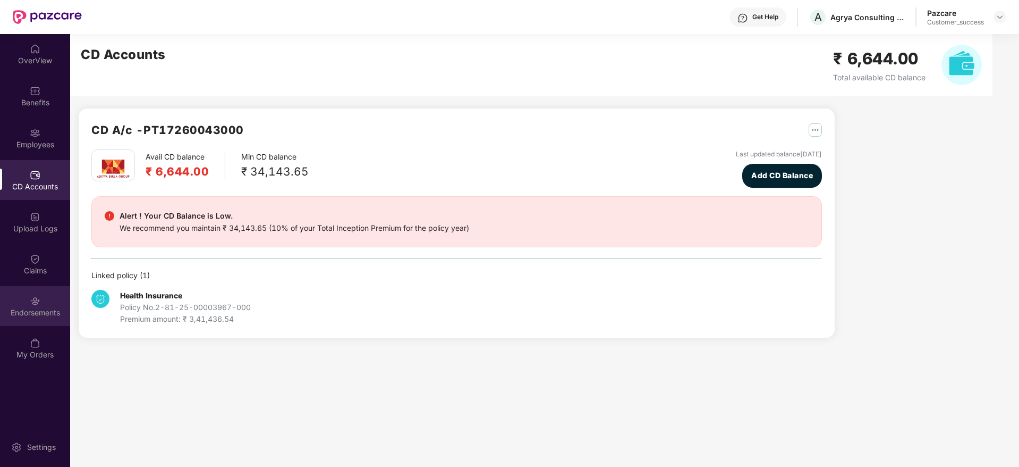
click at [43, 309] on div "Endorsements" at bounding box center [35, 312] width 70 height 11
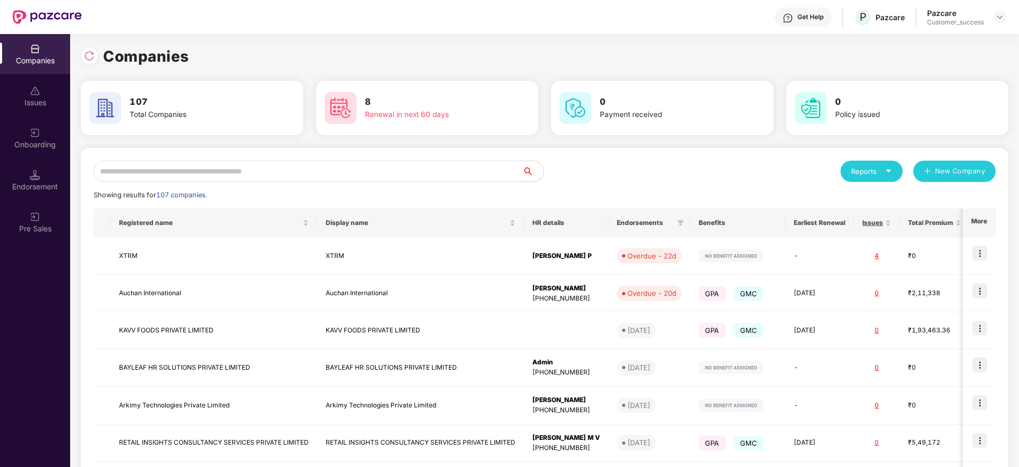
click at [57, 132] on div "Onboarding" at bounding box center [35, 138] width 70 height 40
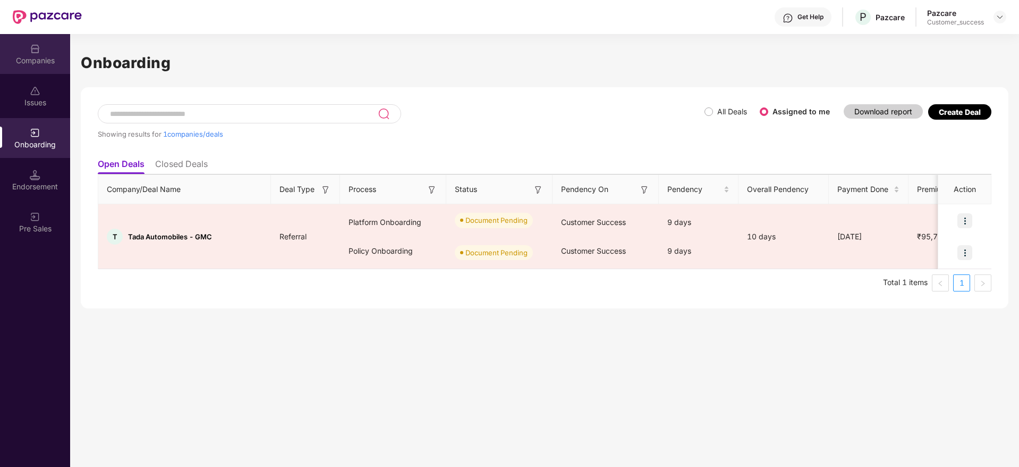
click at [26, 37] on div "Companies" at bounding box center [35, 54] width 70 height 40
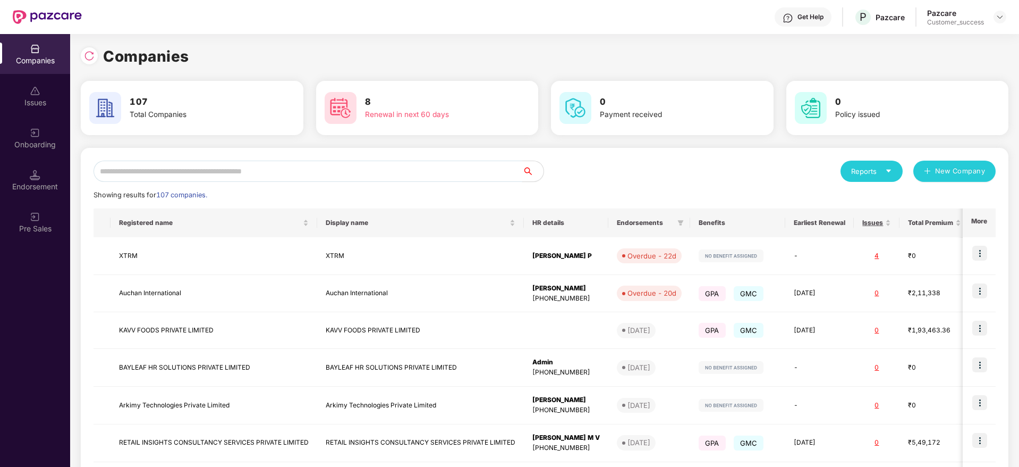
click at [185, 176] on input "text" at bounding box center [308, 171] width 429 height 21
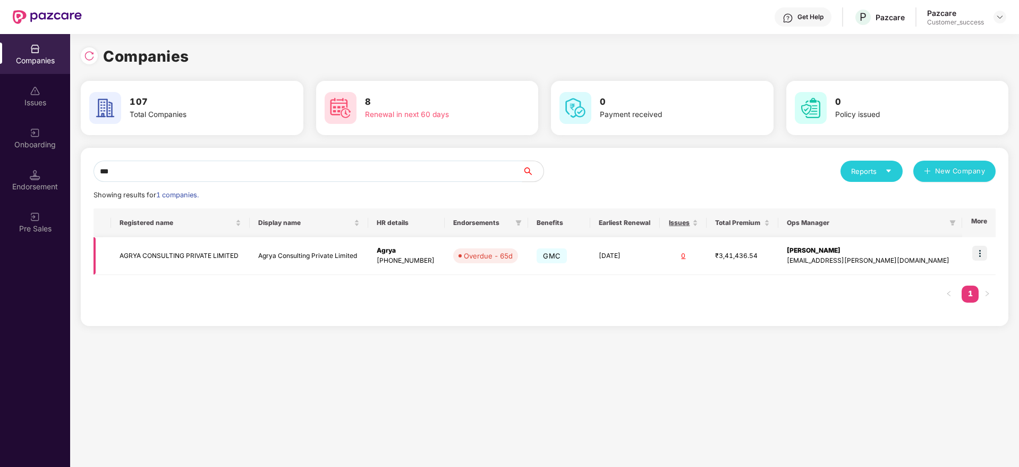
type input "***"
click at [195, 259] on td "AGRYA CONSULTING PRIVATE LIMITED" at bounding box center [180, 256] width 139 height 38
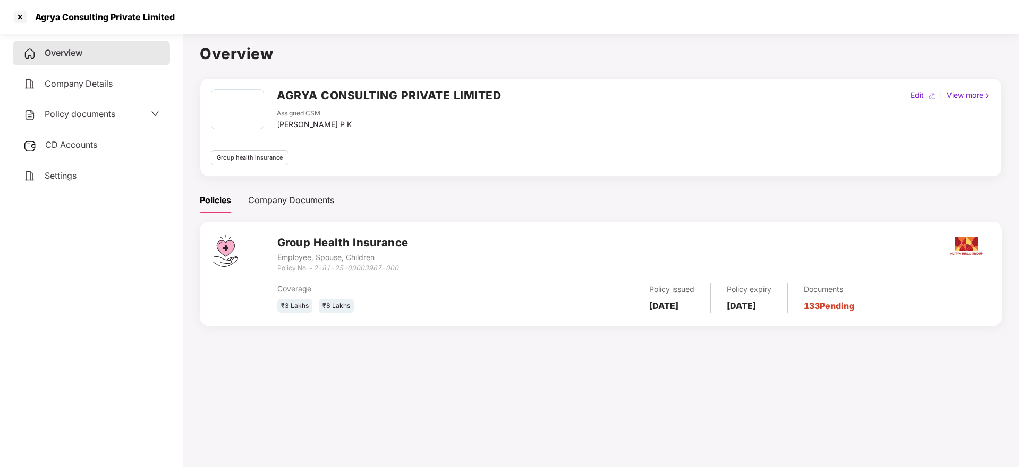
click at [59, 111] on span "Policy documents" at bounding box center [80, 113] width 71 height 11
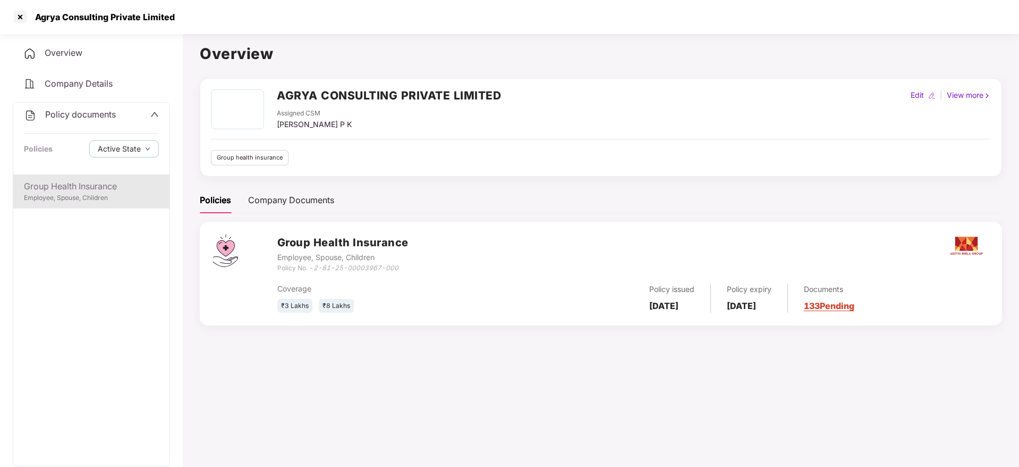
click at [62, 183] on div "Group Health Insurance" at bounding box center [91, 186] width 135 height 13
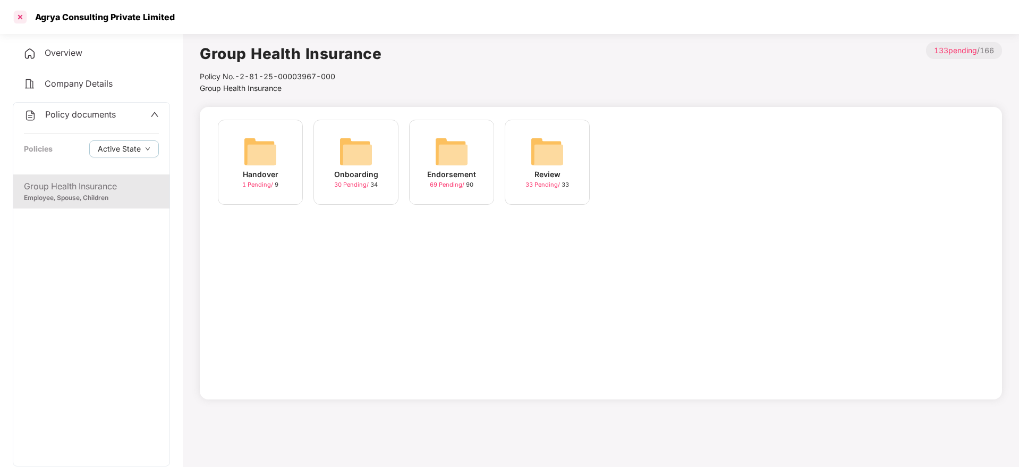
click at [20, 21] on div at bounding box center [20, 17] width 17 height 17
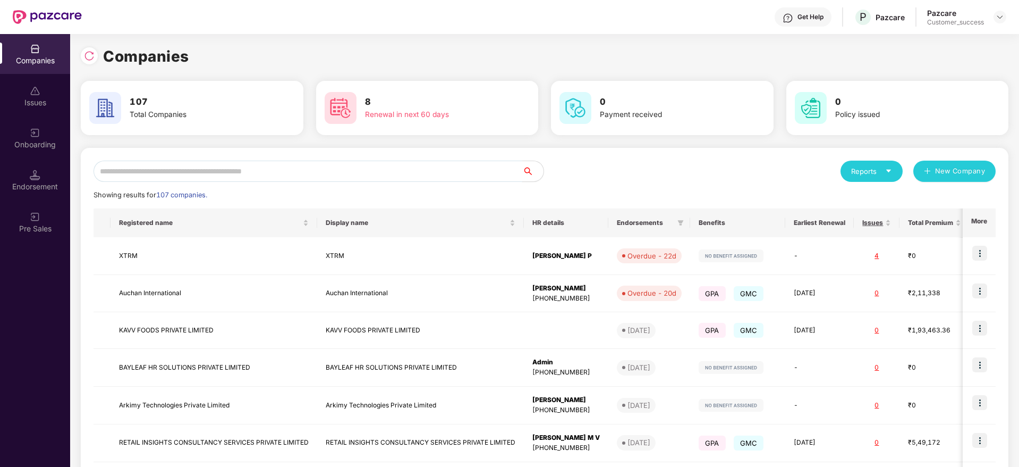
click at [262, 172] on input "text" at bounding box center [308, 171] width 429 height 21
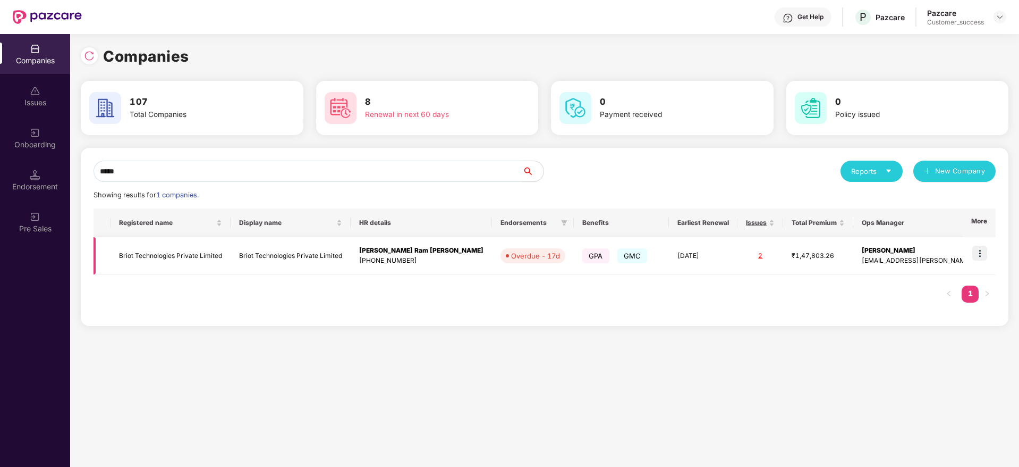
type input "*****"
click at [973, 252] on td at bounding box center [979, 256] width 33 height 38
click at [982, 255] on img at bounding box center [980, 253] width 15 height 15
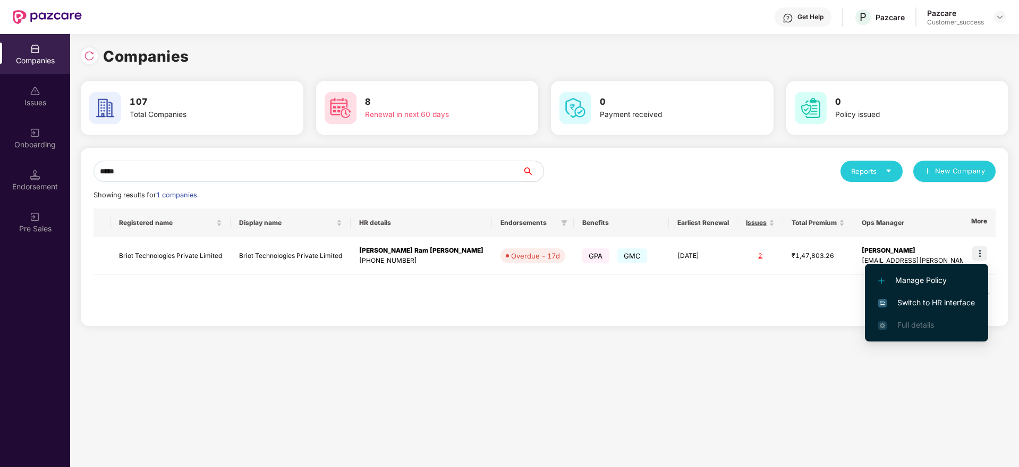
click at [922, 294] on li "Switch to HR interface" at bounding box center [926, 302] width 123 height 22
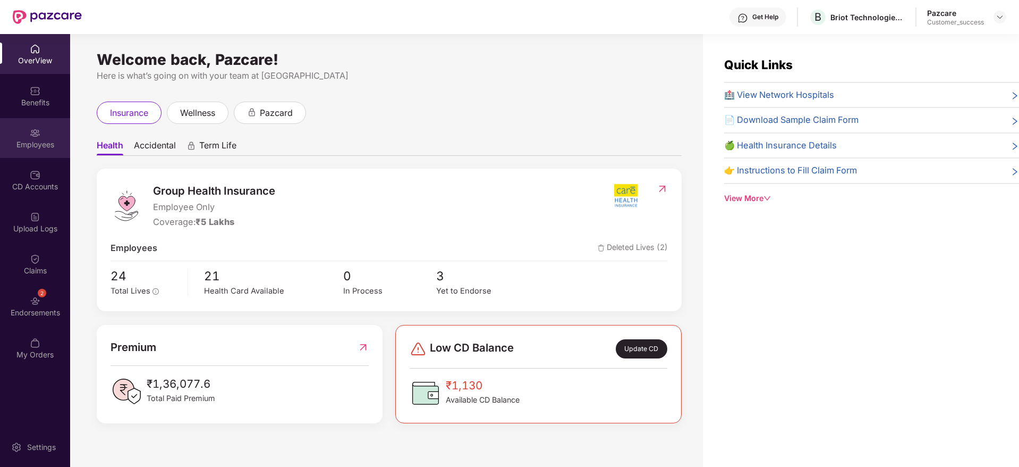
click at [50, 138] on div "Employees" at bounding box center [35, 138] width 70 height 40
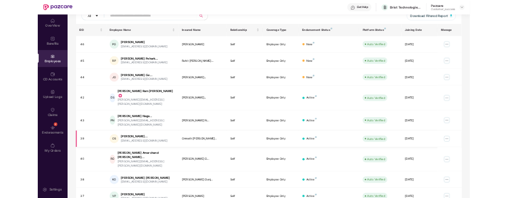
scroll to position [187, 0]
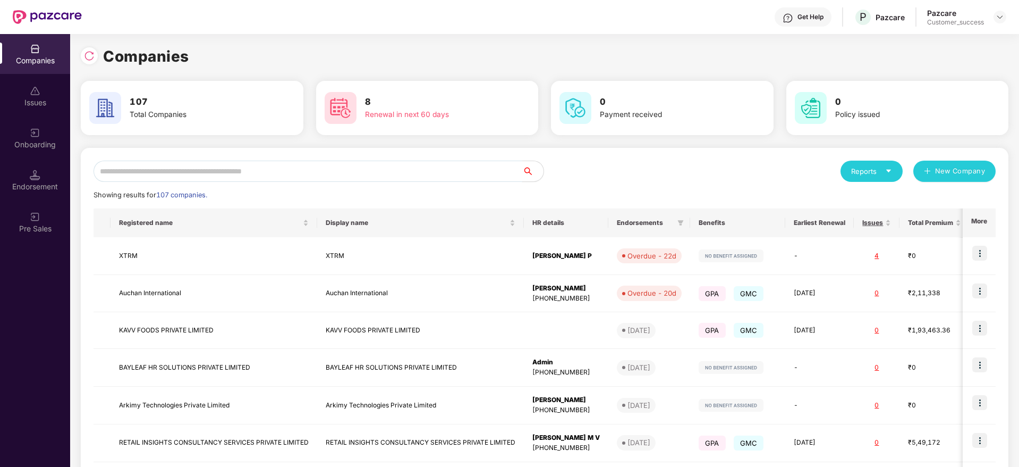
click at [149, 175] on input "text" at bounding box center [308, 171] width 429 height 21
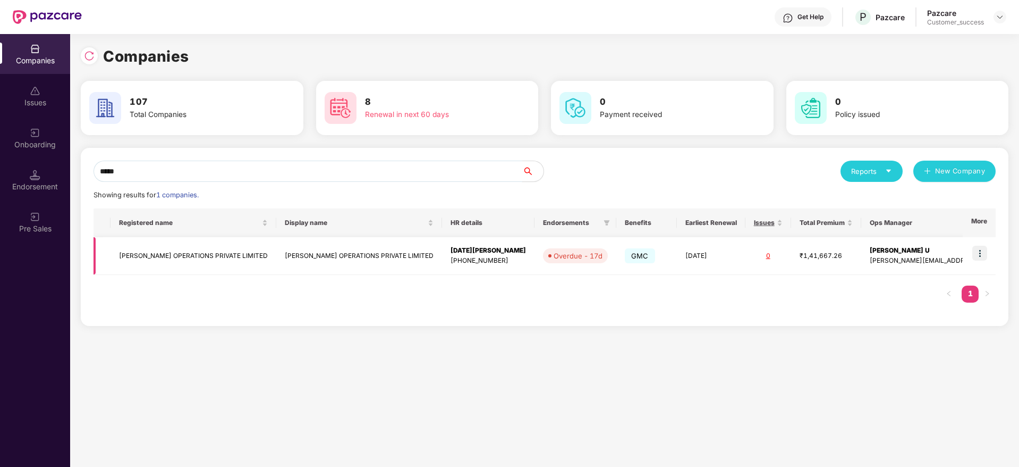
type input "*****"
click at [987, 254] on img at bounding box center [980, 253] width 15 height 15
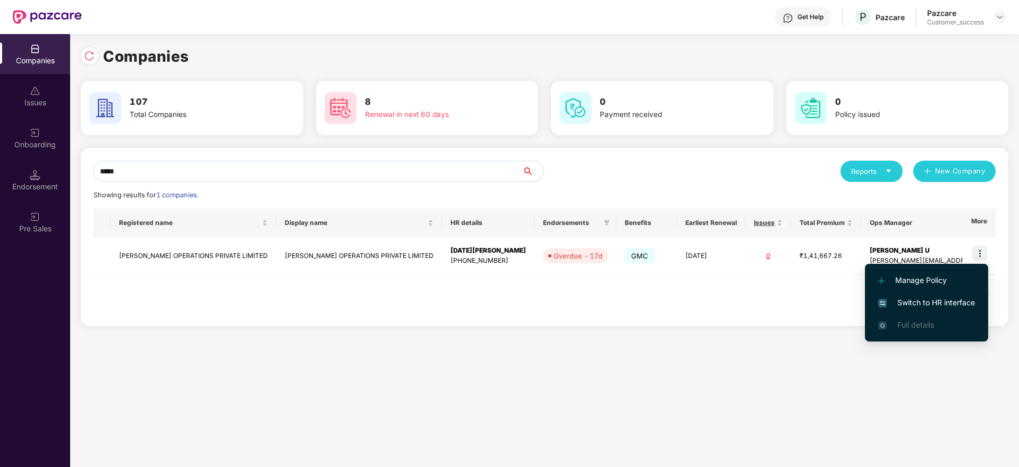
click at [946, 306] on span "Switch to HR interface" at bounding box center [927, 303] width 97 height 12
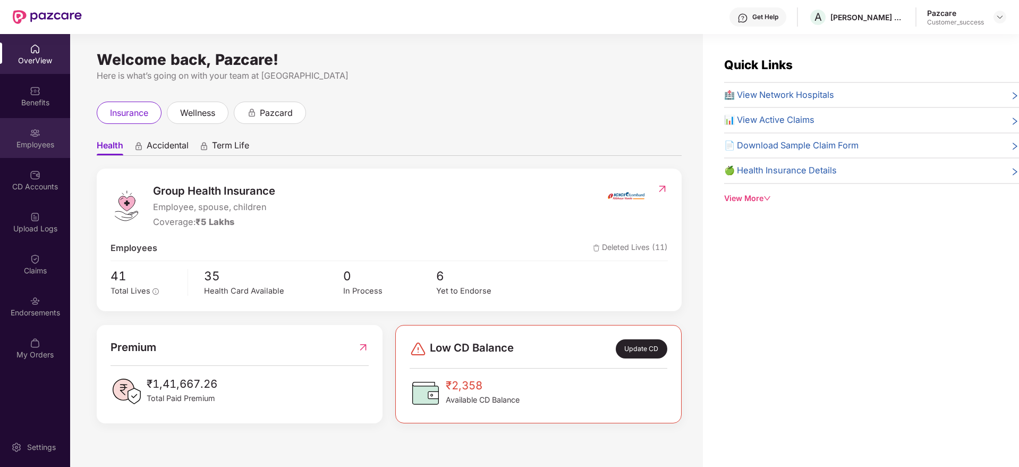
click at [16, 140] on div "Employees" at bounding box center [35, 144] width 70 height 11
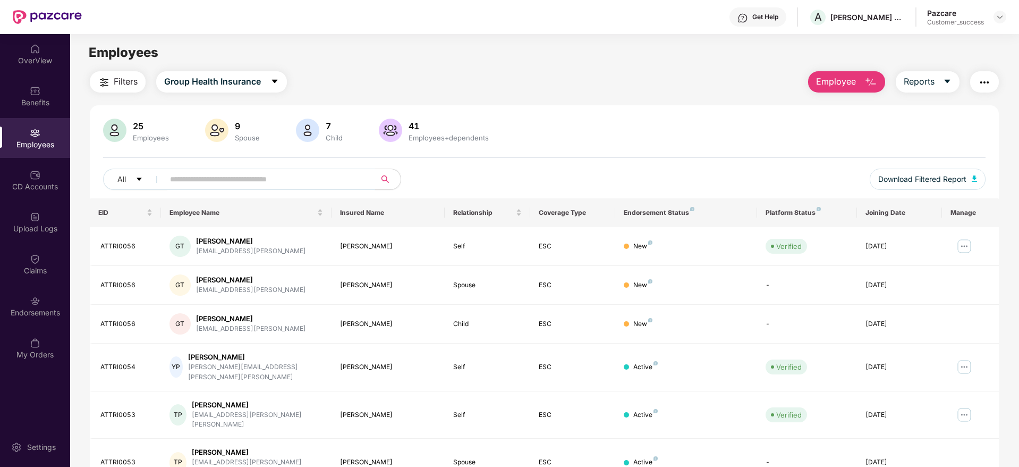
click at [197, 187] on input "text" at bounding box center [265, 179] width 191 height 16
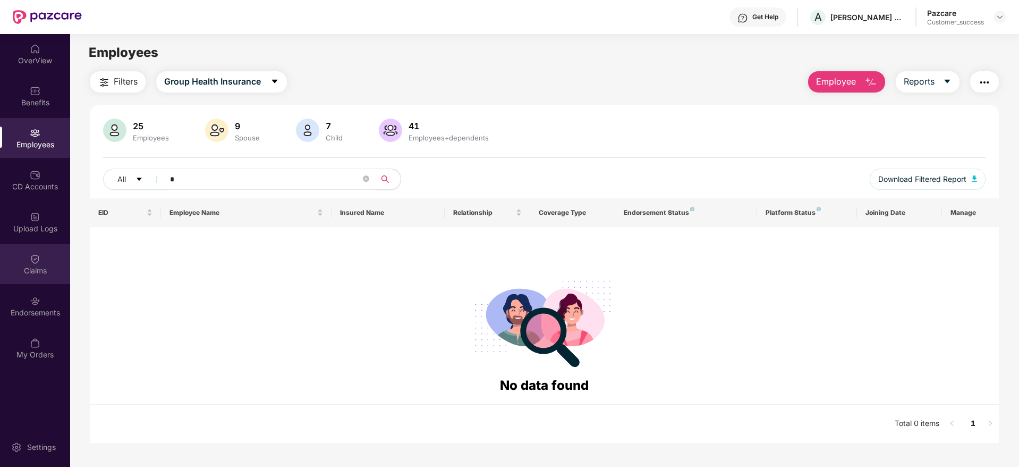
type input "*"
click at [48, 272] on div "Claims" at bounding box center [35, 270] width 70 height 11
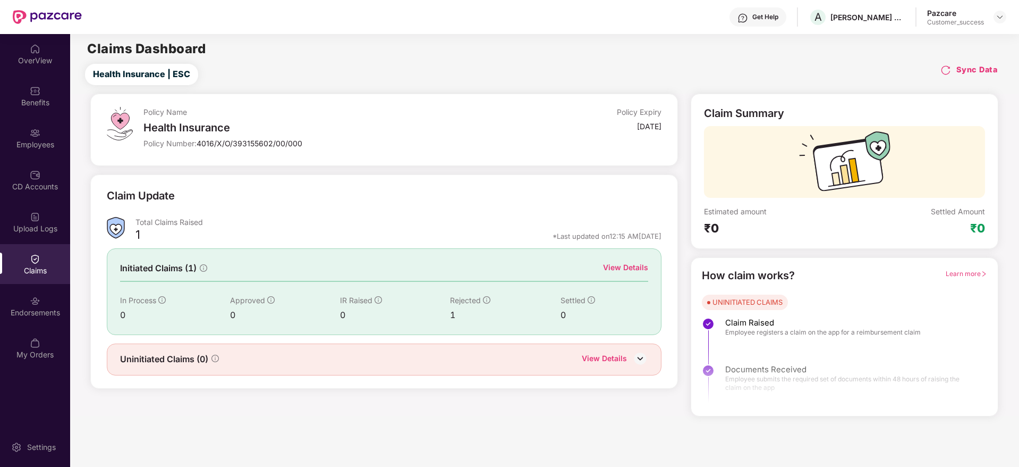
click at [630, 264] on div "View Details" at bounding box center [625, 267] width 45 height 12
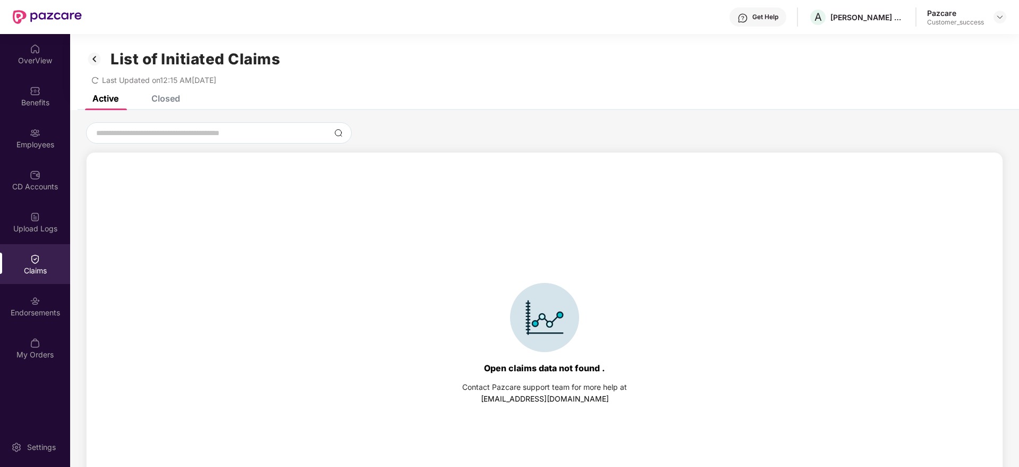
click at [175, 94] on div "List of Initiated Claims Last Updated on 12:15 AM[DATE]" at bounding box center [544, 64] width 949 height 61
click at [170, 101] on div "Closed" at bounding box center [165, 98] width 29 height 11
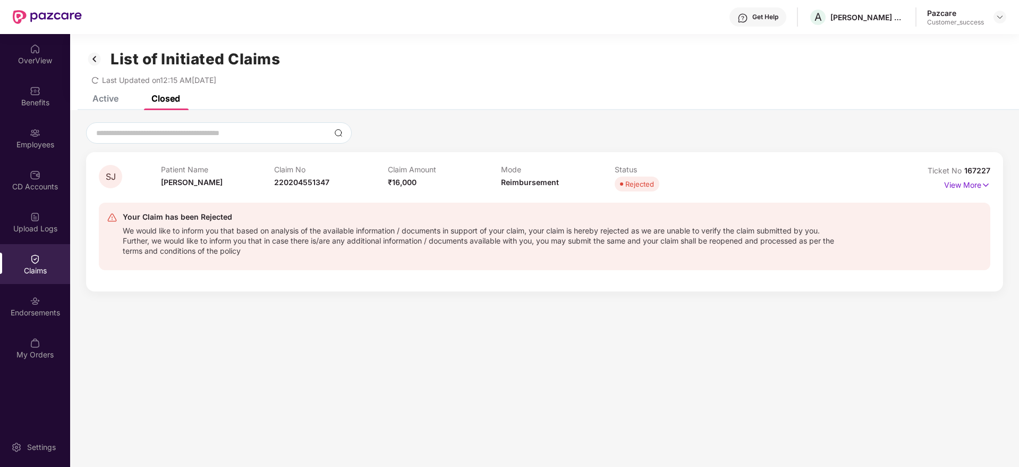
click at [978, 167] on span "167227" at bounding box center [978, 170] width 26 height 9
drag, startPoint x: 966, startPoint y: 171, endPoint x: 997, endPoint y: 173, distance: 30.9
click at [997, 173] on div "SJ Patient Name [PERSON_NAME] Claim No 220204551347 Claim Amount ₹16,000 Mode R…" at bounding box center [544, 221] width 917 height 139
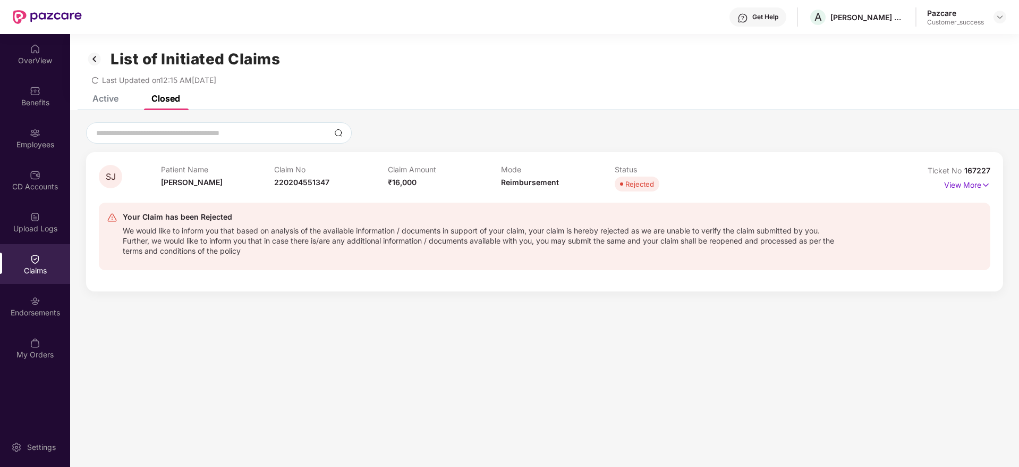
click at [965, 170] on span "167227" at bounding box center [978, 170] width 26 height 9
drag, startPoint x: 964, startPoint y: 169, endPoint x: 1003, endPoint y: 164, distance: 40.1
click at [1003, 164] on div "SJ Patient Name [PERSON_NAME] Claim No 220204551347 Claim Amount ₹16,000 Mode R…" at bounding box center [544, 206] width 949 height 169
copy span "167227"
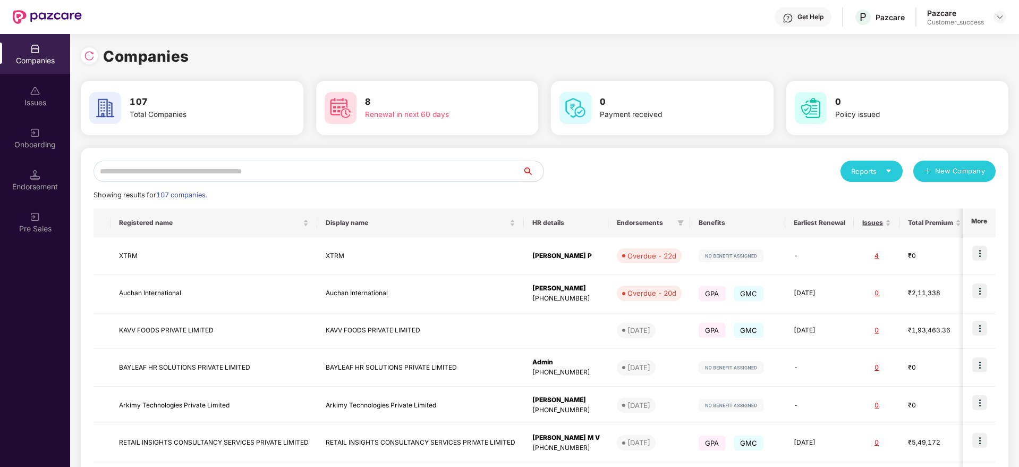
click at [159, 173] on input "text" at bounding box center [308, 171] width 429 height 21
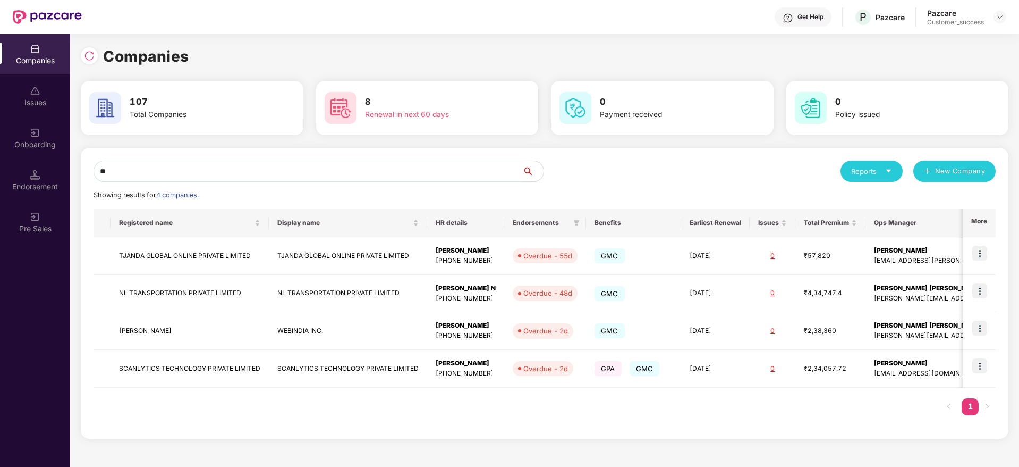
type input "**"
click at [247, 283] on td "NL TRANSPORTATION PRIVATE LIMITED" at bounding box center [190, 294] width 158 height 38
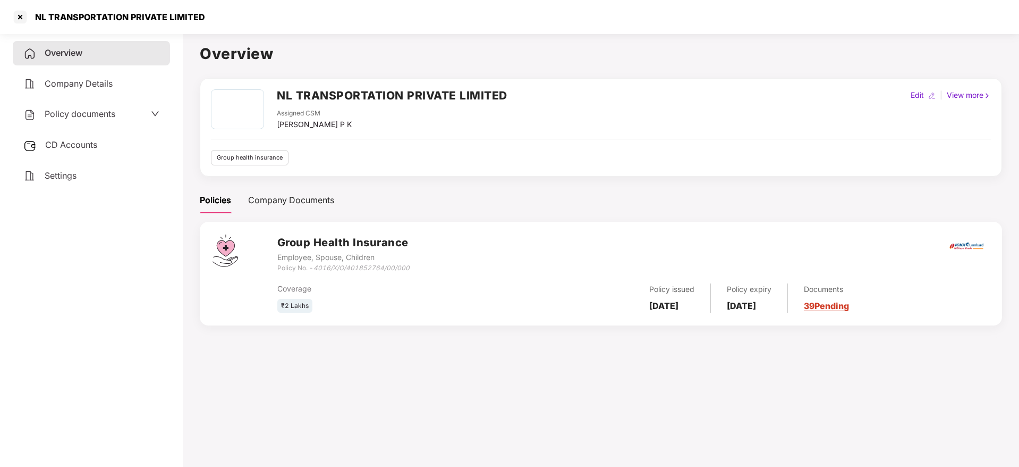
click at [162, 16] on div "NL TRANSPORTATION PRIVATE LIMITED" at bounding box center [117, 17] width 176 height 11
copy div "NL TRANSPORTATION PRIVATE LIMITED"
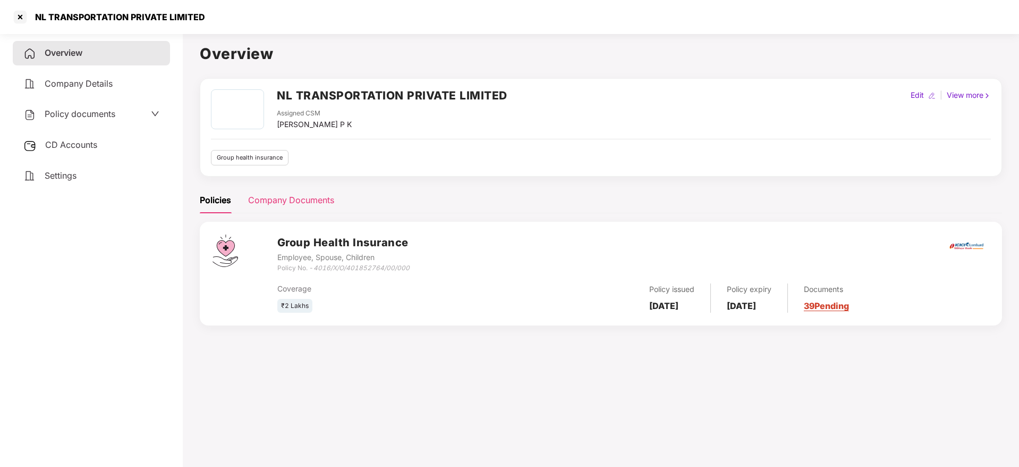
click at [268, 196] on div "Company Documents" at bounding box center [291, 199] width 86 height 13
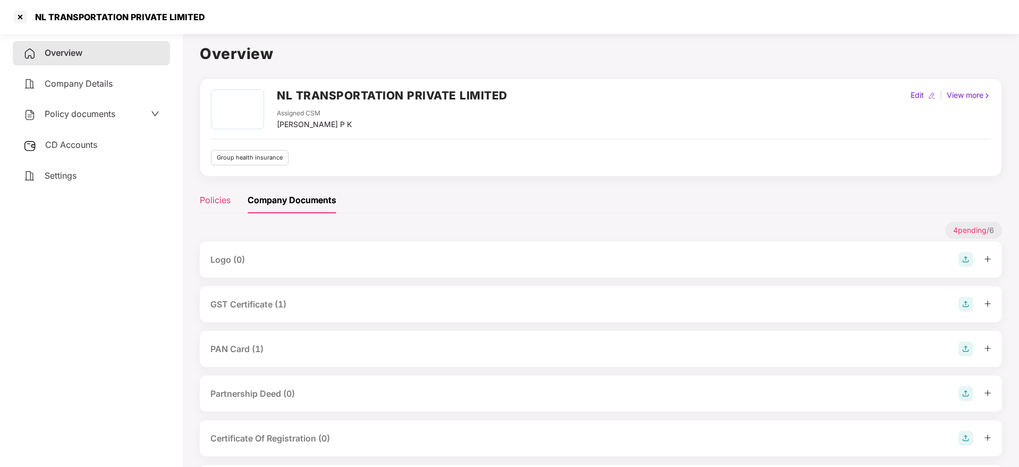
click at [223, 202] on div "Policies" at bounding box center [215, 199] width 31 height 13
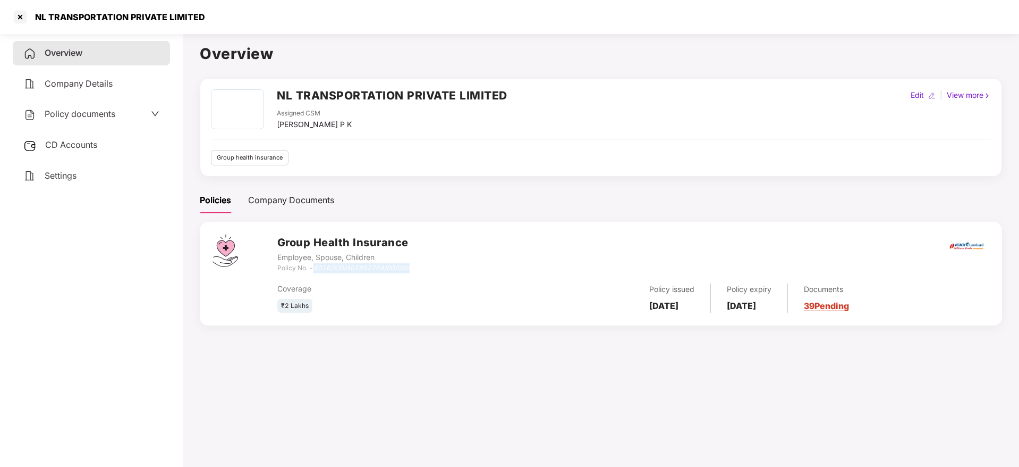
drag, startPoint x: 418, startPoint y: 266, endPoint x: 316, endPoint y: 269, distance: 102.6
click at [316, 269] on div "Group Health Insurance Employee, Spouse, Children Policy No. - 4016/X/O/4018527…" at bounding box center [633, 253] width 712 height 38
copy icon "4016/X/O/401852764/00/000"
